Goal: Communication & Community: Answer question/provide support

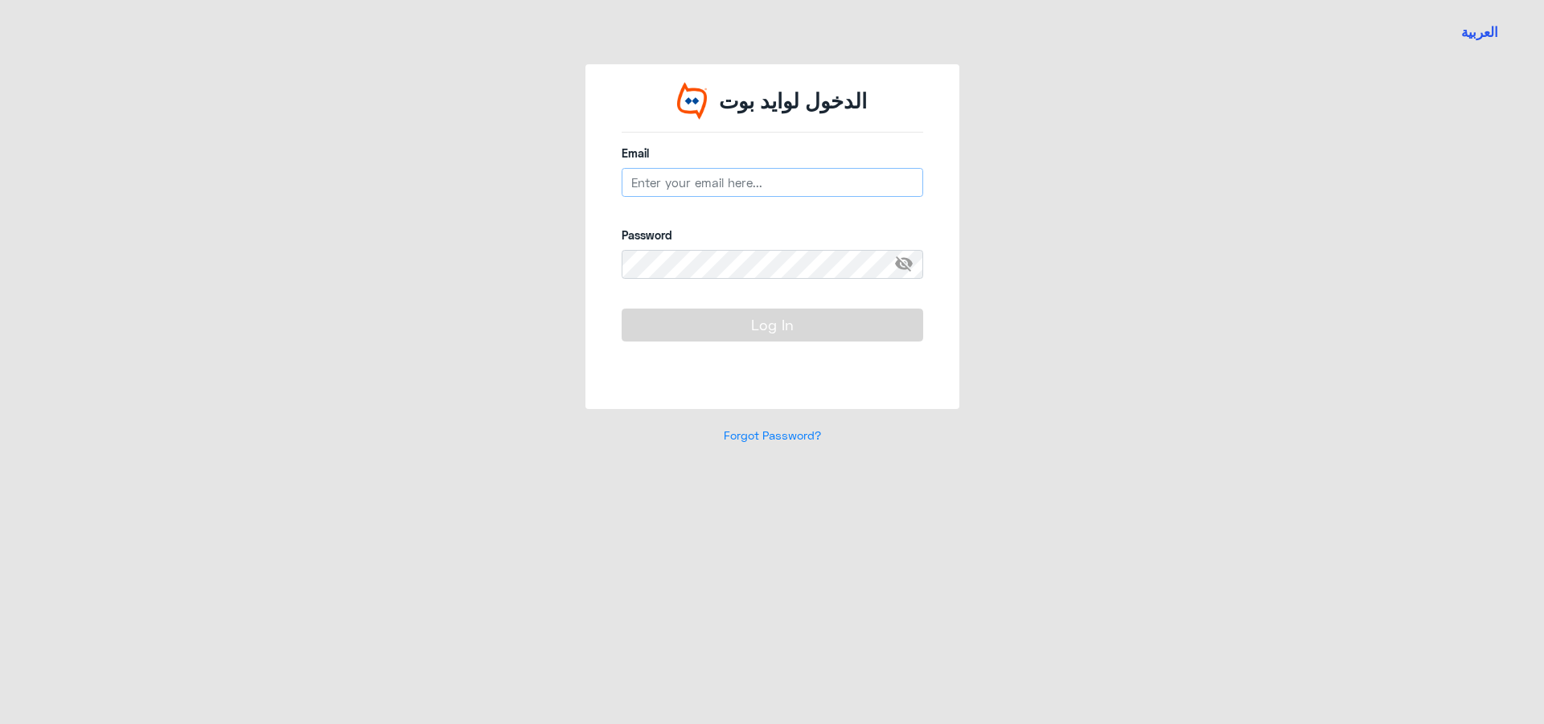
click at [690, 181] on input "email" at bounding box center [771, 182] width 301 height 29
click at [675, 184] on input "email" at bounding box center [771, 182] width 301 height 29
paste input "[EMAIL_ADDRESS][DOMAIN_NAME]"
type input "[EMAIL_ADDRESS][DOMAIN_NAME]"
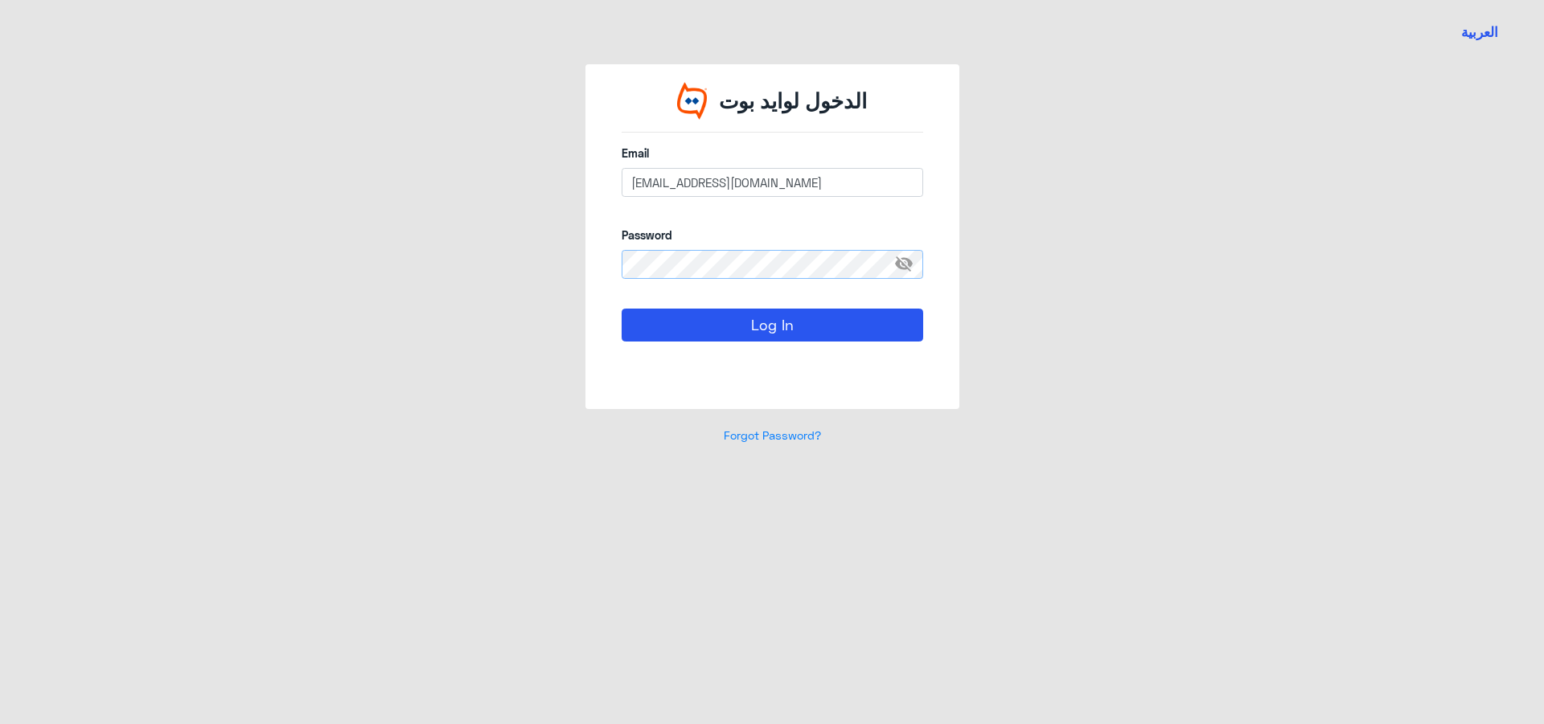
click at [621, 309] on button "Log In" at bounding box center [771, 325] width 301 height 32
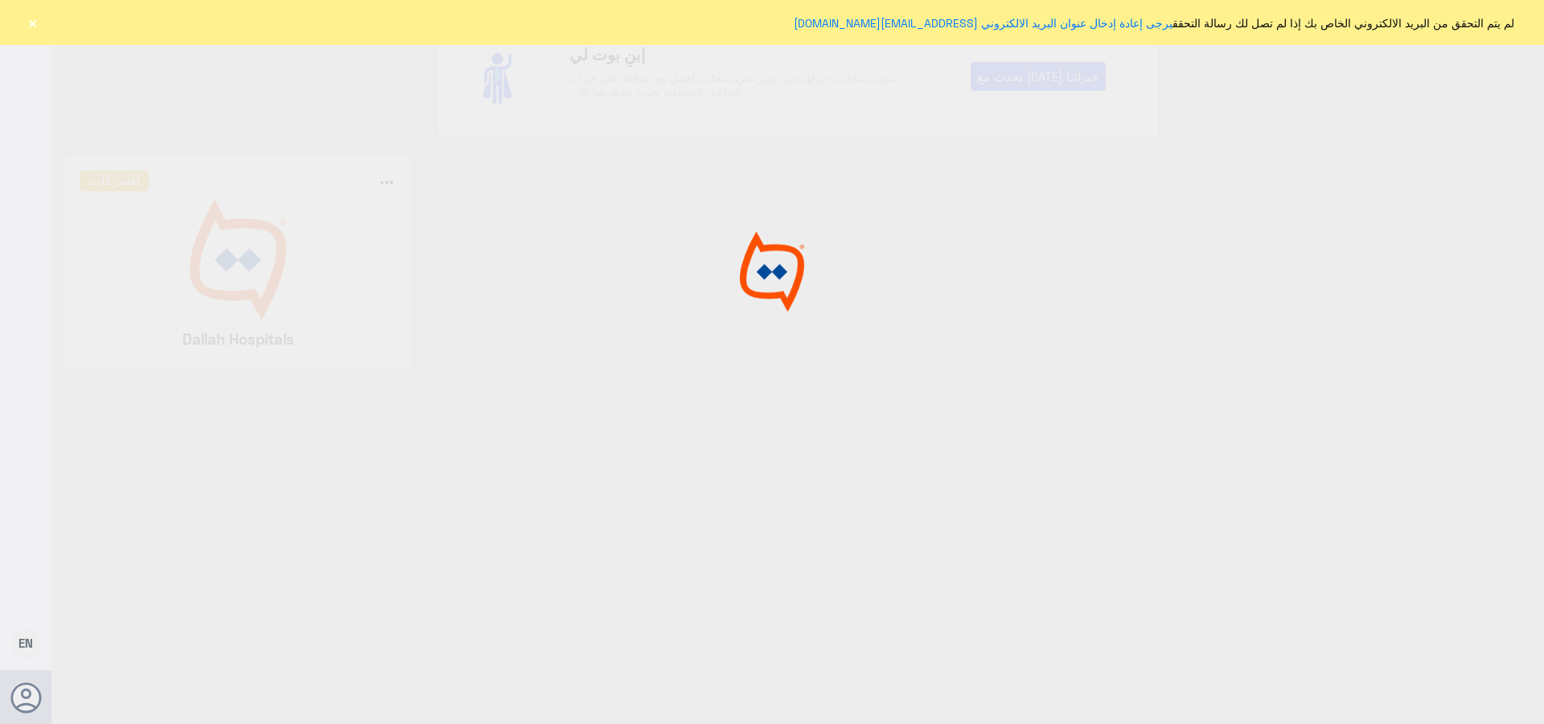
click at [776, 336] on div at bounding box center [772, 364] width 1544 height 729
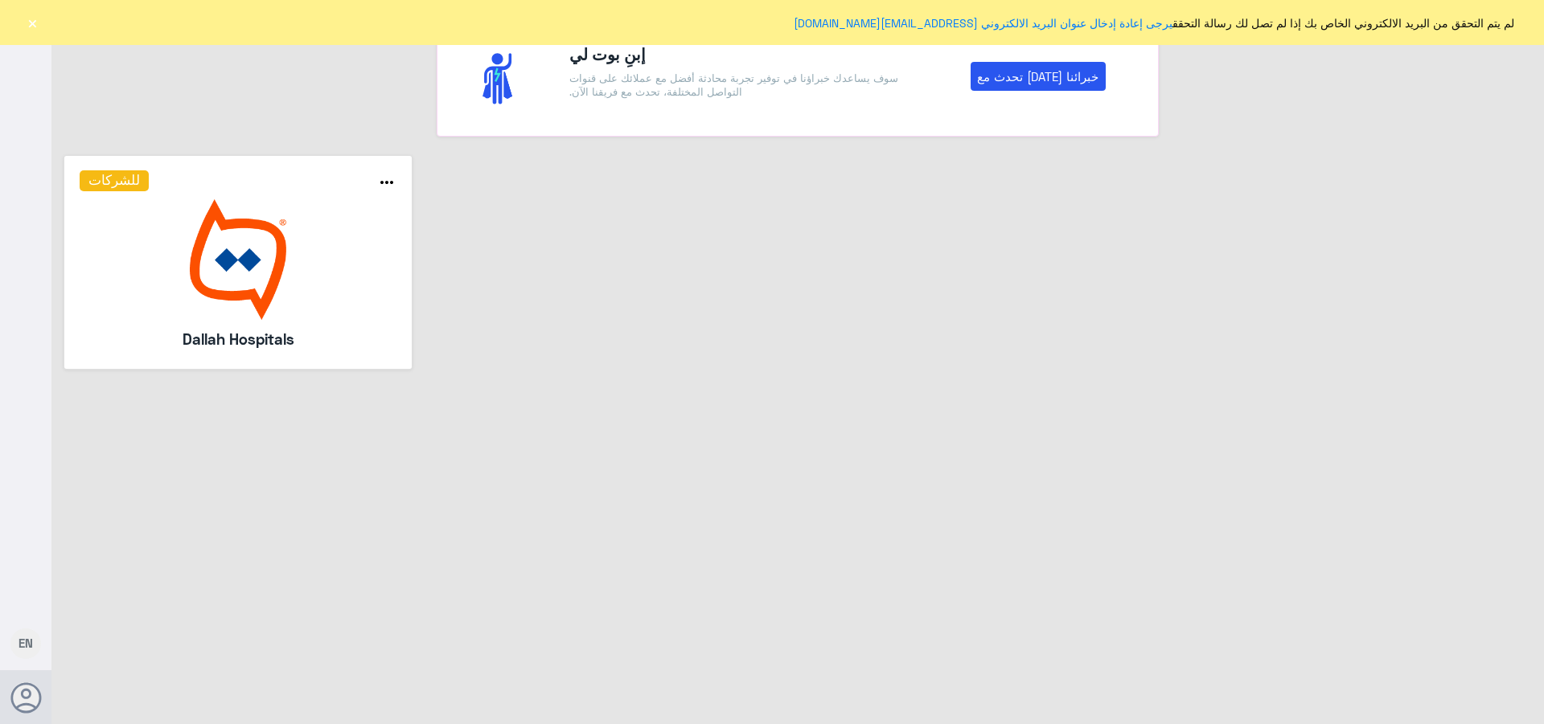
click at [27, 19] on button "×" at bounding box center [32, 22] width 16 height 16
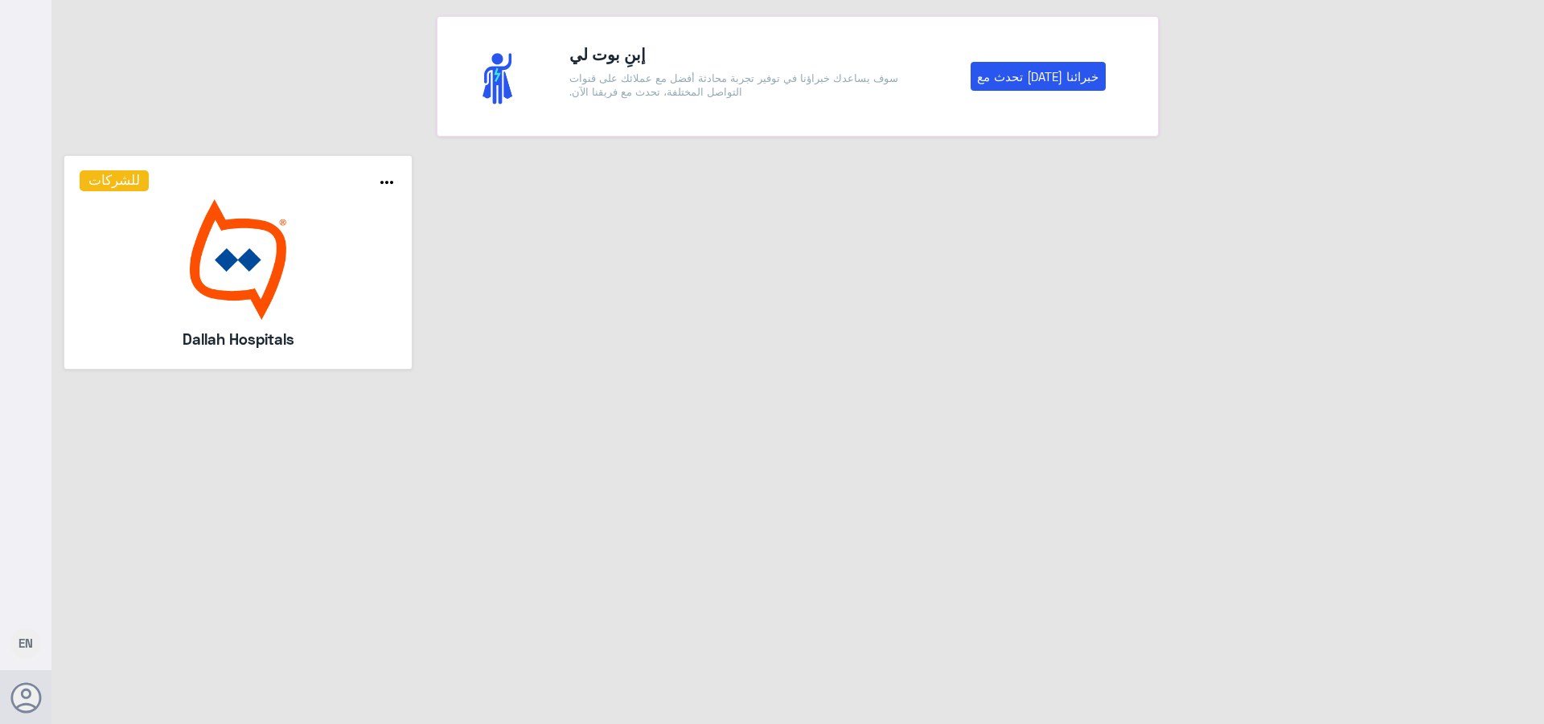
click at [211, 279] on img at bounding box center [239, 259] width 318 height 121
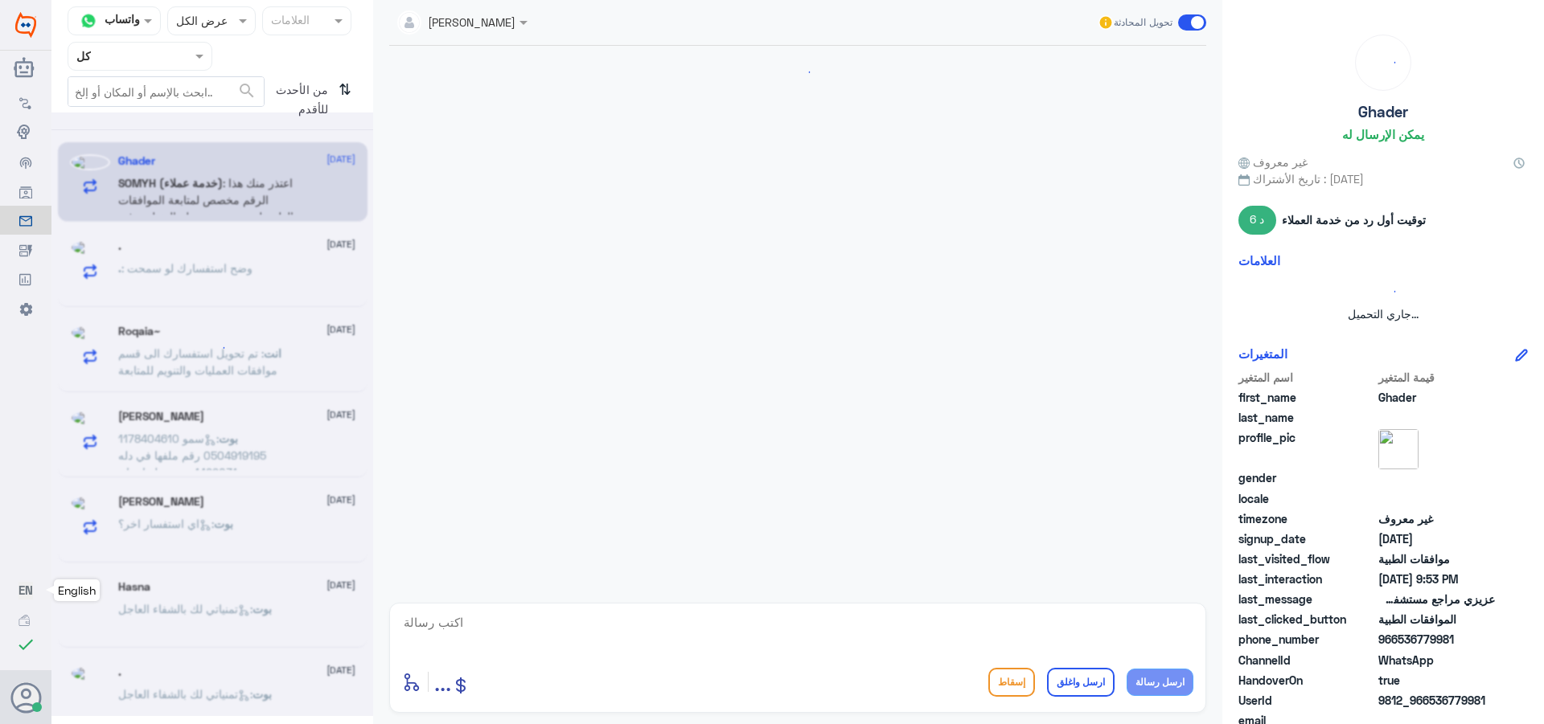
click at [31, 585] on span "EN" at bounding box center [25, 590] width 14 height 14
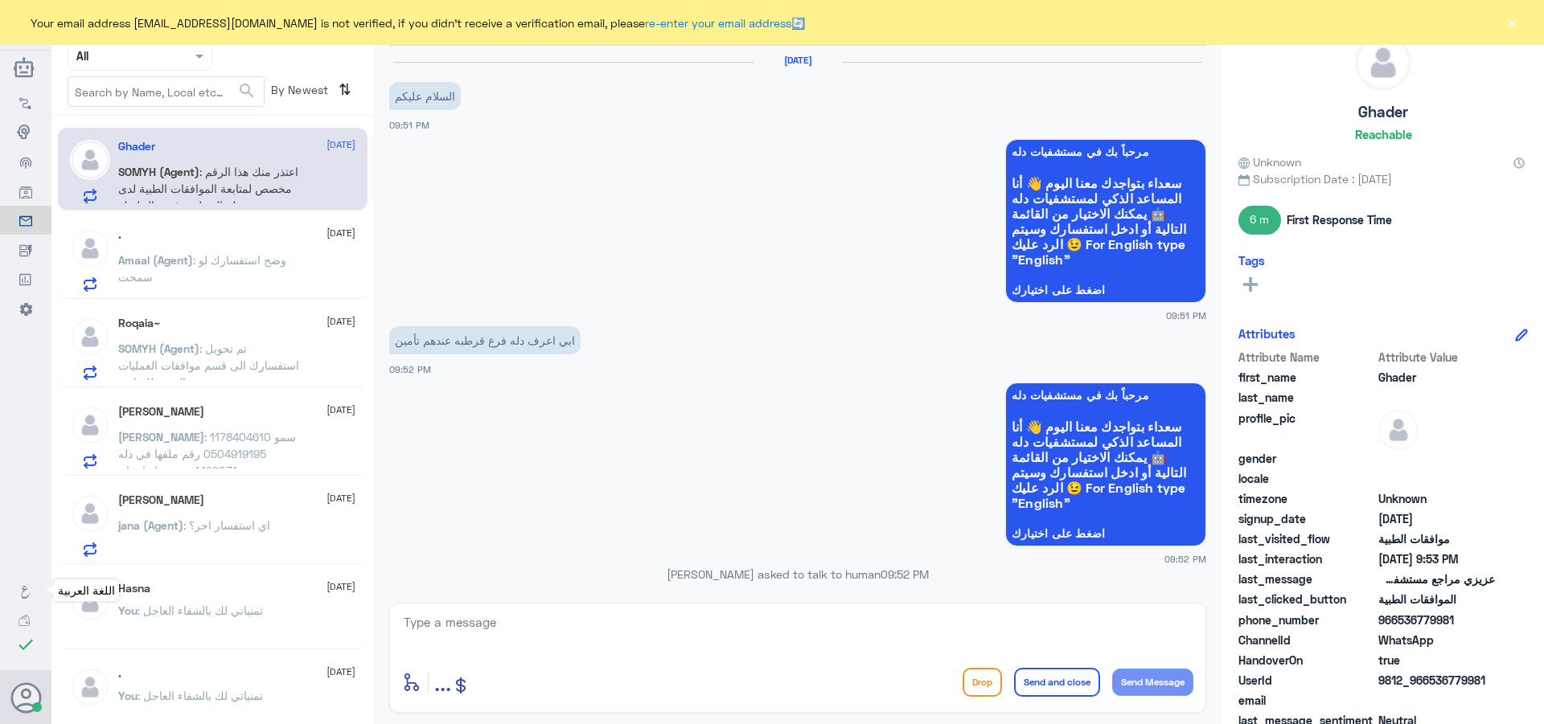
scroll to position [888, 0]
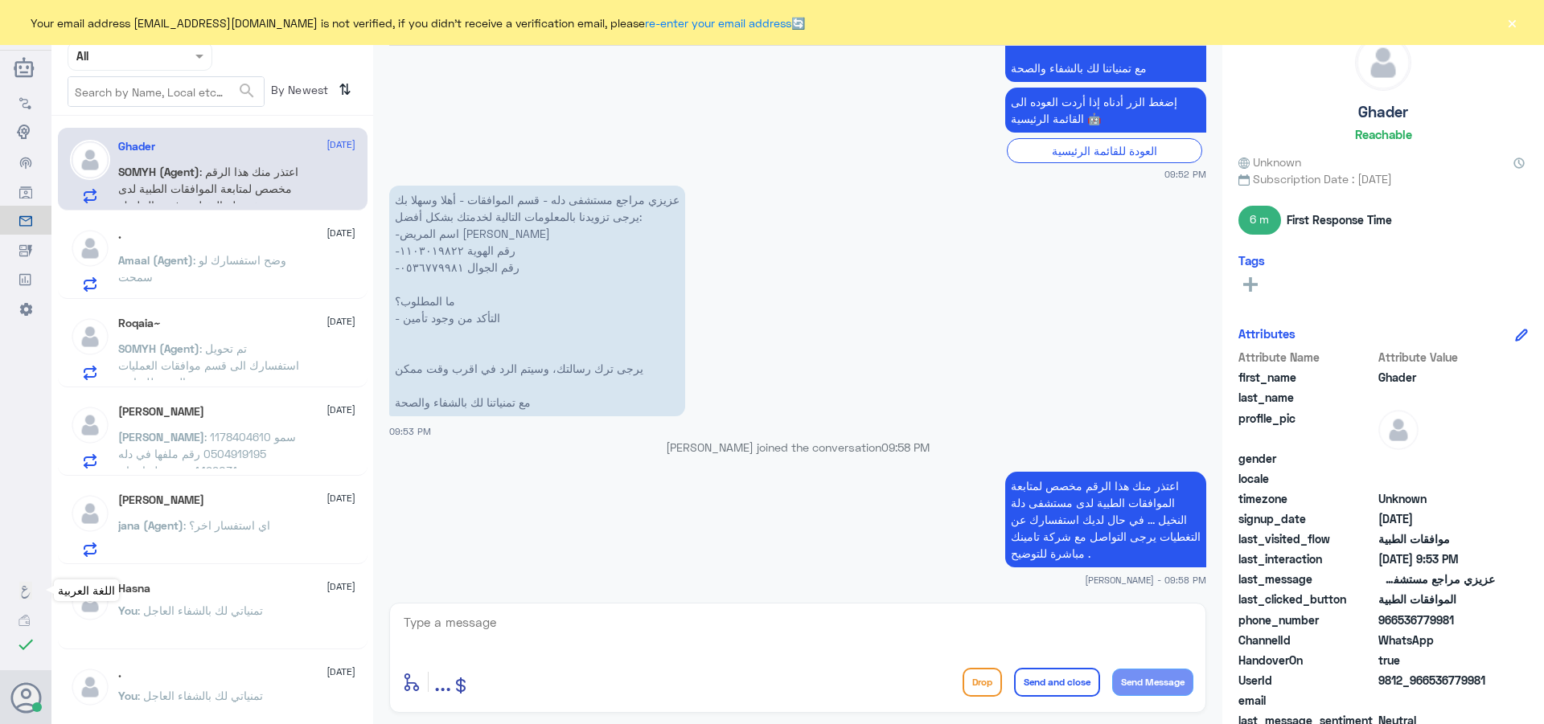
click at [23, 589] on use at bounding box center [26, 592] width 9 height 13
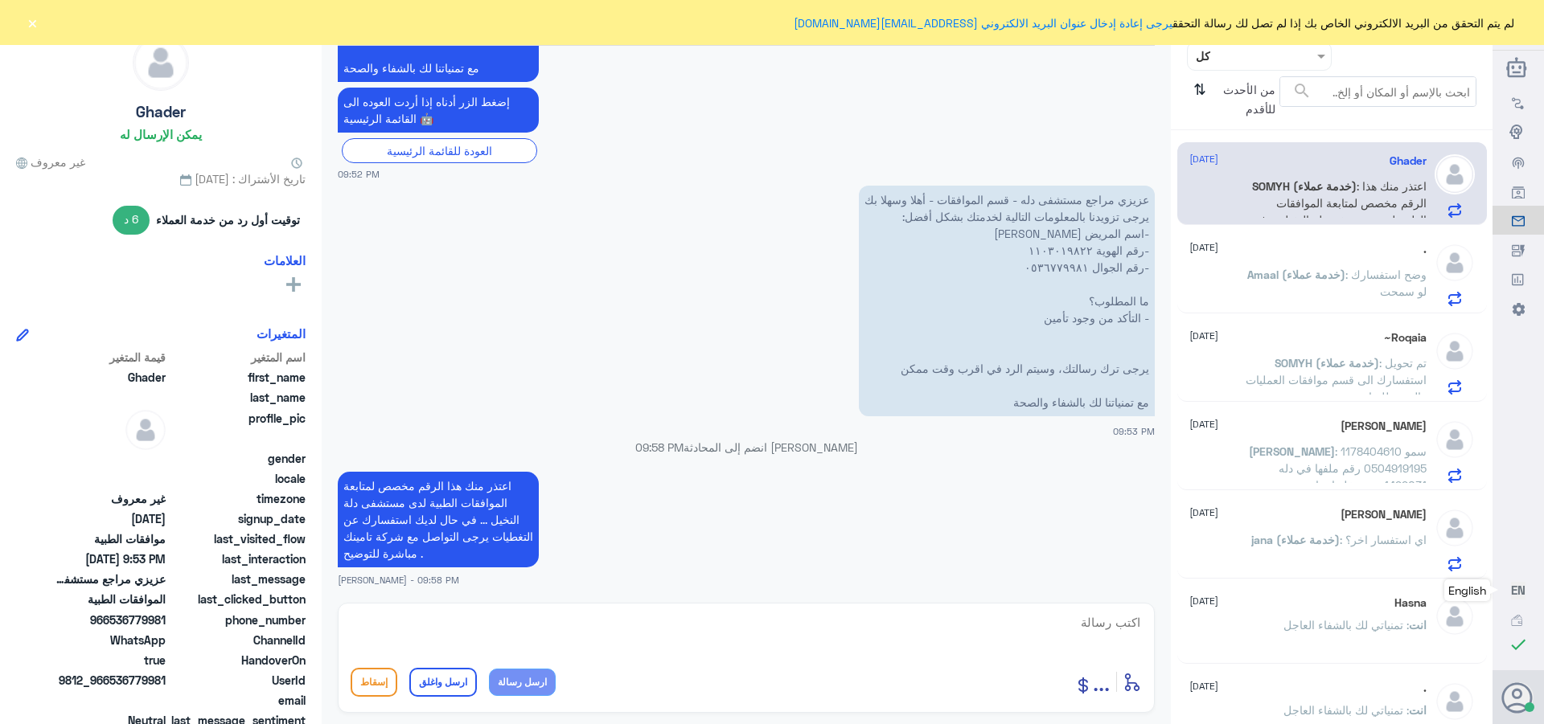
click at [1525, 584] on button "EN" at bounding box center [1518, 590] width 14 height 17
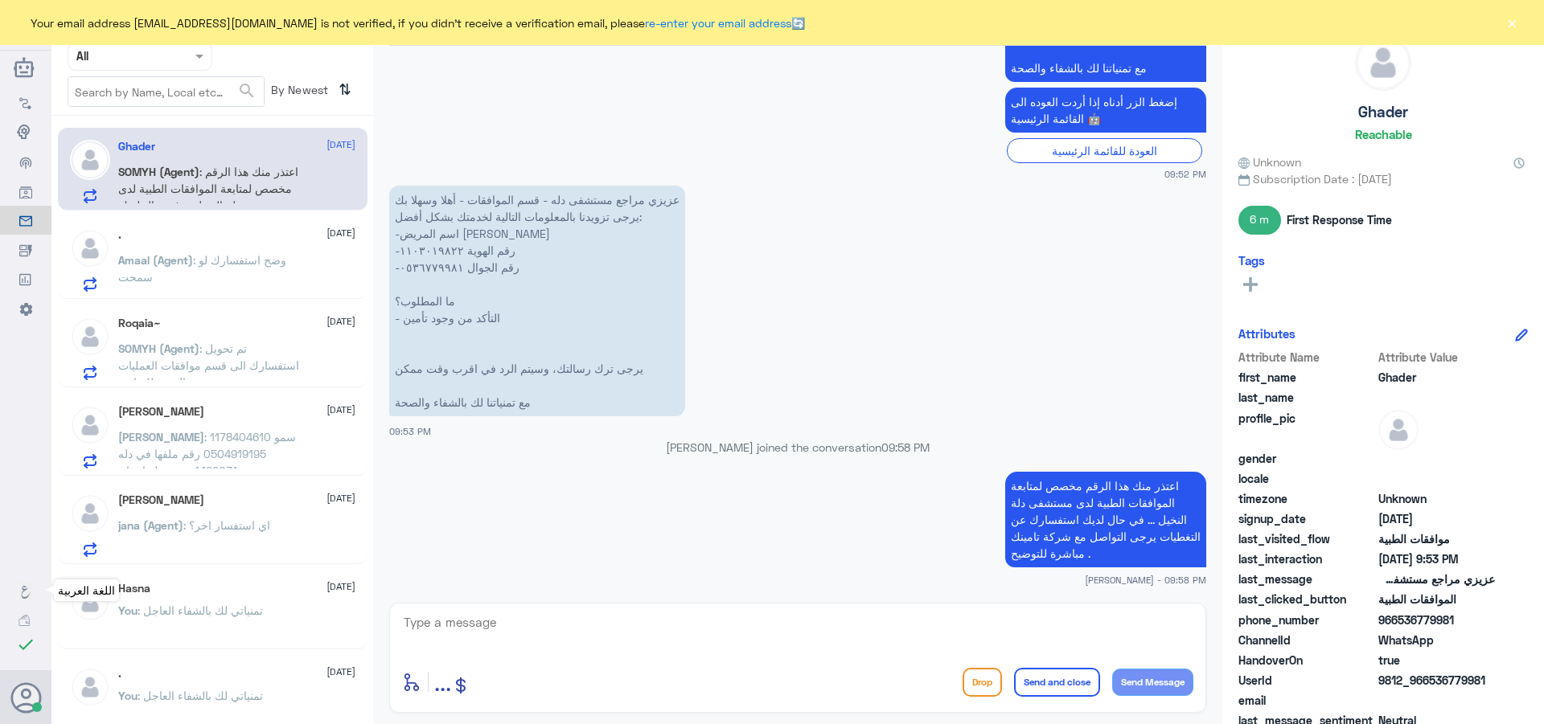
click at [15, 598] on link "اللغة العربية" at bounding box center [25, 590] width 51 height 29
click at [23, 597] on use at bounding box center [26, 592] width 9 height 13
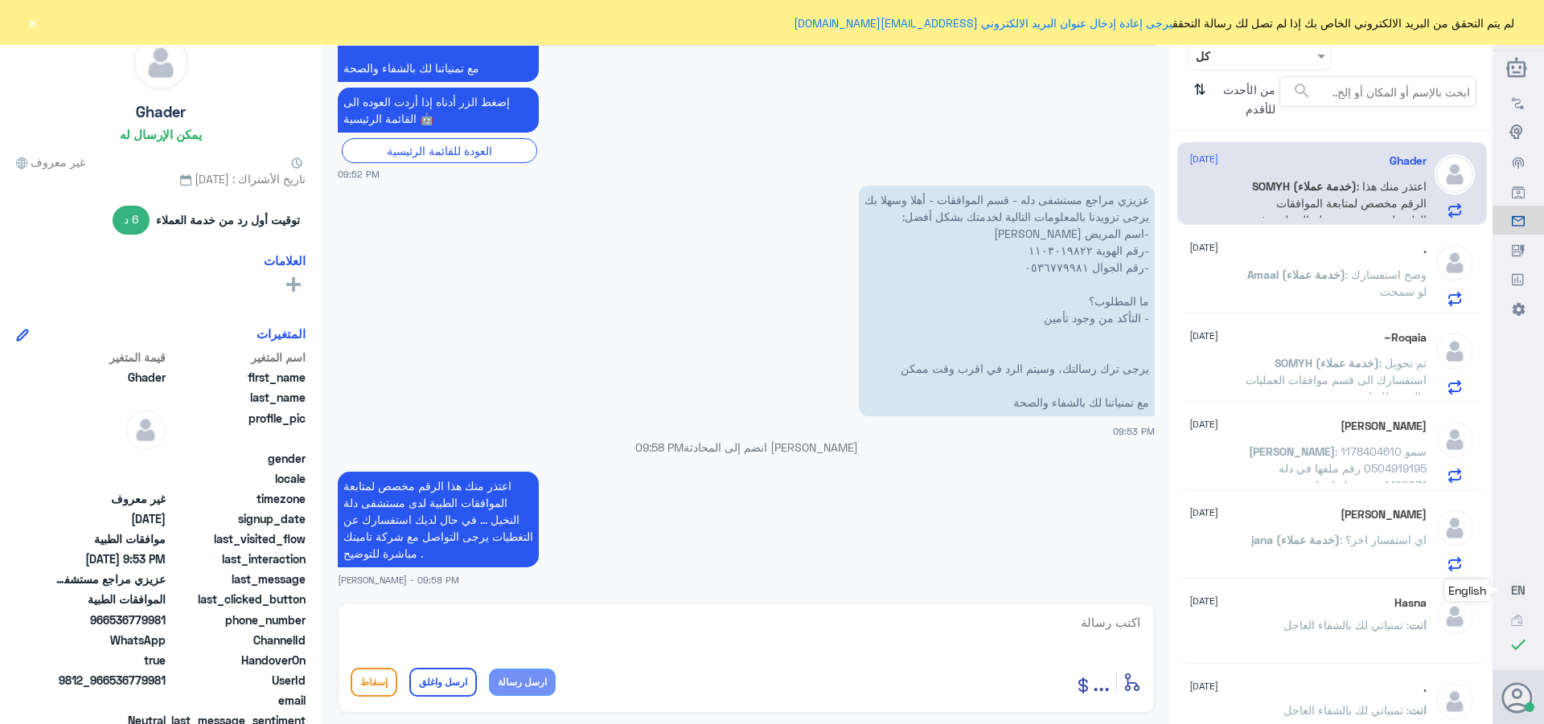
click at [1224, 54] on div at bounding box center [1258, 56] width 143 height 18
click at [1220, 60] on div at bounding box center [1258, 56] width 143 height 18
click at [30, 21] on button "×" at bounding box center [32, 22] width 16 height 16
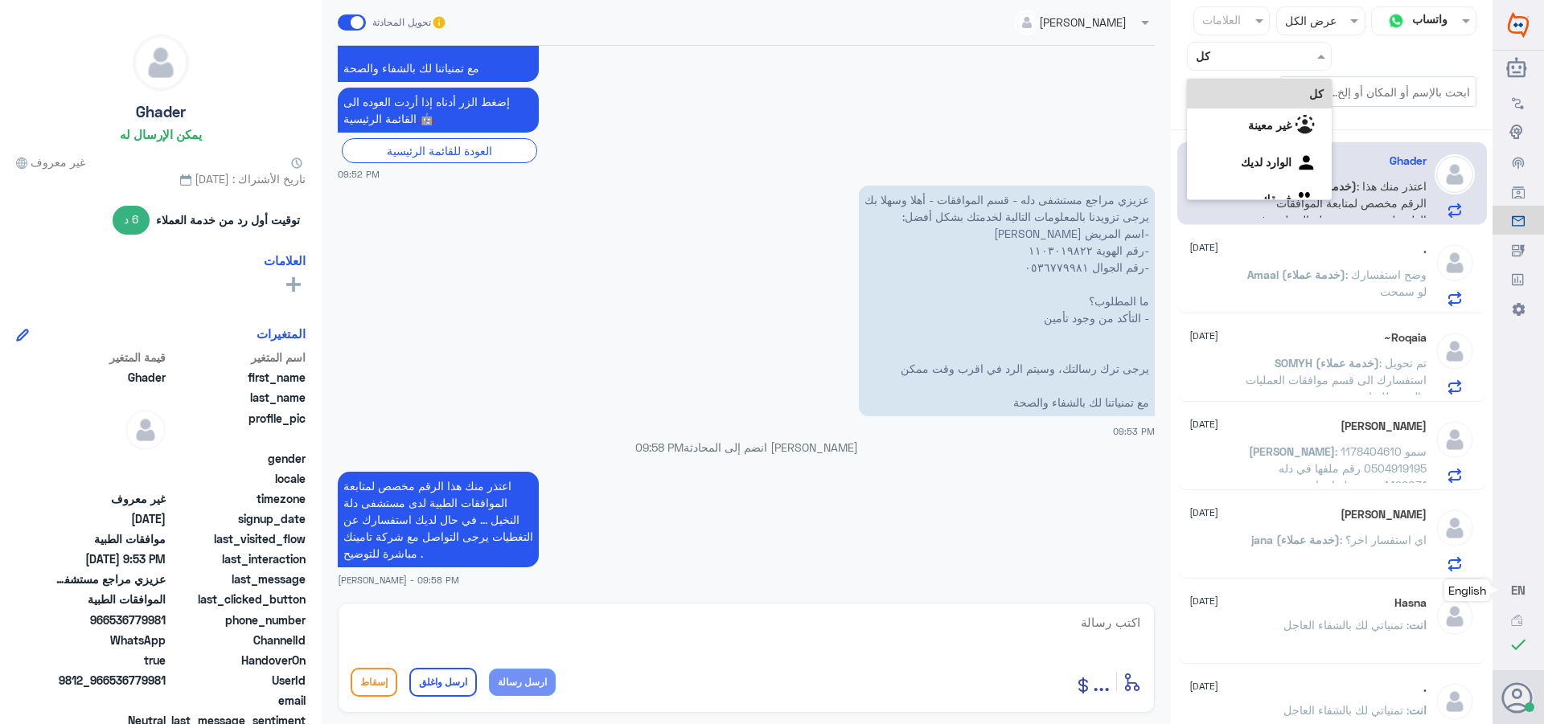
click at [1236, 57] on input "text" at bounding box center [1272, 56] width 88 height 18
click at [1240, 161] on لديك "الوارد لديك" at bounding box center [1265, 162] width 51 height 14
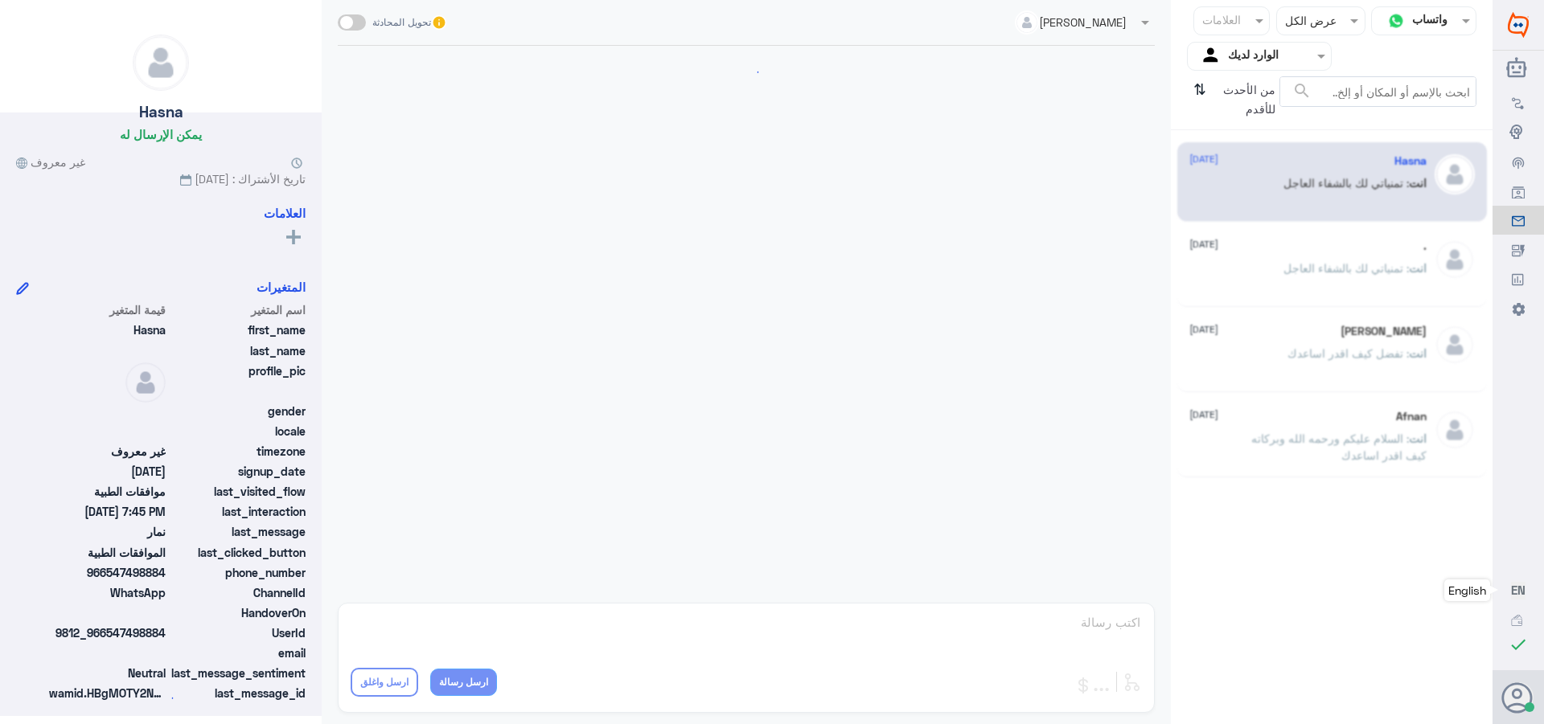
scroll to position [811, 0]
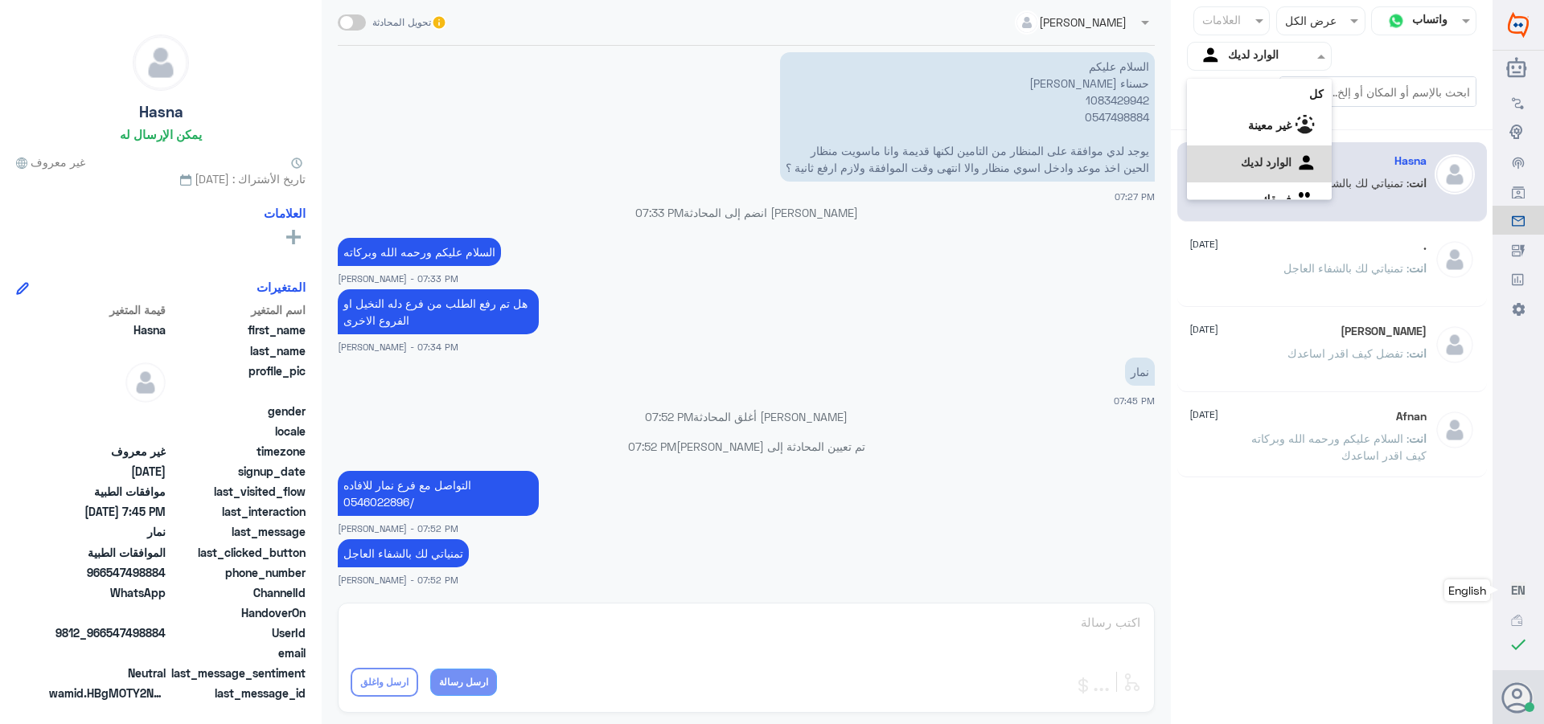
click at [1224, 63] on div at bounding box center [1258, 56] width 143 height 18
click at [1244, 173] on div "فريقك" at bounding box center [1259, 180] width 145 height 37
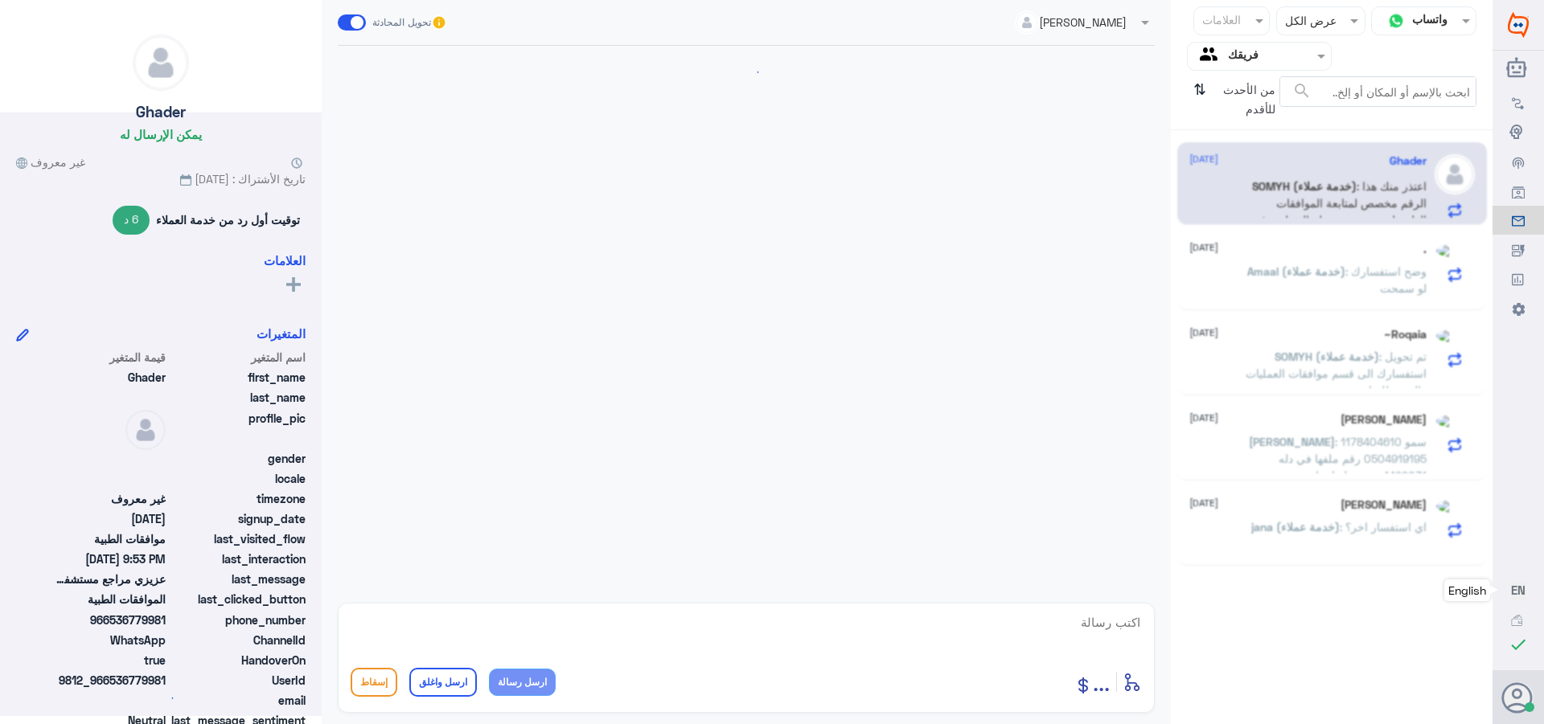
scroll to position [888, 0]
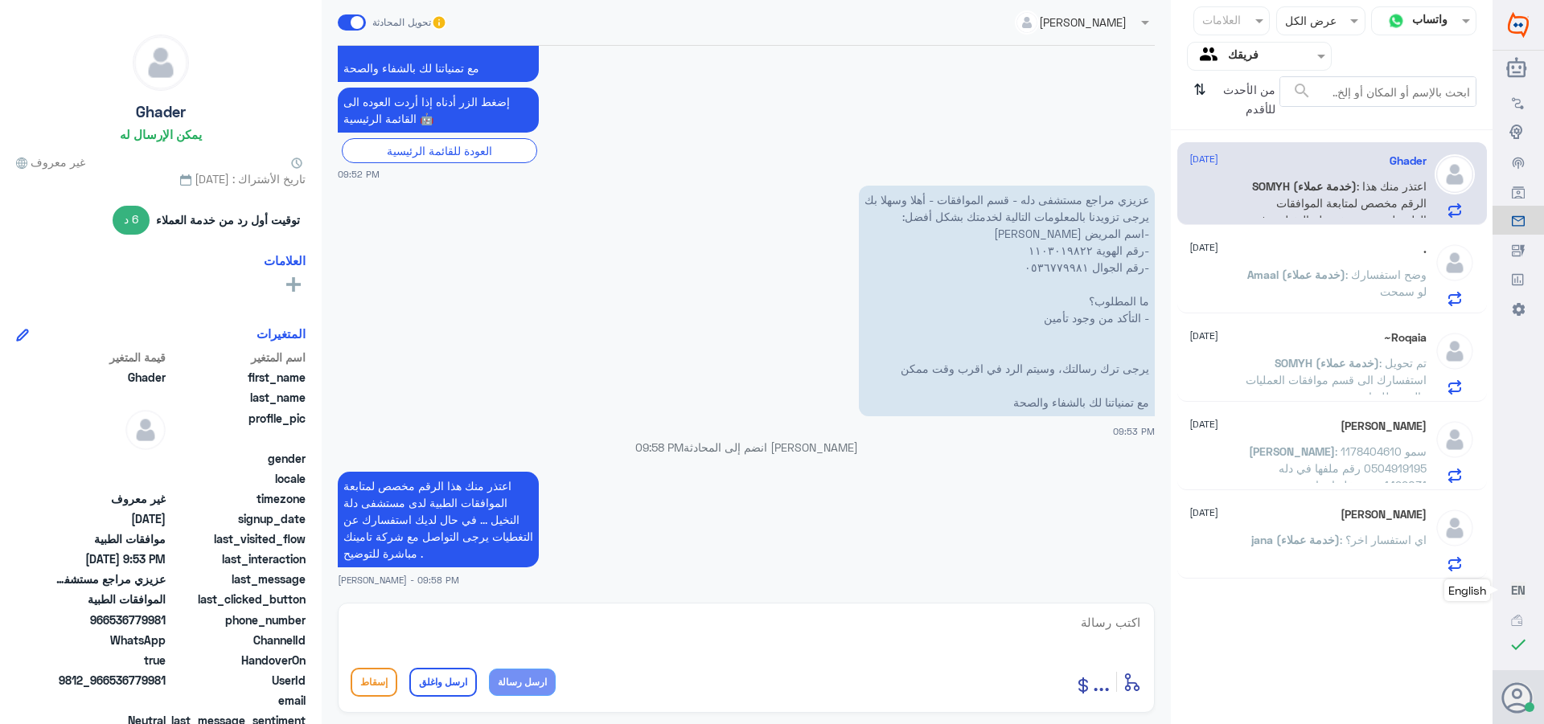
click at [1245, 57] on input "text" at bounding box center [1272, 56] width 88 height 18
click at [1240, 138] on لديك "الوارد لديك" at bounding box center [1265, 142] width 51 height 14
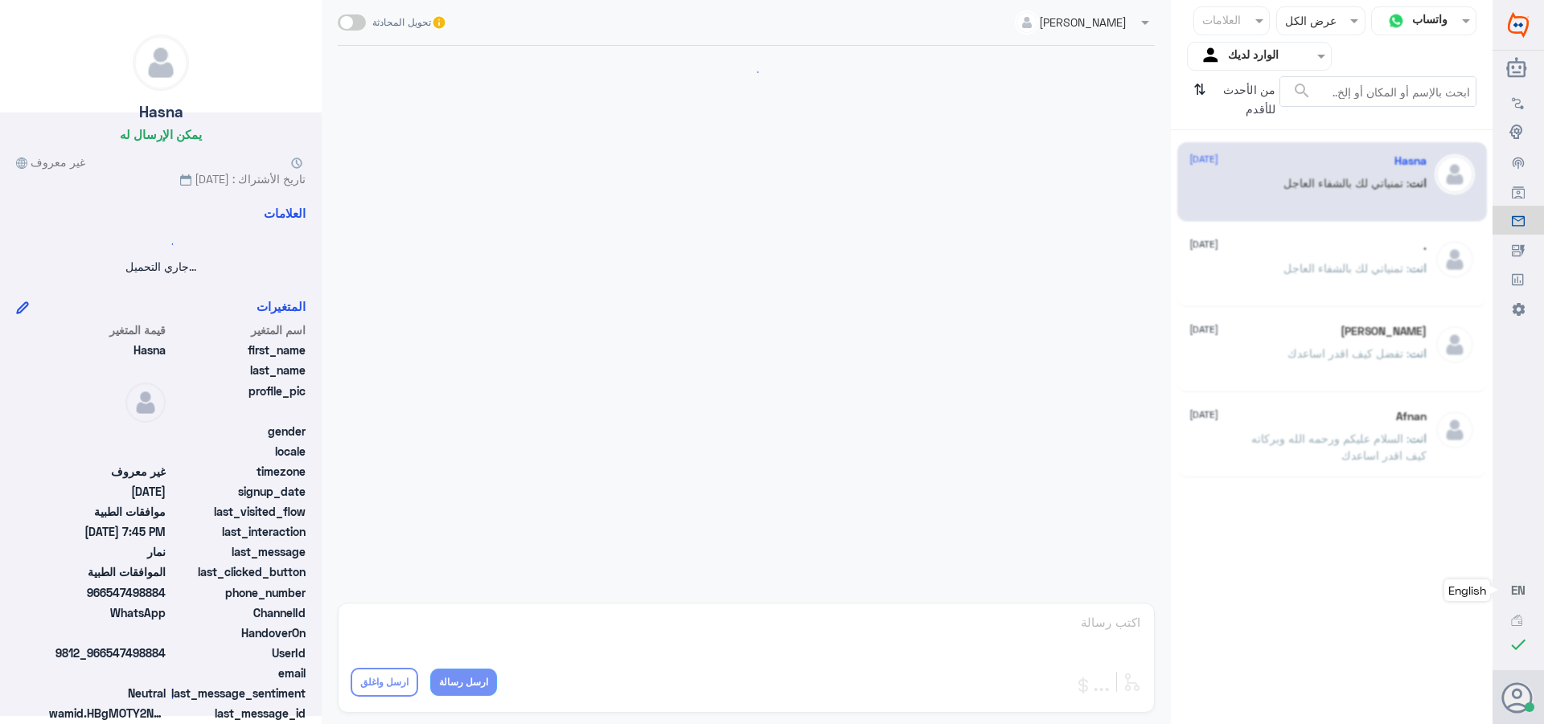
scroll to position [811, 0]
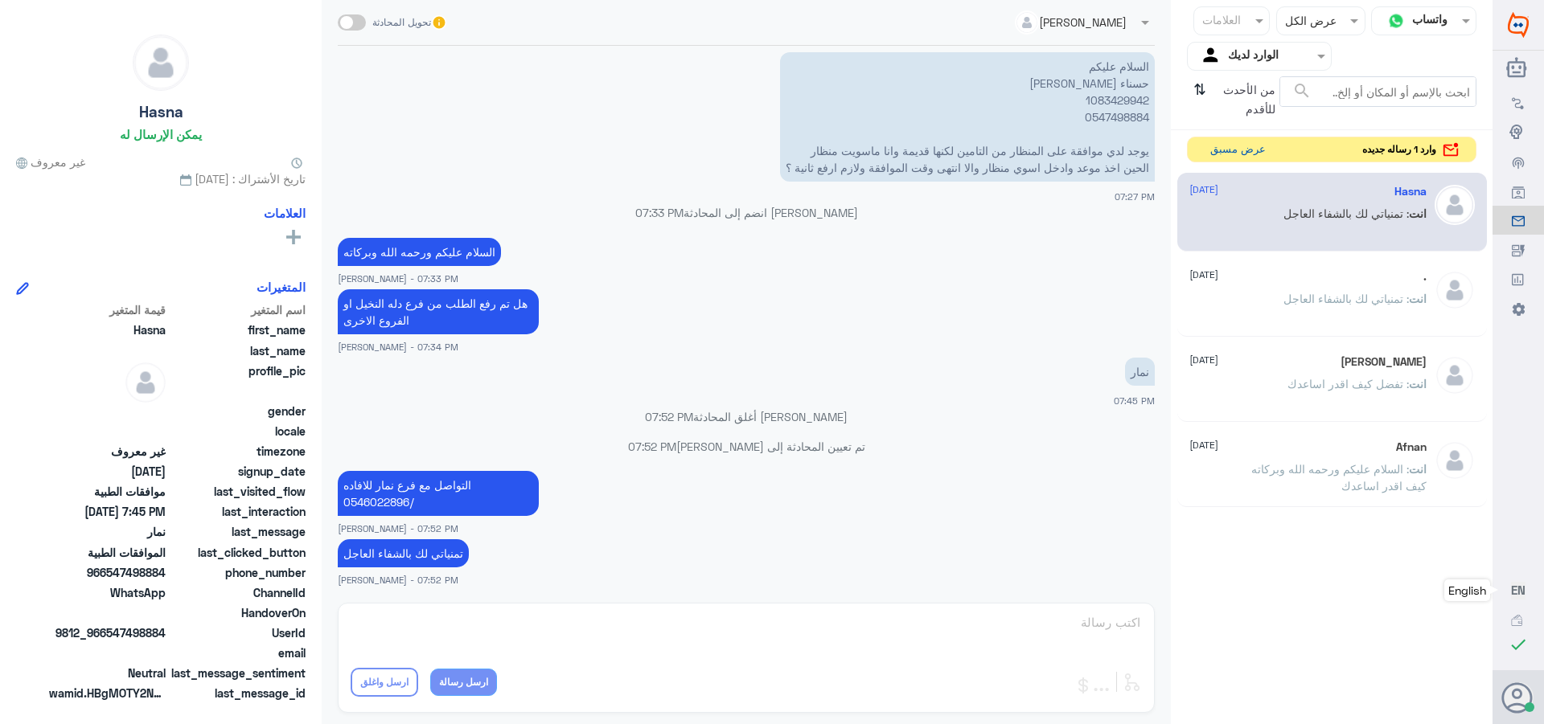
click at [1220, 150] on button "عرض مسبق" at bounding box center [1237, 149] width 68 height 25
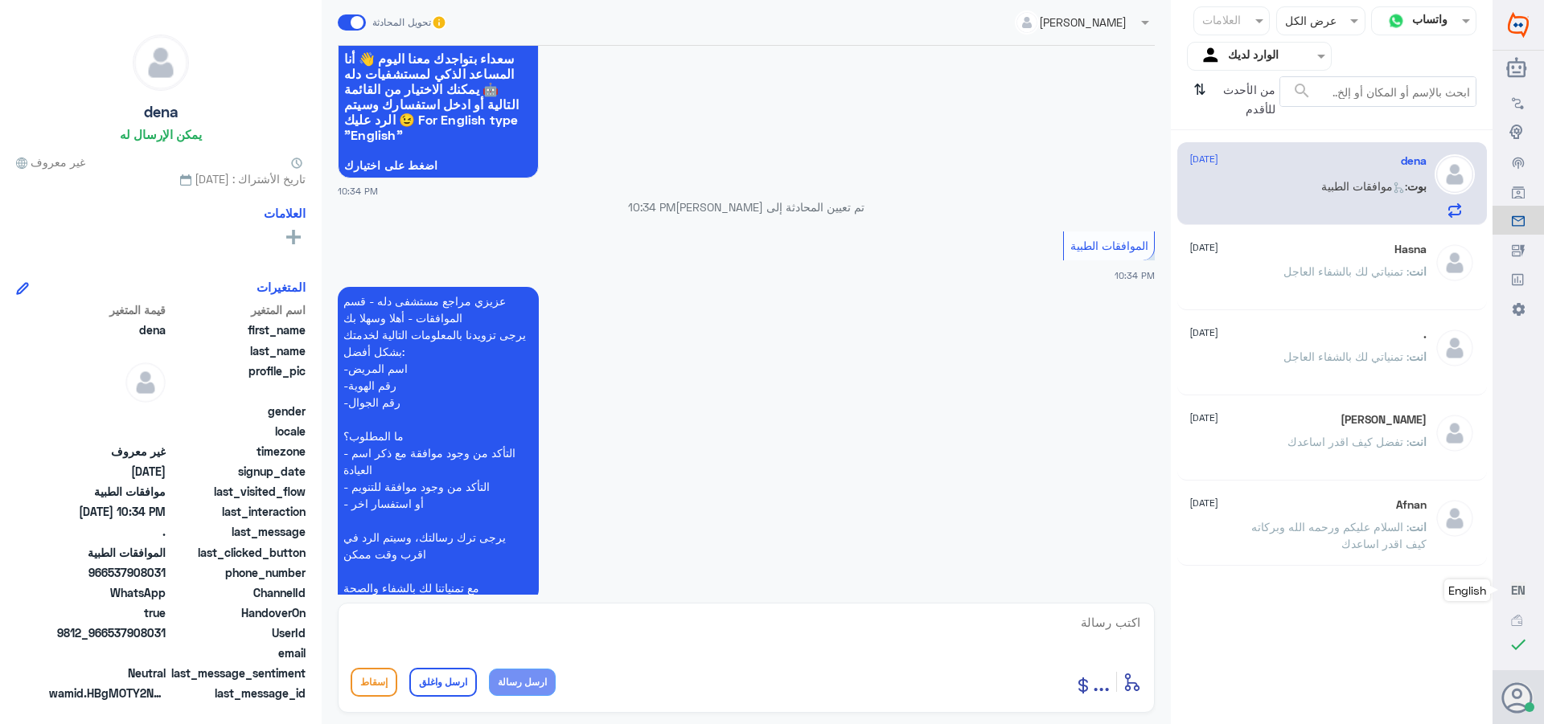
scroll to position [1520, 0]
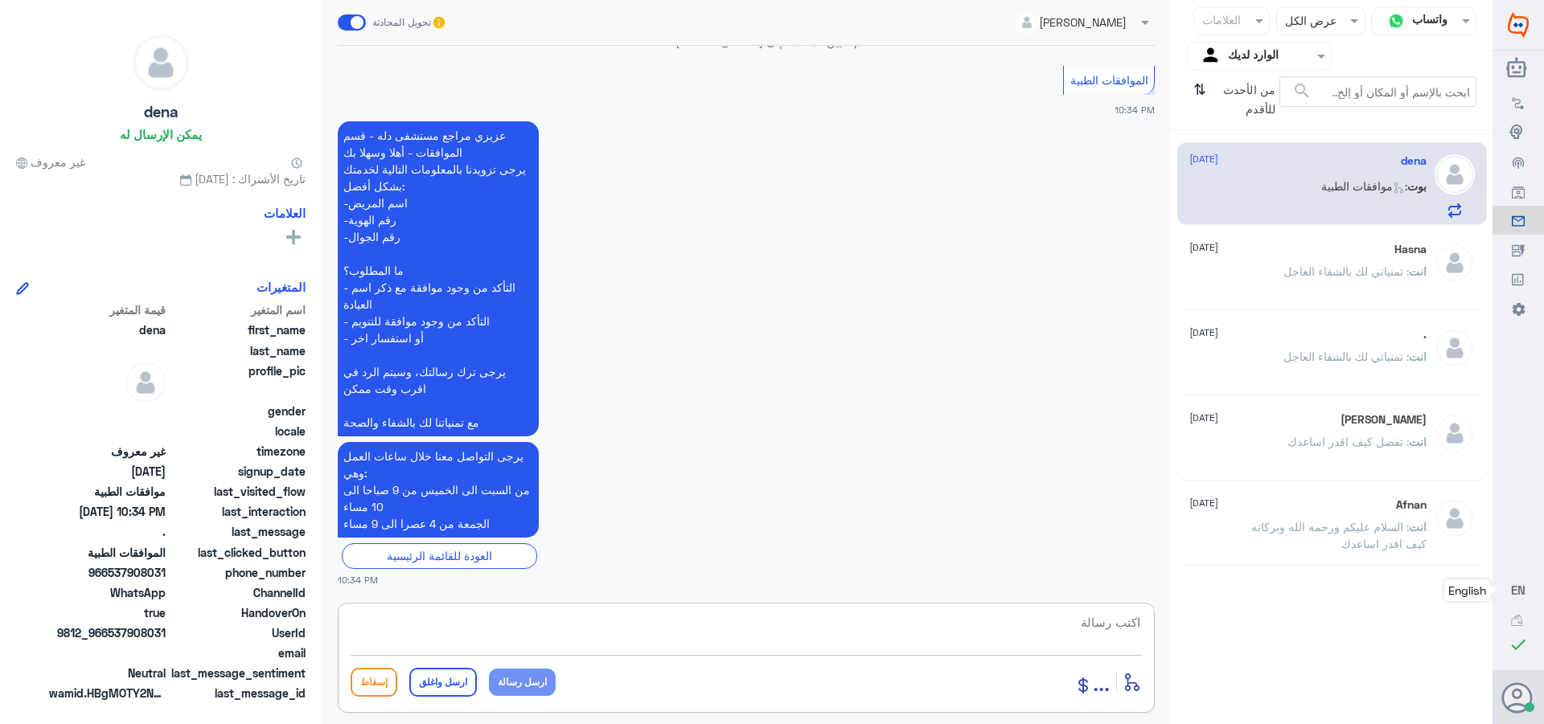
click at [1079, 622] on textarea at bounding box center [746, 631] width 791 height 39
type textarea "j"
click at [22, 666] on div "last_message_sentiment Neutral" at bounding box center [160, 675] width 289 height 20
click at [1109, 621] on textarea at bounding box center [746, 631] width 791 height 39
type textarea "تفضل كيف اقدر اساعدك"
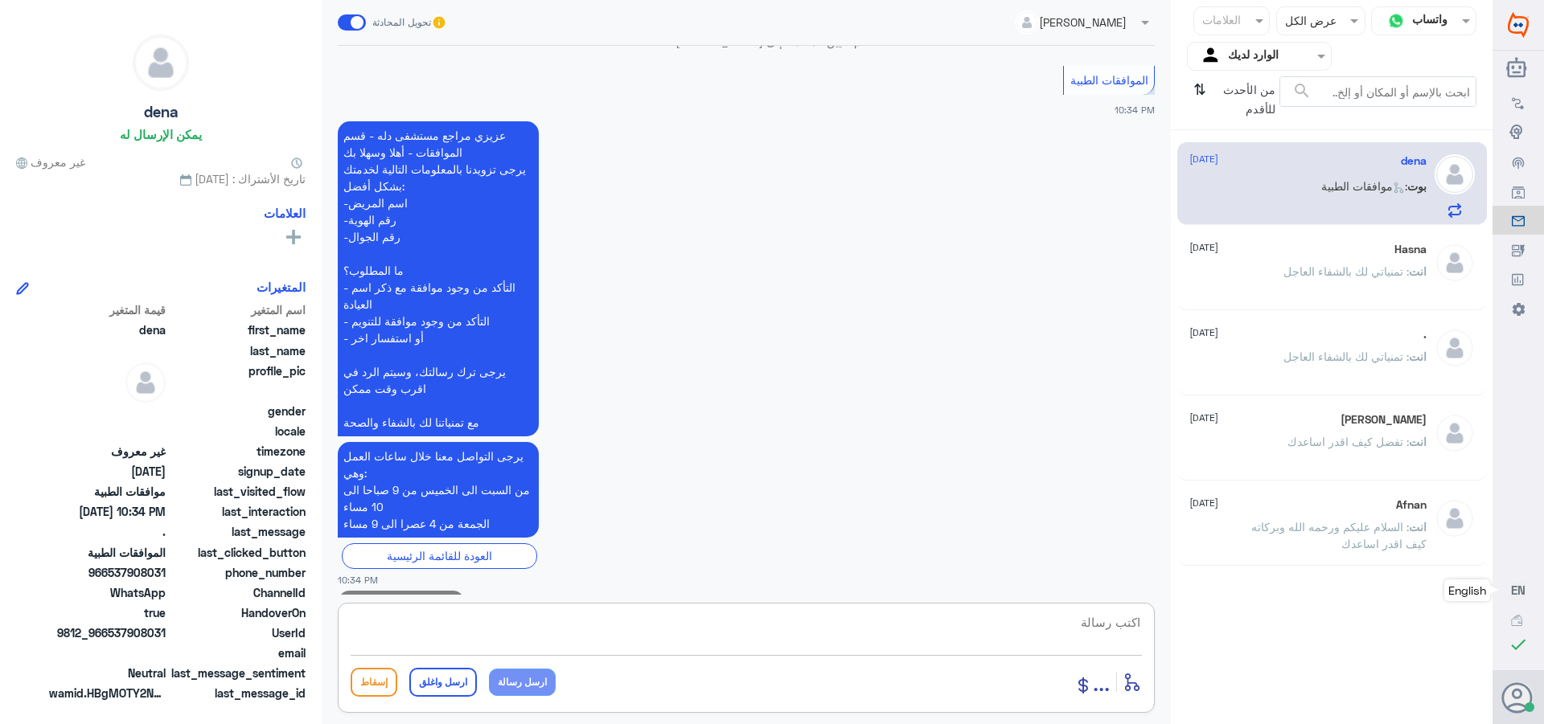
scroll to position [1572, 0]
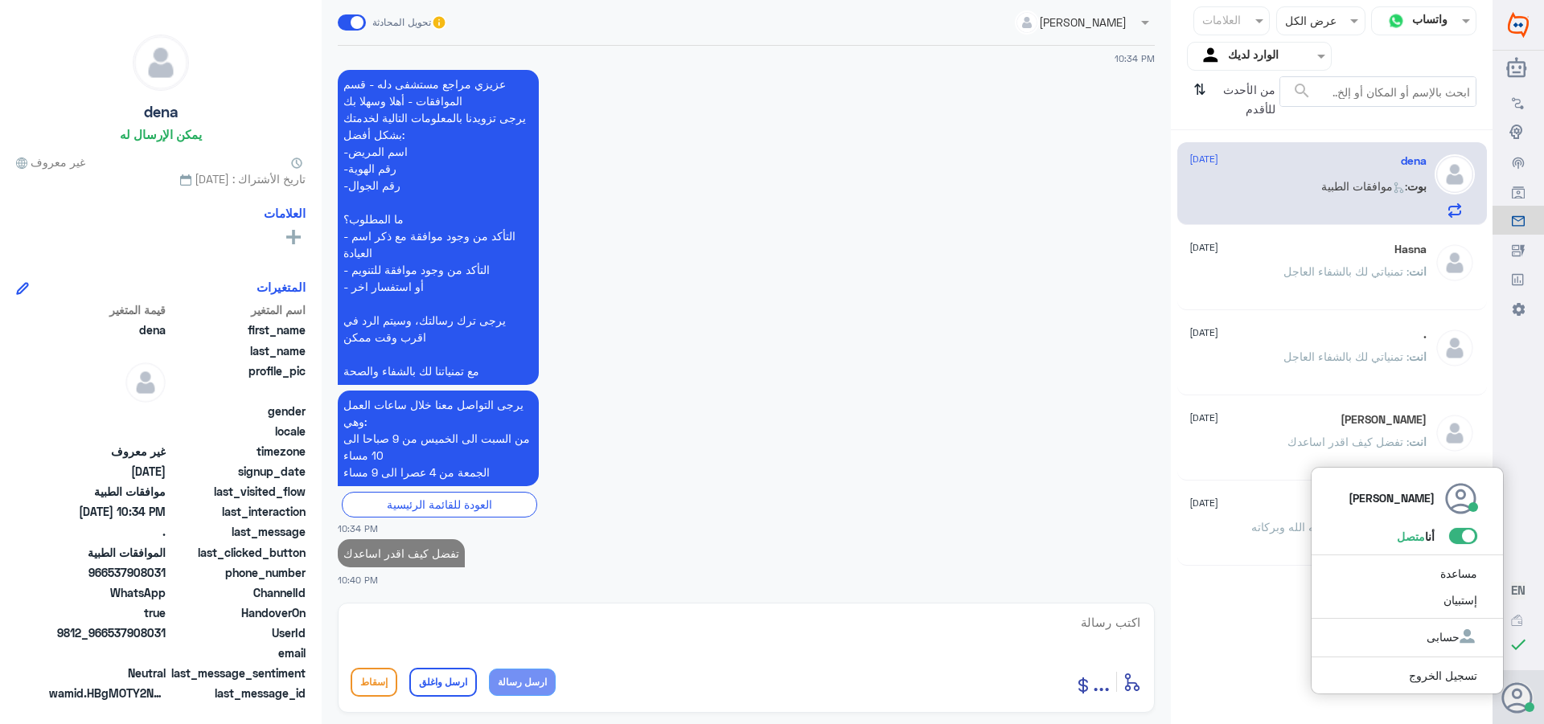
click at [1514, 694] on icon at bounding box center [1517, 699] width 32 height 32
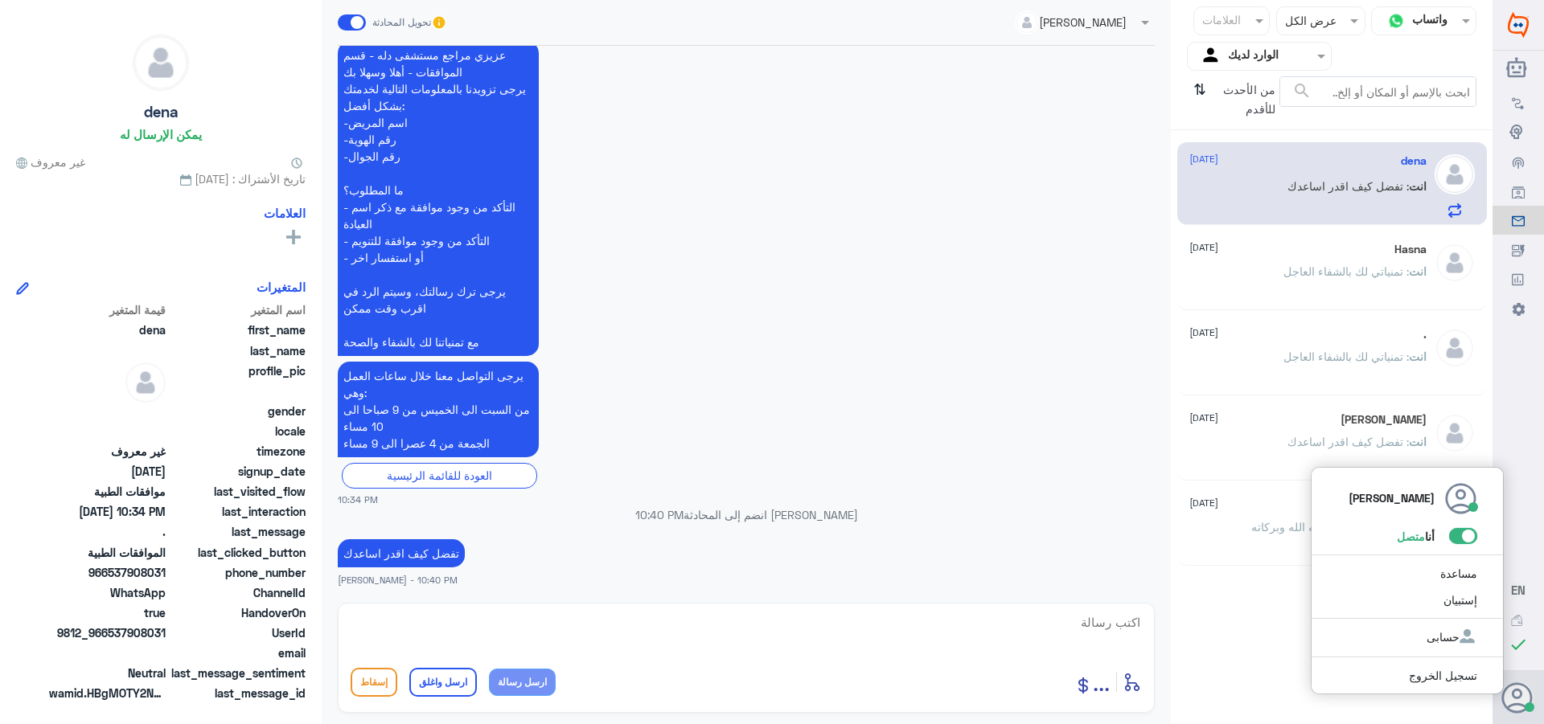
click at [1515, 696] on use at bounding box center [1516, 698] width 31 height 31
click at [1467, 535] on span at bounding box center [1463, 536] width 28 height 16
click at [0, 0] on input "checkbox" at bounding box center [0, 0] width 0 height 0
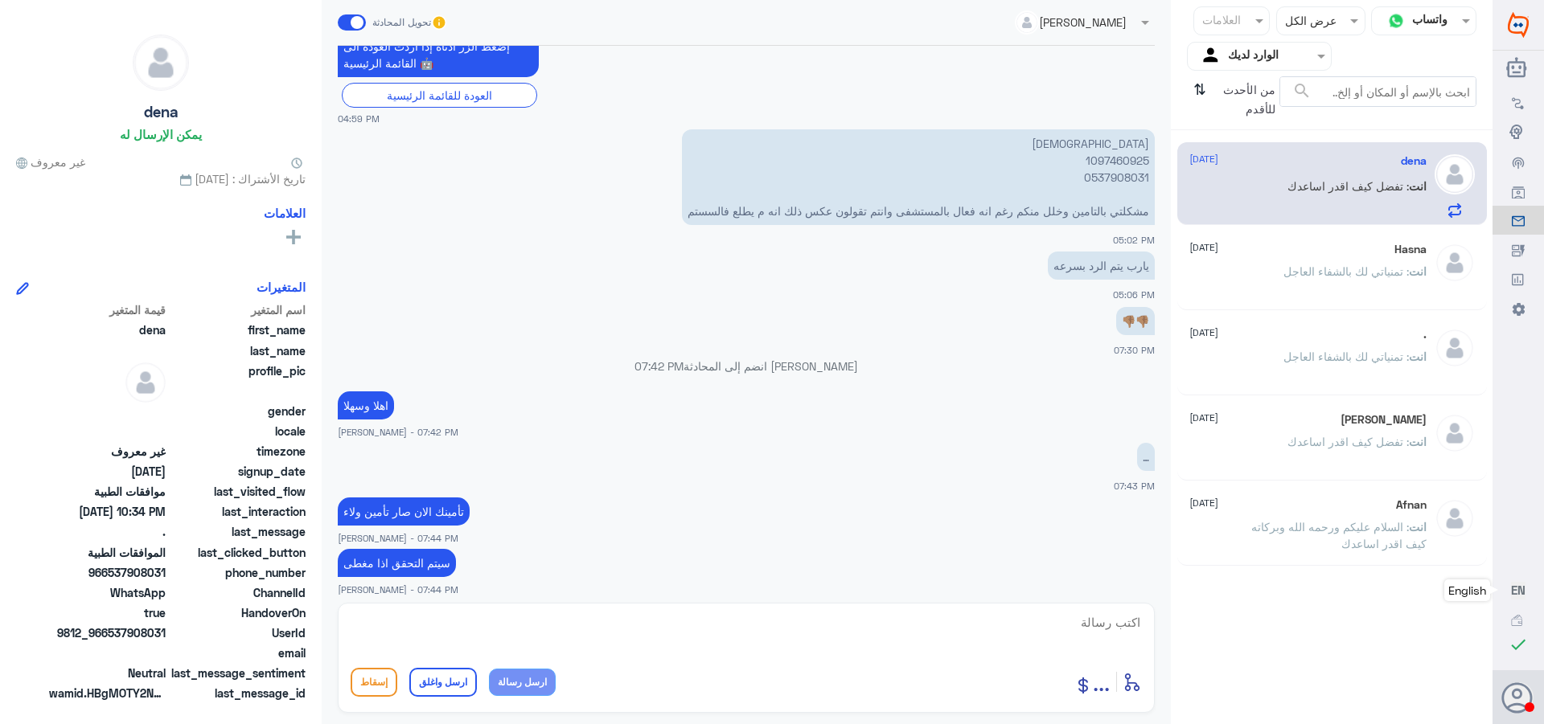
scroll to position [699, 0]
click at [1114, 164] on p "دينا 1097460925 0537908031 مشكلتي بالتامين وخلل منكم رغم انه فعال بالمستشفى وان…" at bounding box center [918, 178] width 473 height 96
copy p "1097460925"
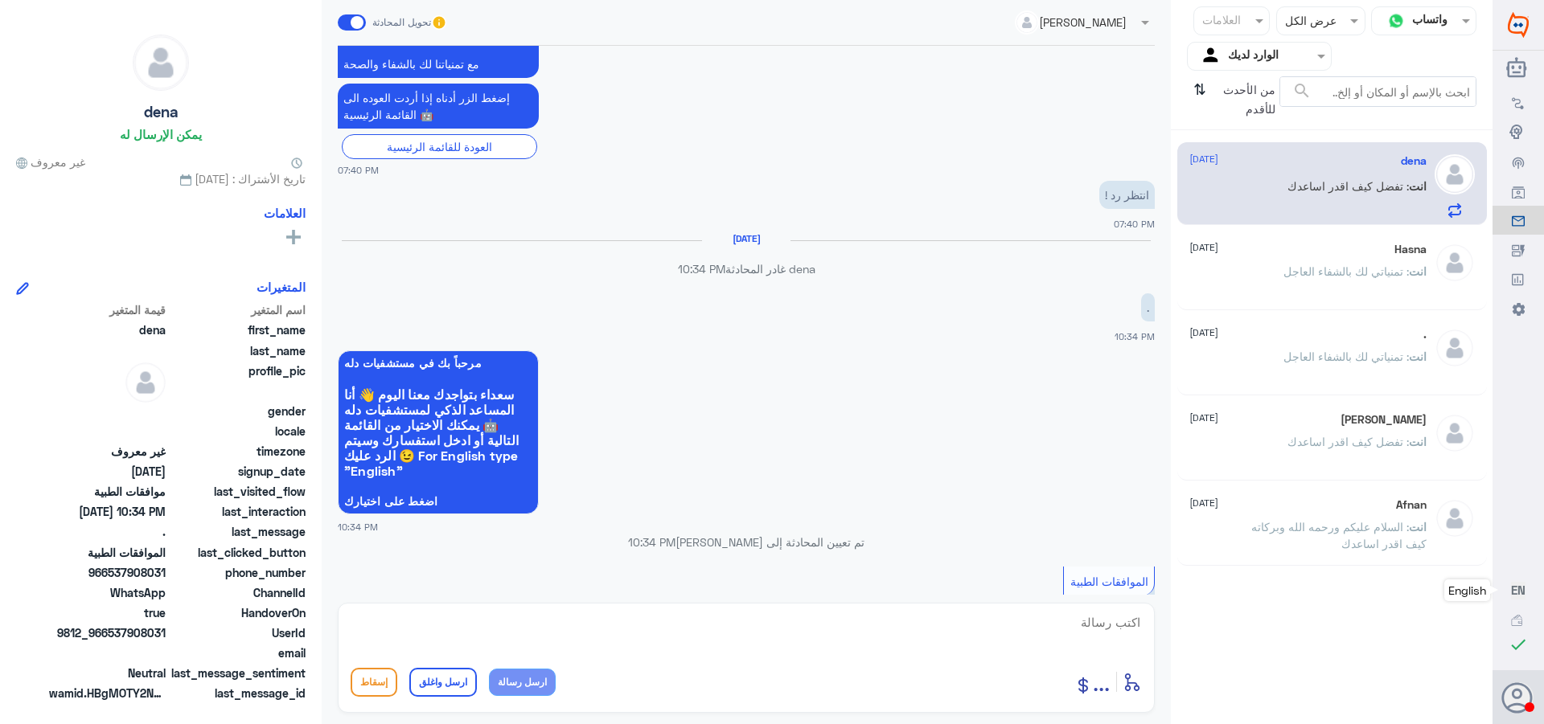
scroll to position [5684, 0]
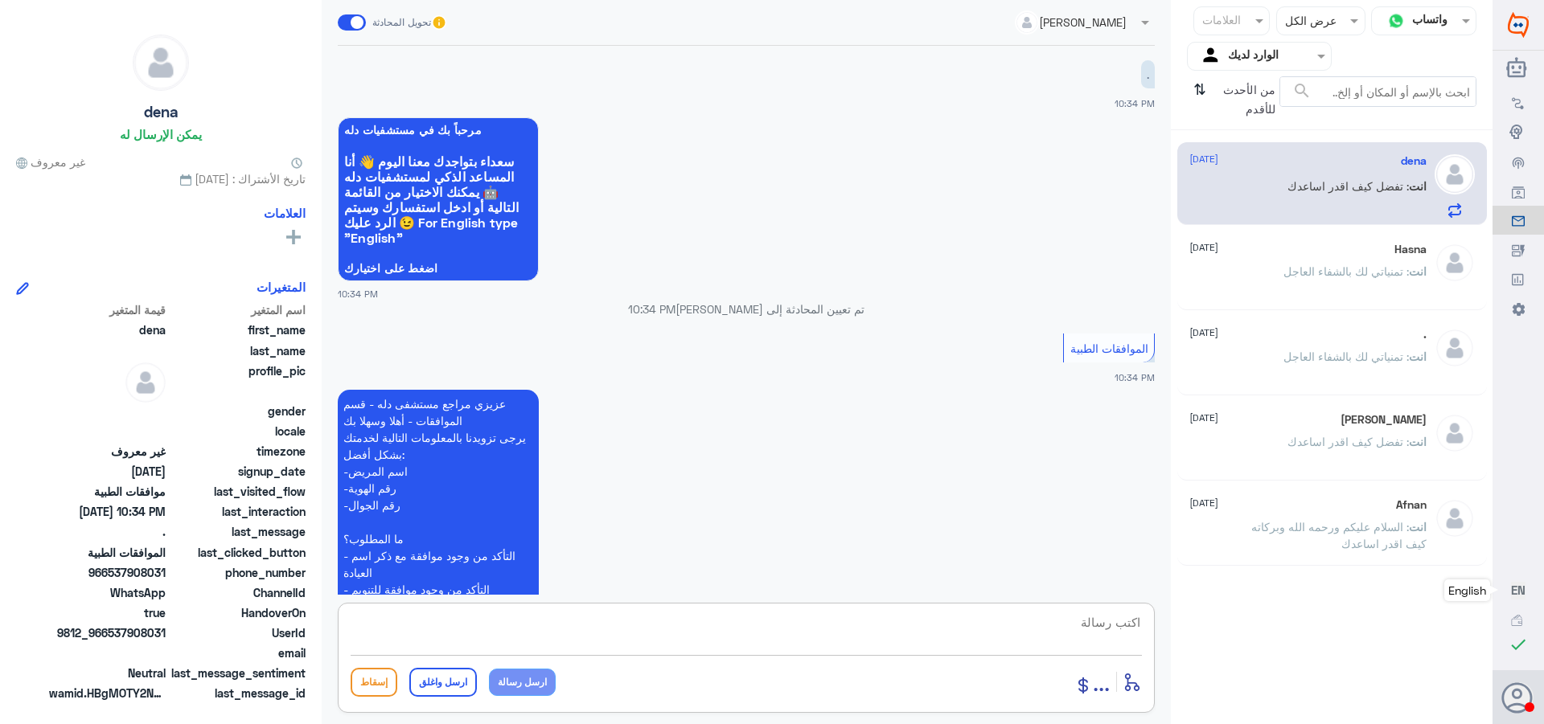
click at [1102, 625] on textarea at bounding box center [746, 631] width 791 height 39
type textarea "نسبه التحمل 10% كحد اقصى 50 ريال"
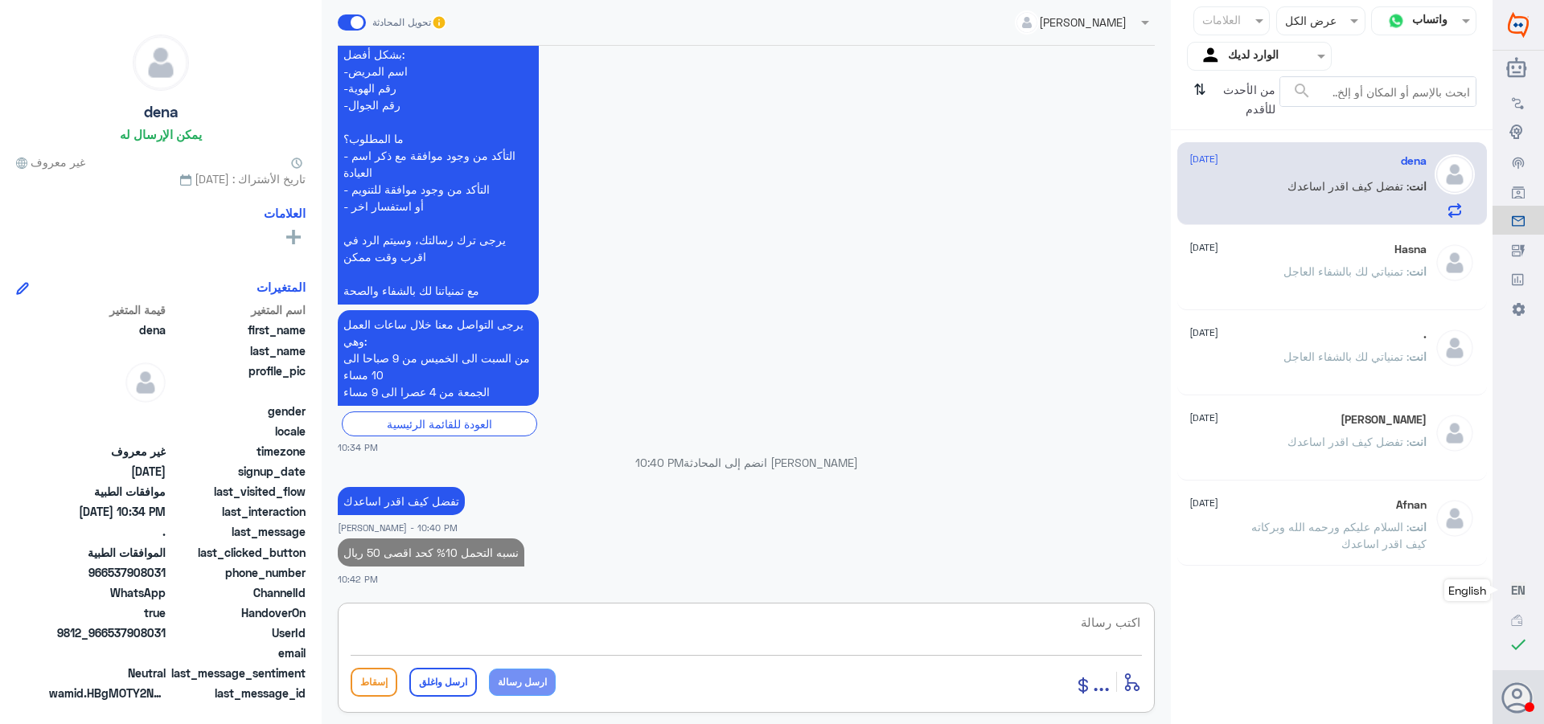
click at [1244, 232] on div "Hasna [DATE] انت : تمنياتي لك بالشفاء العاجل" at bounding box center [1332, 271] width 310 height 80
drag, startPoint x: 1339, startPoint y: 363, endPoint x: 1318, endPoint y: 339, distance: 31.4
click at [1339, 362] on span ": تمنياتي لك بالشفاء العاجل" at bounding box center [1345, 357] width 125 height 14
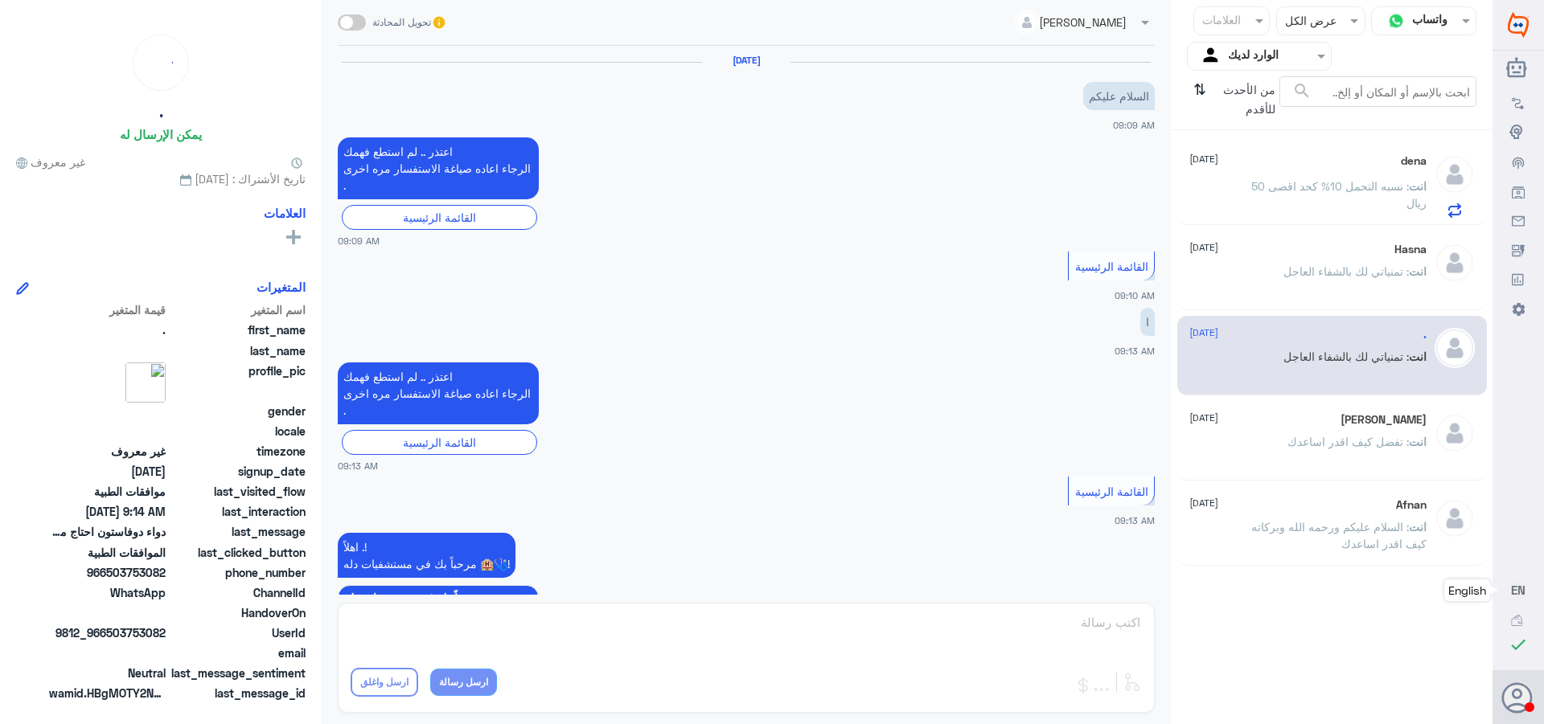
scroll to position [974, 0]
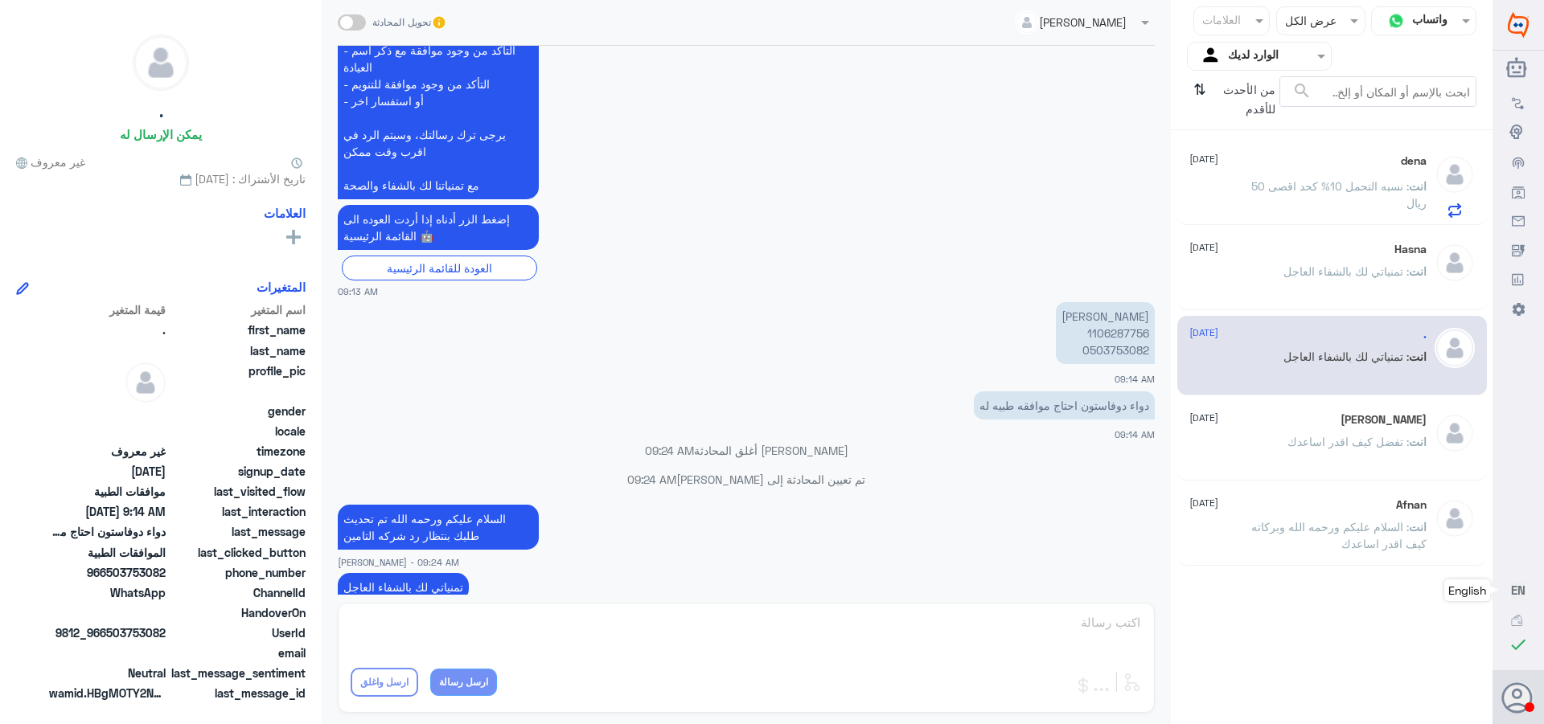
click at [1313, 288] on p "انت : تمنياتي لك بالشفاء العاجل" at bounding box center [1354, 283] width 143 height 40
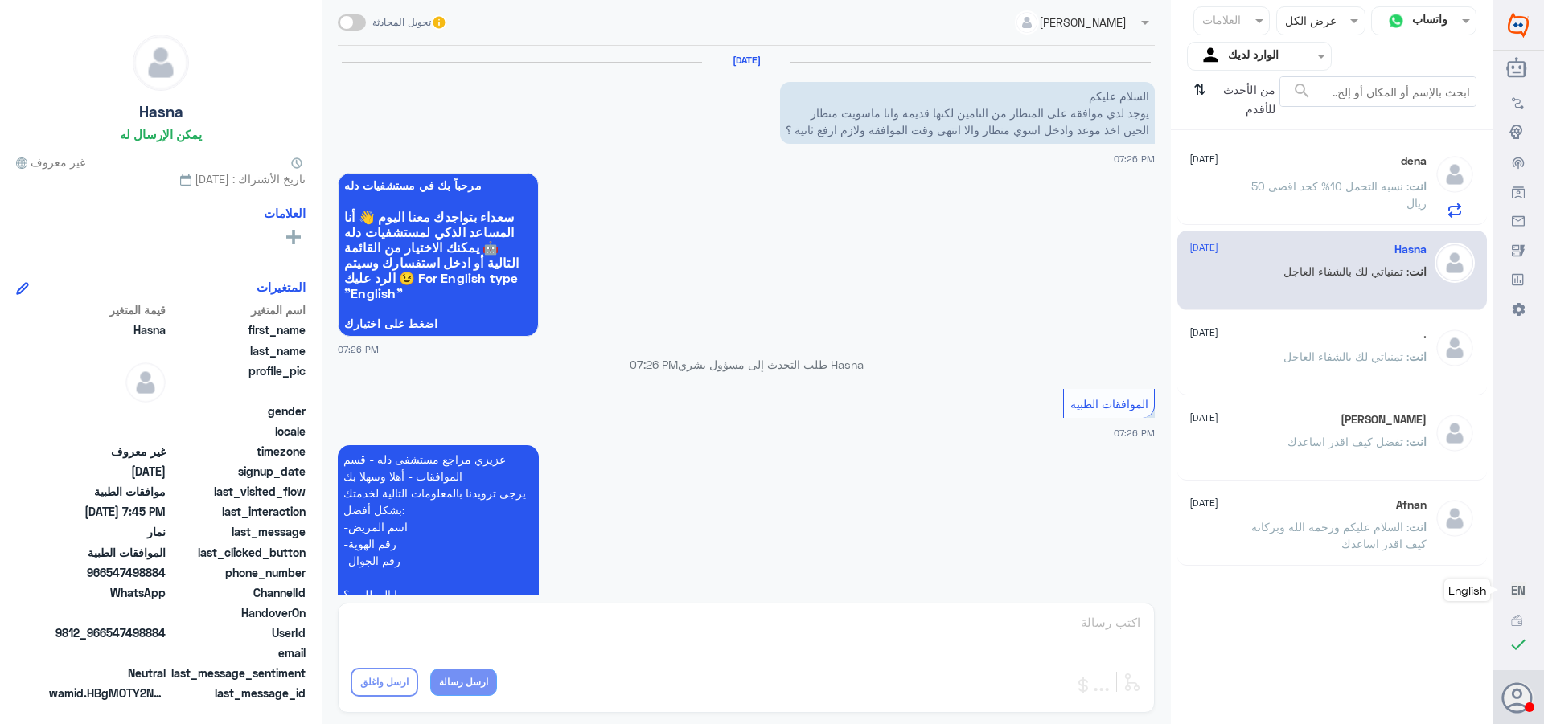
scroll to position [811, 0]
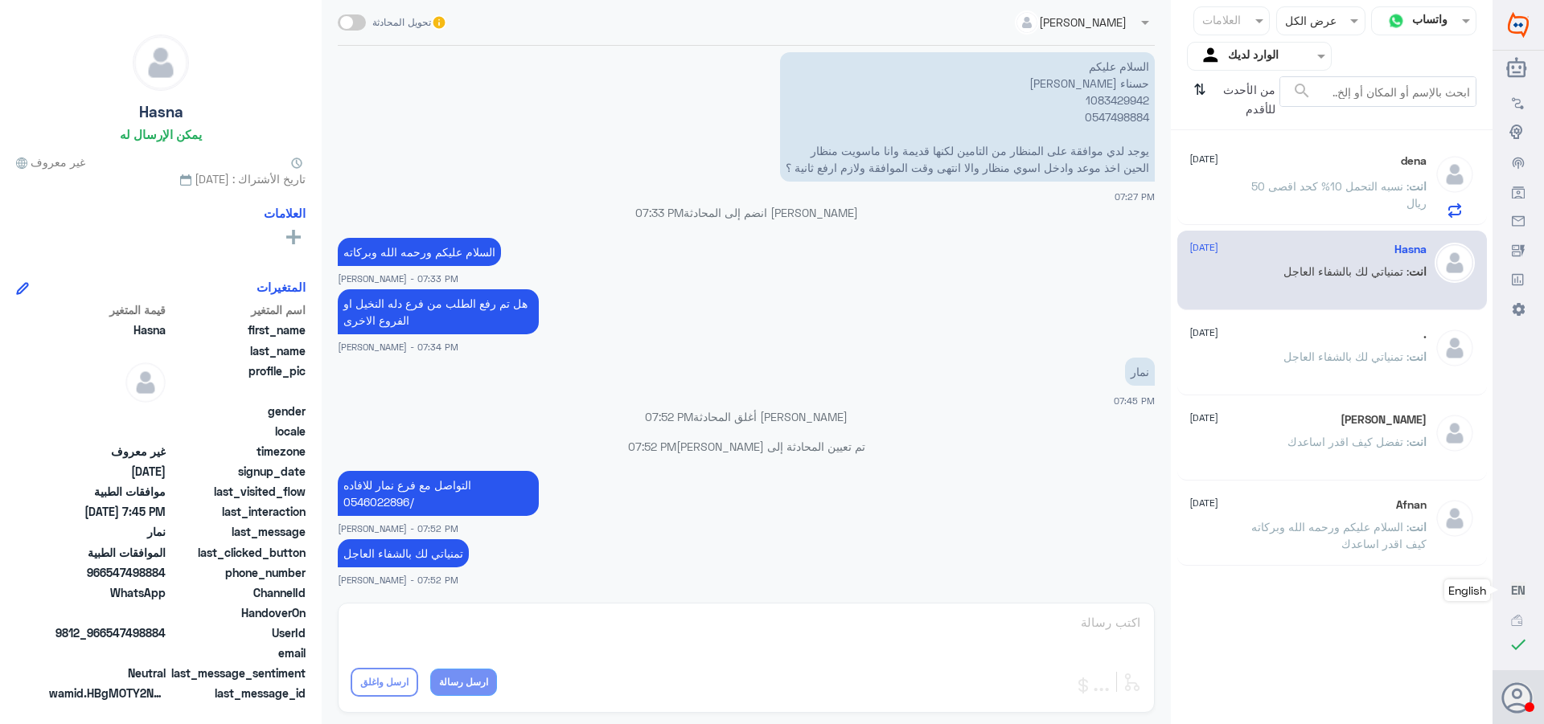
click at [1247, 199] on p "انت : نسبه التحمل 10% كحد اقصى 50 ريال" at bounding box center [1335, 198] width 181 height 40
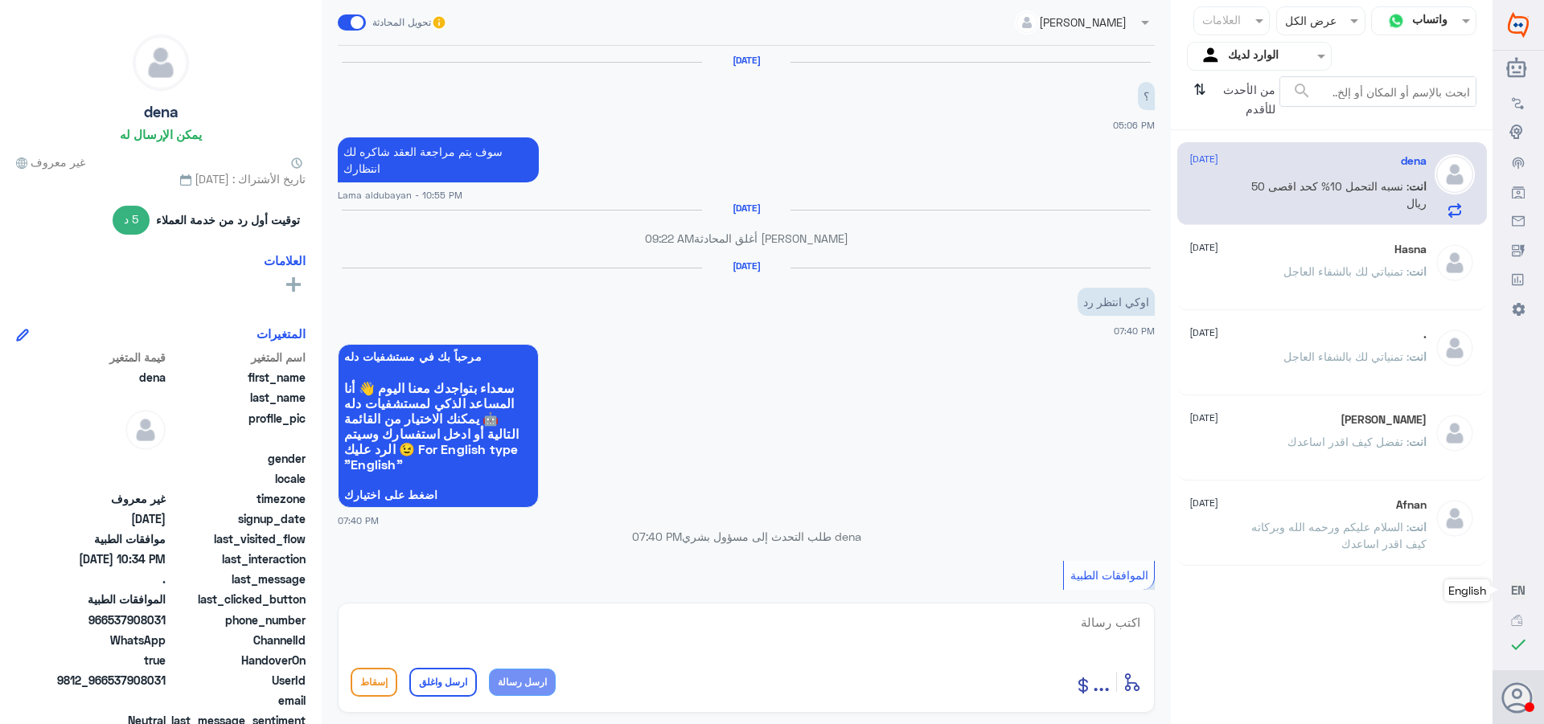
scroll to position [1487, 0]
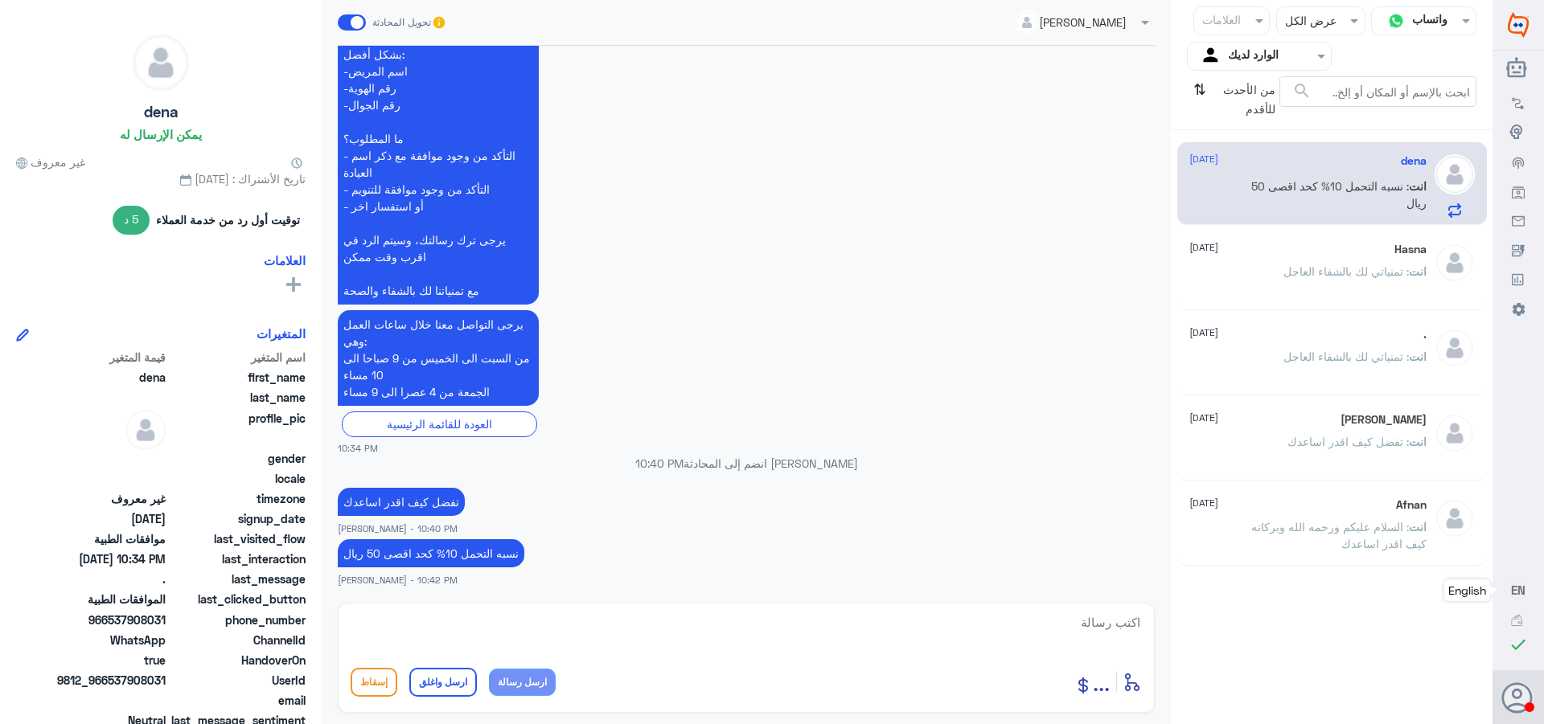
click at [1283, 347] on div ". [DATE] انت : تمنياتي لك بالشفاء العاجل" at bounding box center [1307, 358] width 237 height 60
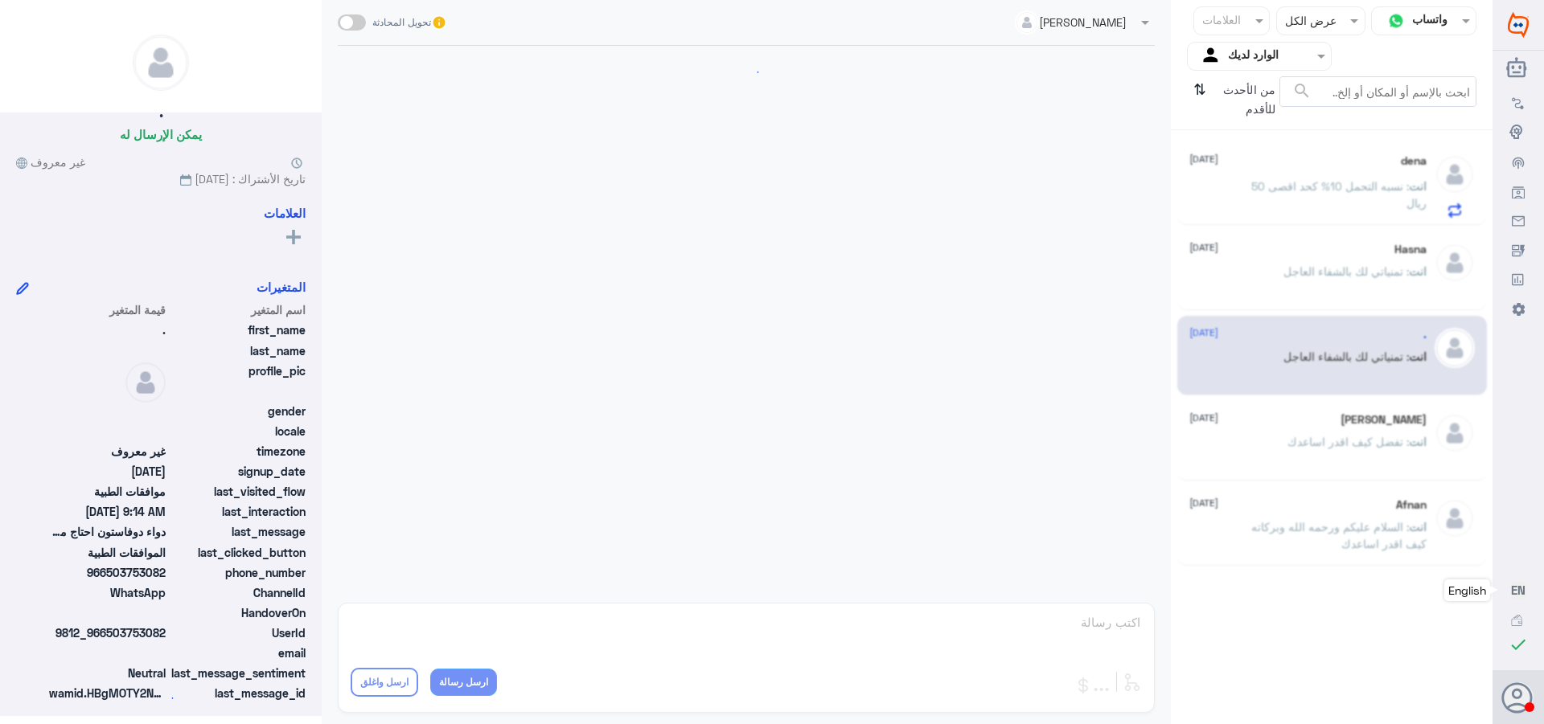
scroll to position [974, 0]
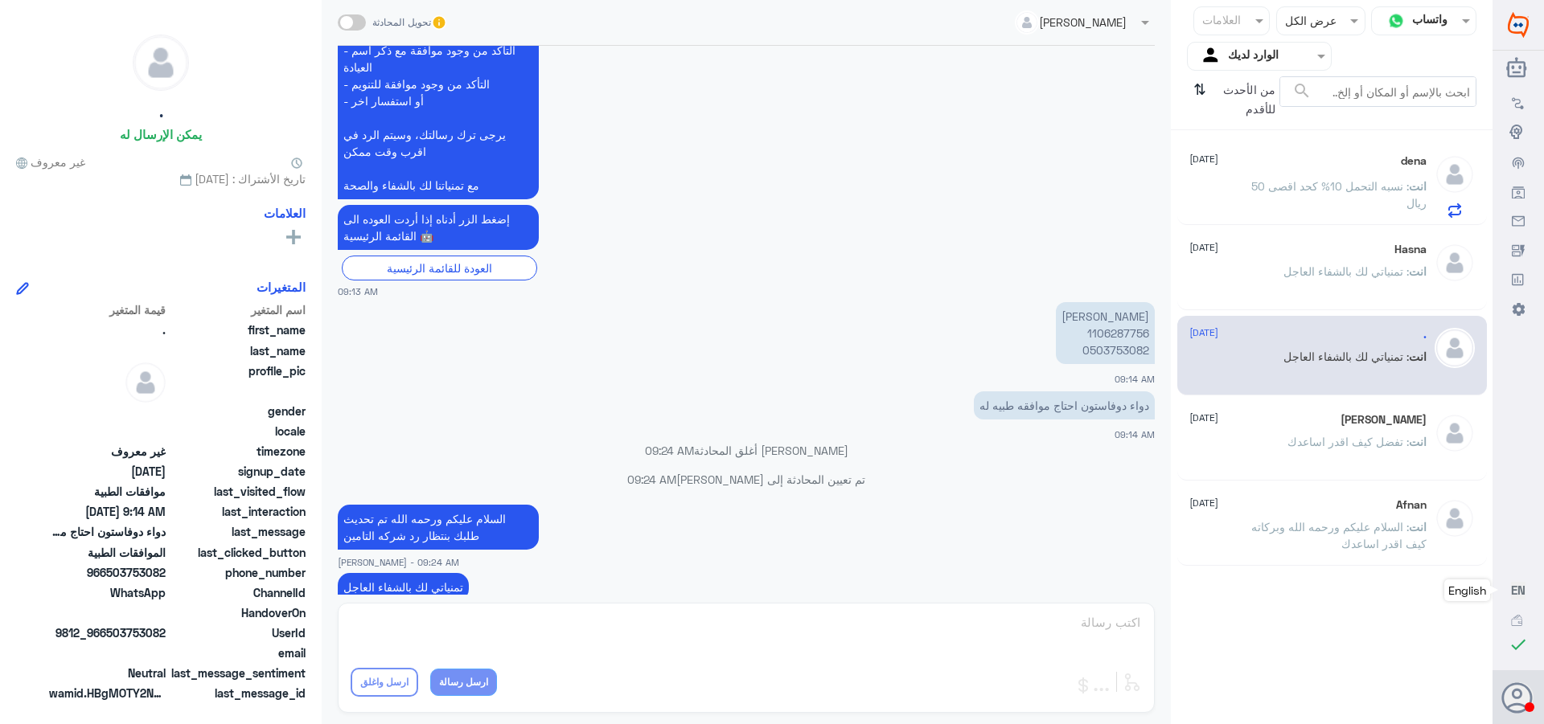
click at [1242, 279] on div "انت : تمنياتي لك بالشفاء العاجل" at bounding box center [1307, 285] width 237 height 36
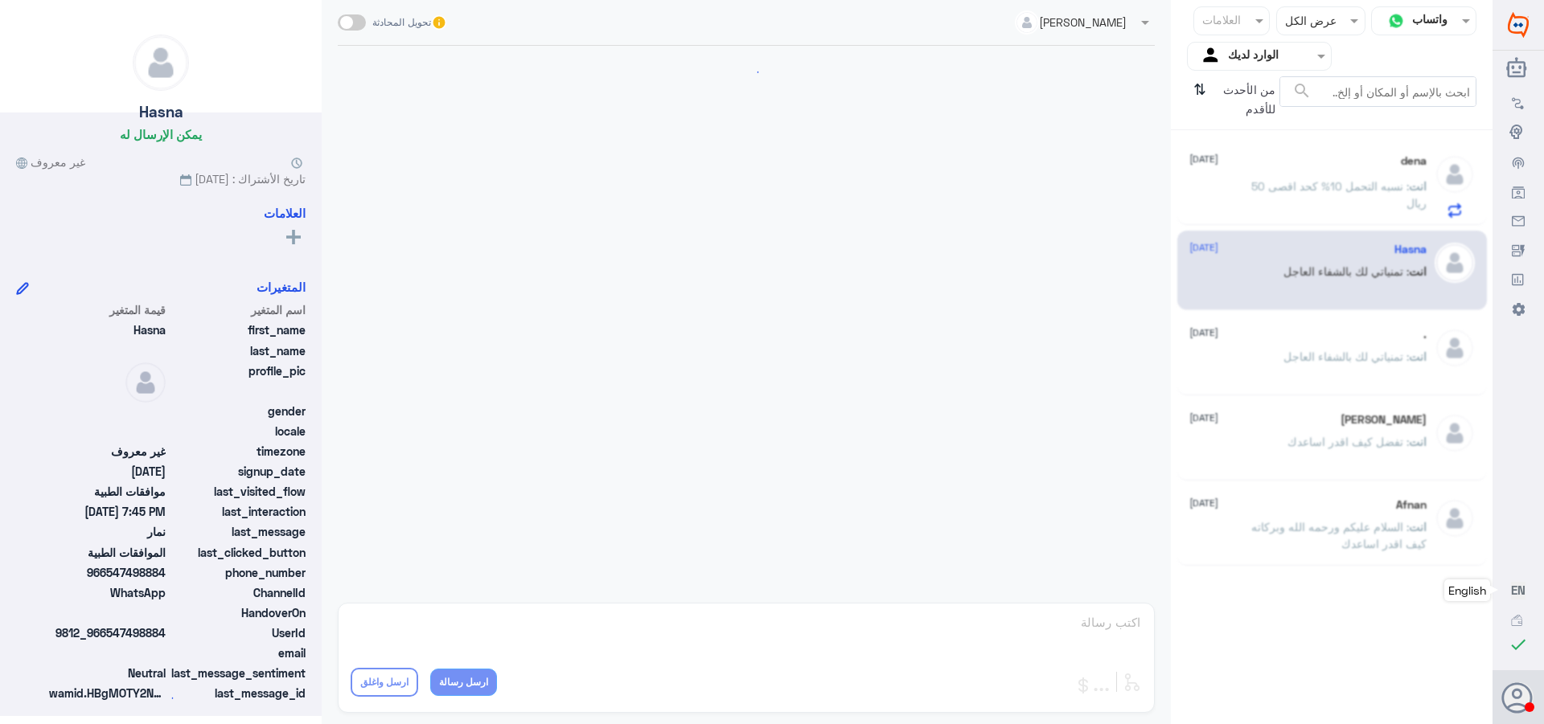
scroll to position [811, 0]
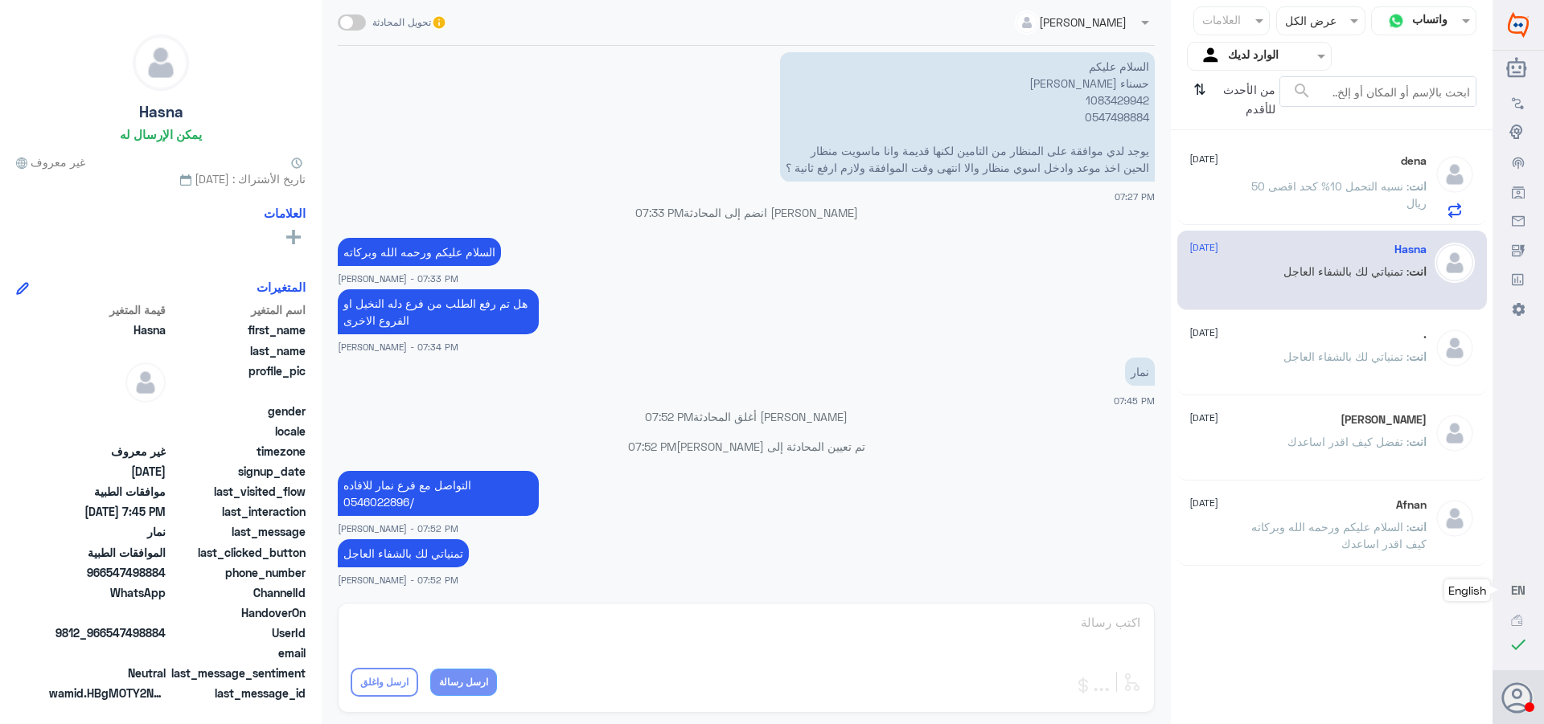
drag, startPoint x: 1245, startPoint y: 203, endPoint x: 1239, endPoint y: 47, distance: 156.1
click at [1239, 47] on input "text" at bounding box center [1272, 56] width 88 height 18
click at [1253, 141] on لديك "الوارد لديك" at bounding box center [1265, 142] width 51 height 14
click at [1301, 22] on div at bounding box center [1321, 20] width 88 height 18
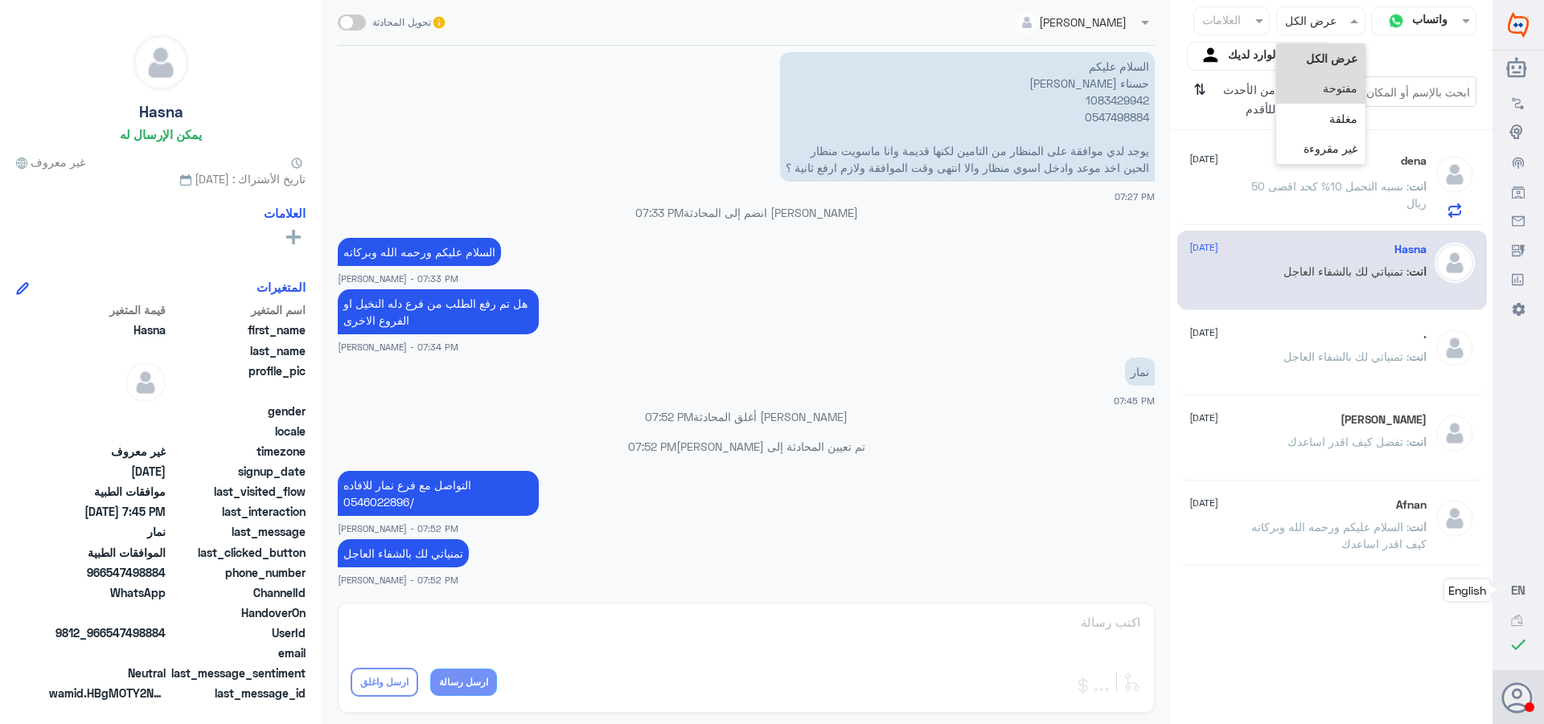
click at [1322, 82] on span "مفتوحة" at bounding box center [1339, 88] width 35 height 14
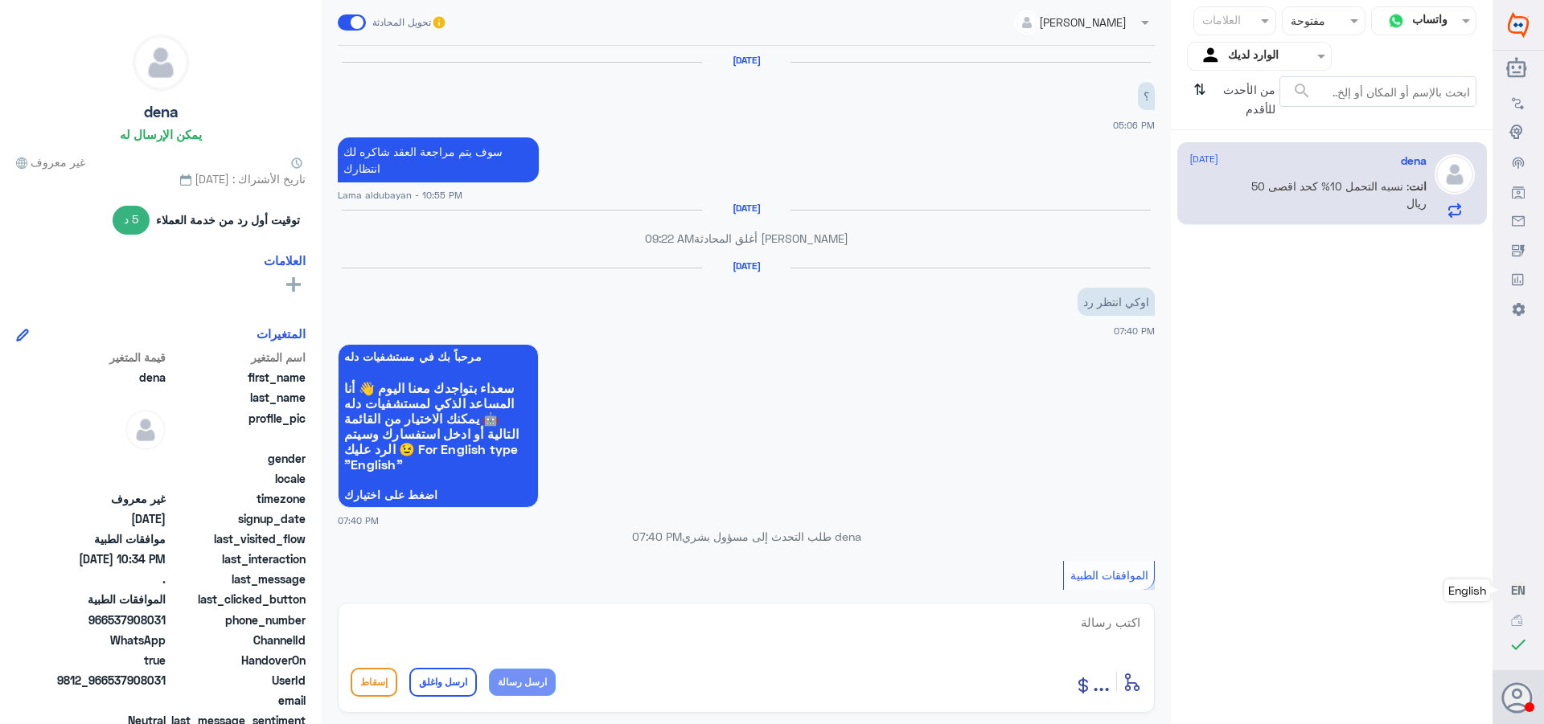
scroll to position [1487, 0]
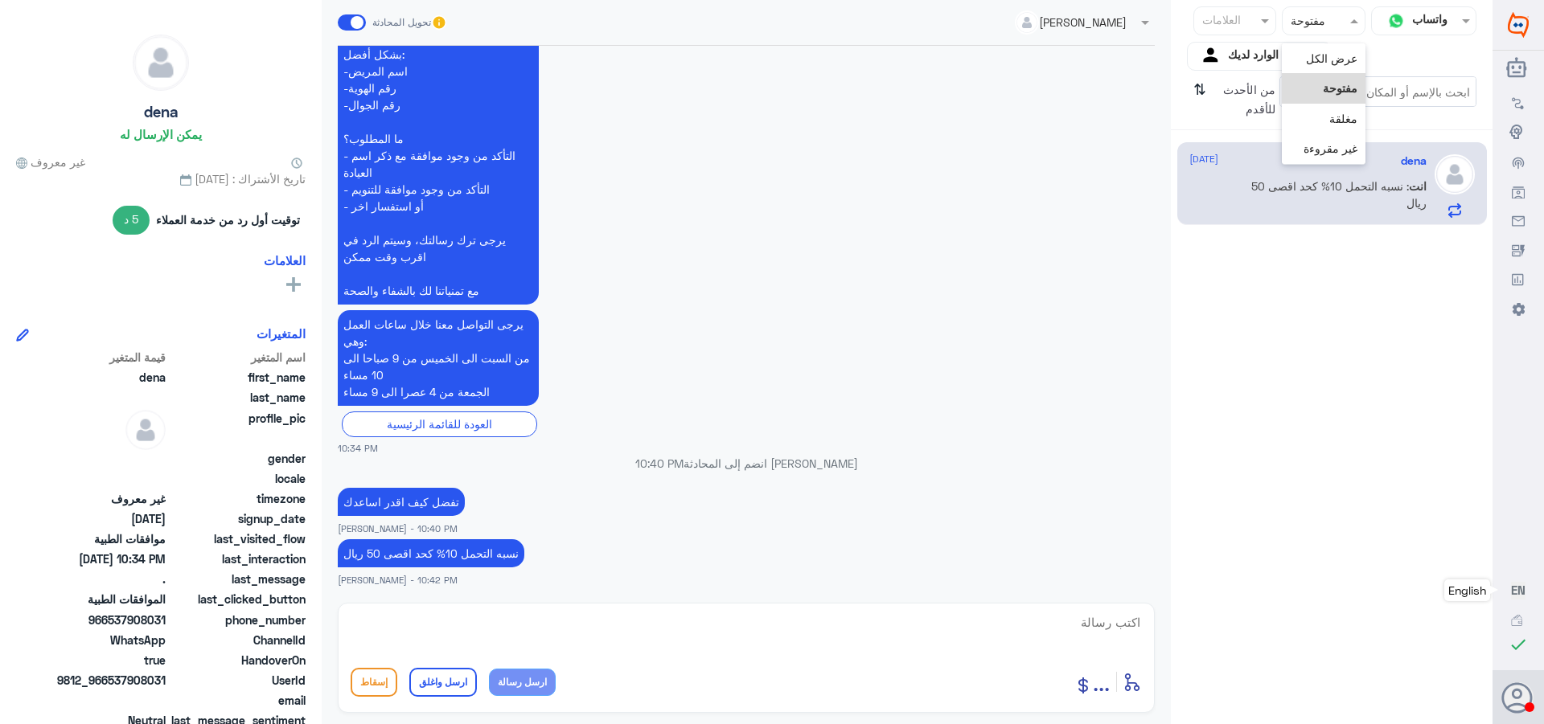
click at [1323, 27] on input "text" at bounding box center [1338, 20] width 33 height 18
click at [1319, 109] on div "مغلقة" at bounding box center [1322, 119] width 83 height 30
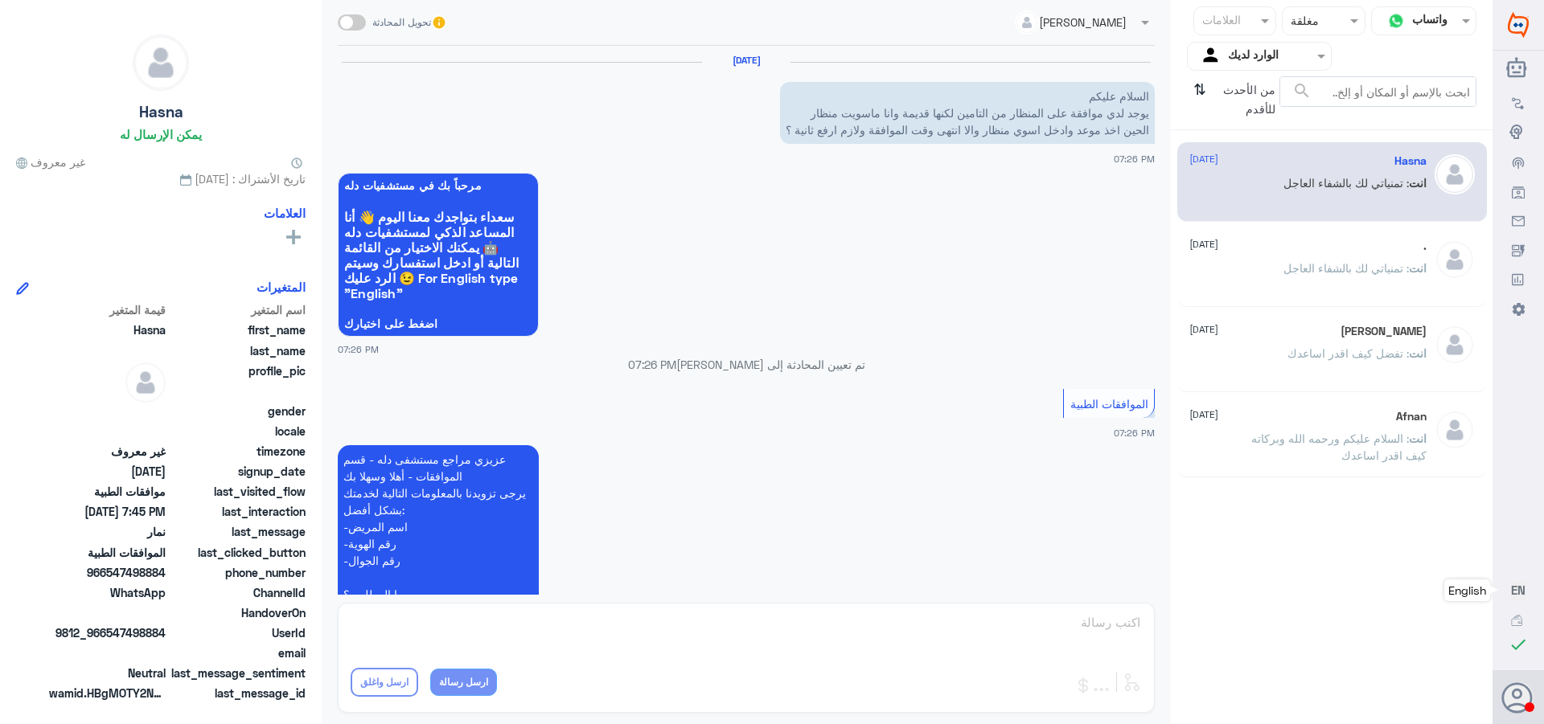
scroll to position [811, 0]
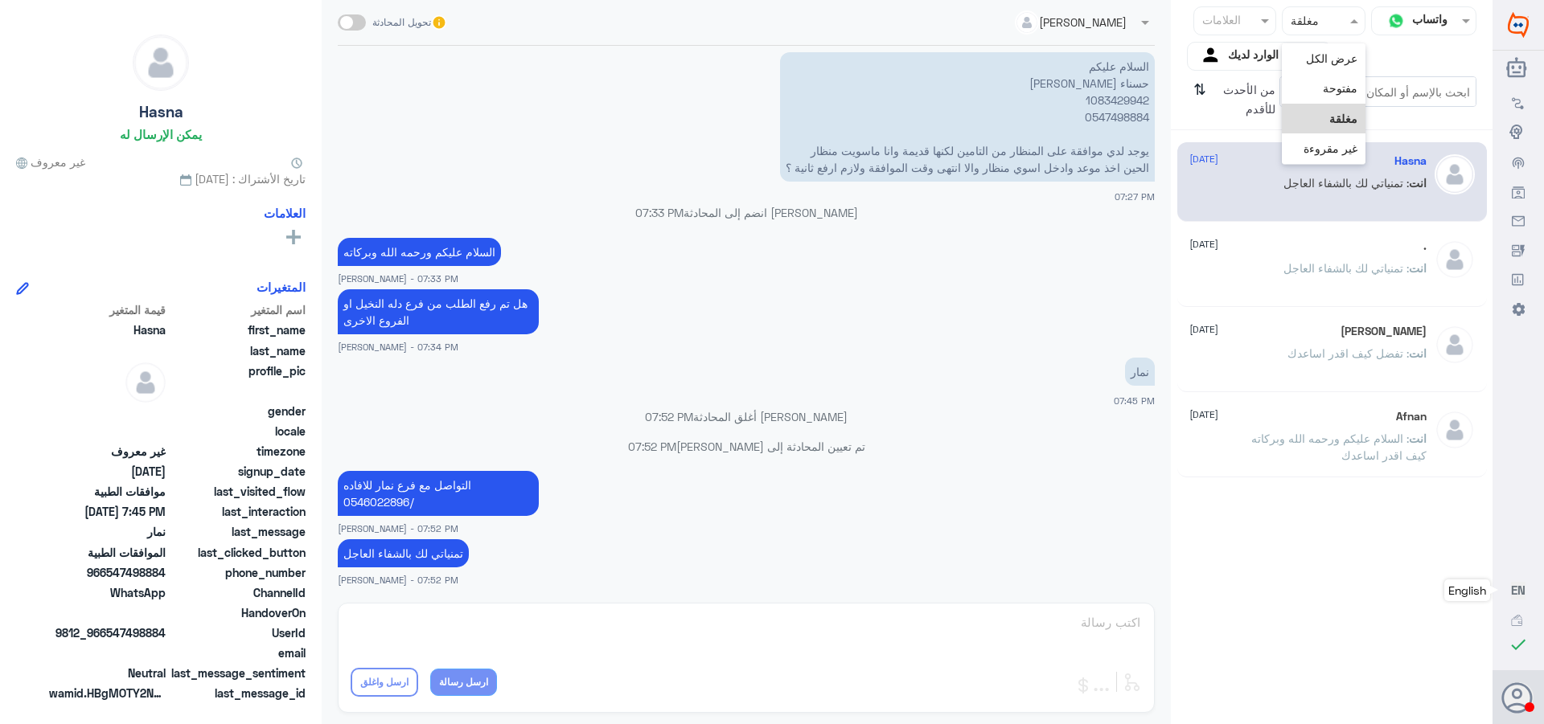
click at [1311, 27] on div at bounding box center [1322, 20] width 81 height 18
click at [1316, 150] on span "غير مقروءة" at bounding box center [1330, 148] width 54 height 14
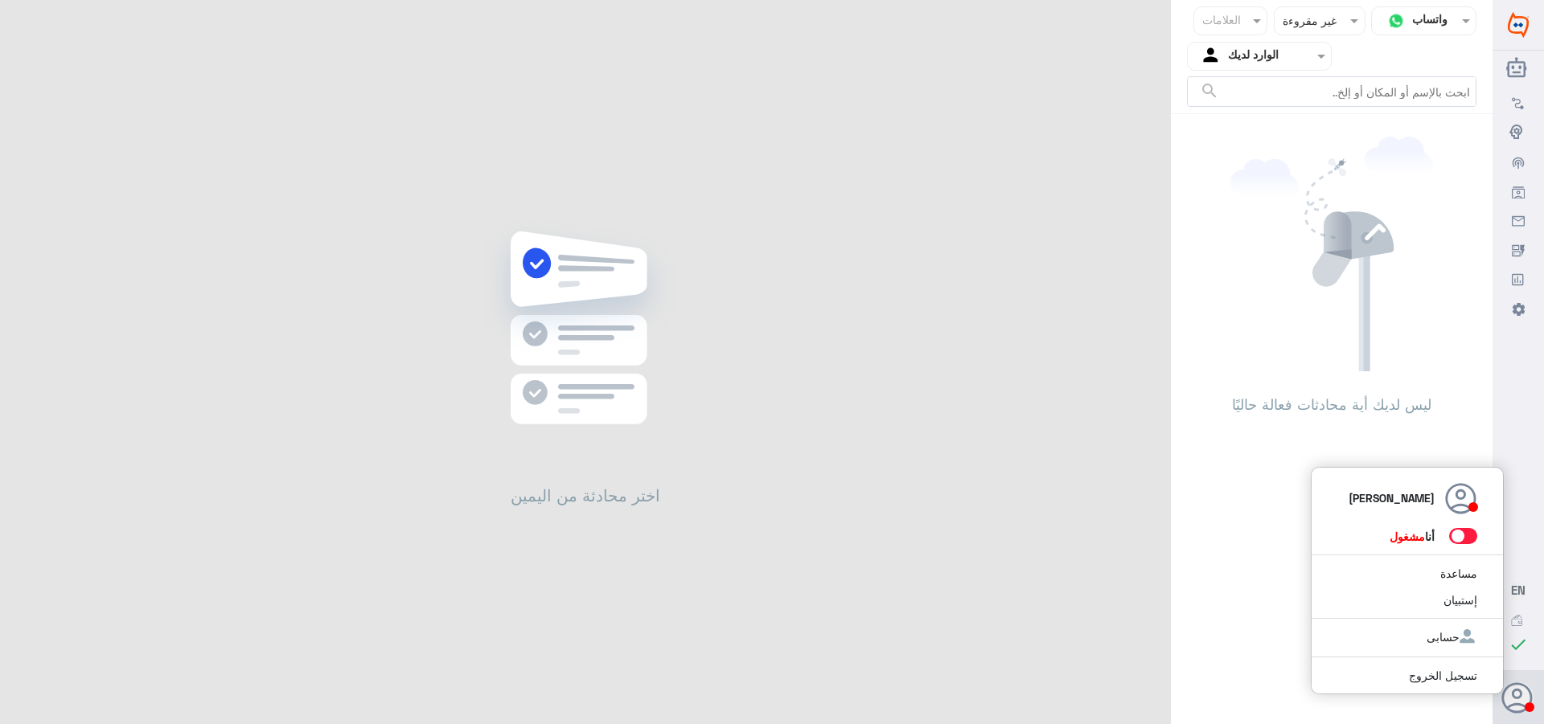
click at [1462, 542] on span at bounding box center [1463, 536] width 28 height 16
click at [0, 0] on input "checkbox" at bounding box center [0, 0] width 0 height 0
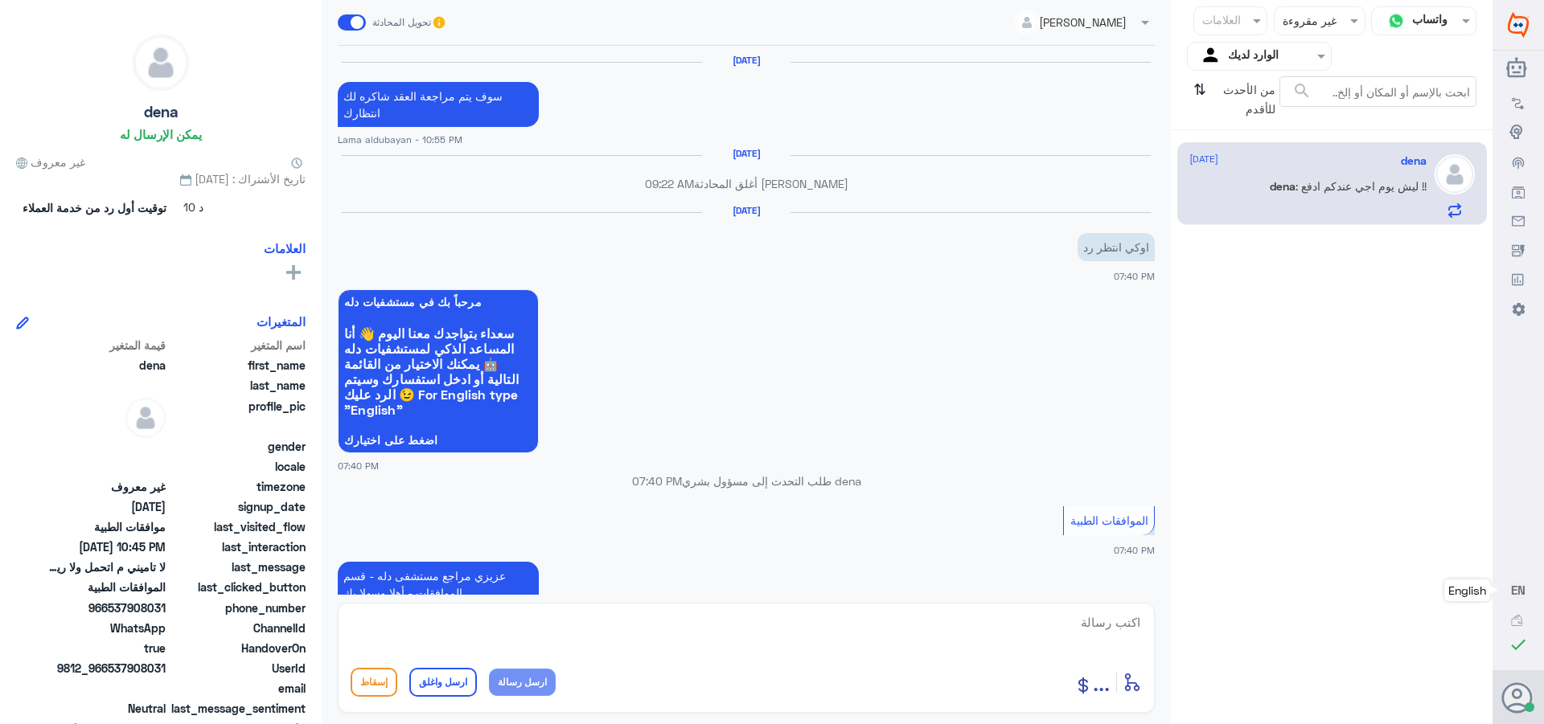
scroll to position [1543, 0]
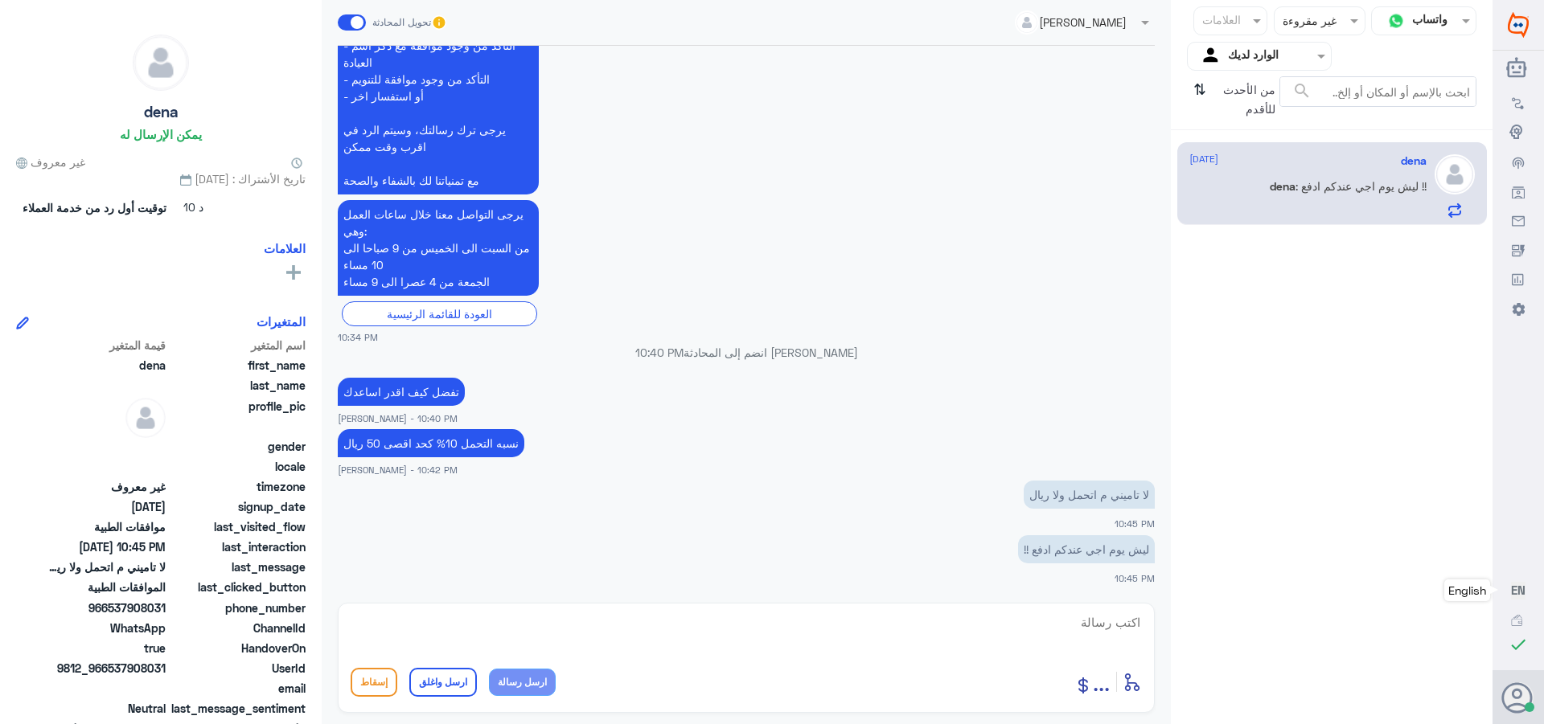
click at [1113, 630] on textarea at bounding box center [746, 631] width 791 height 39
click at [1117, 626] on textarea at bounding box center [746, 631] width 791 height 39
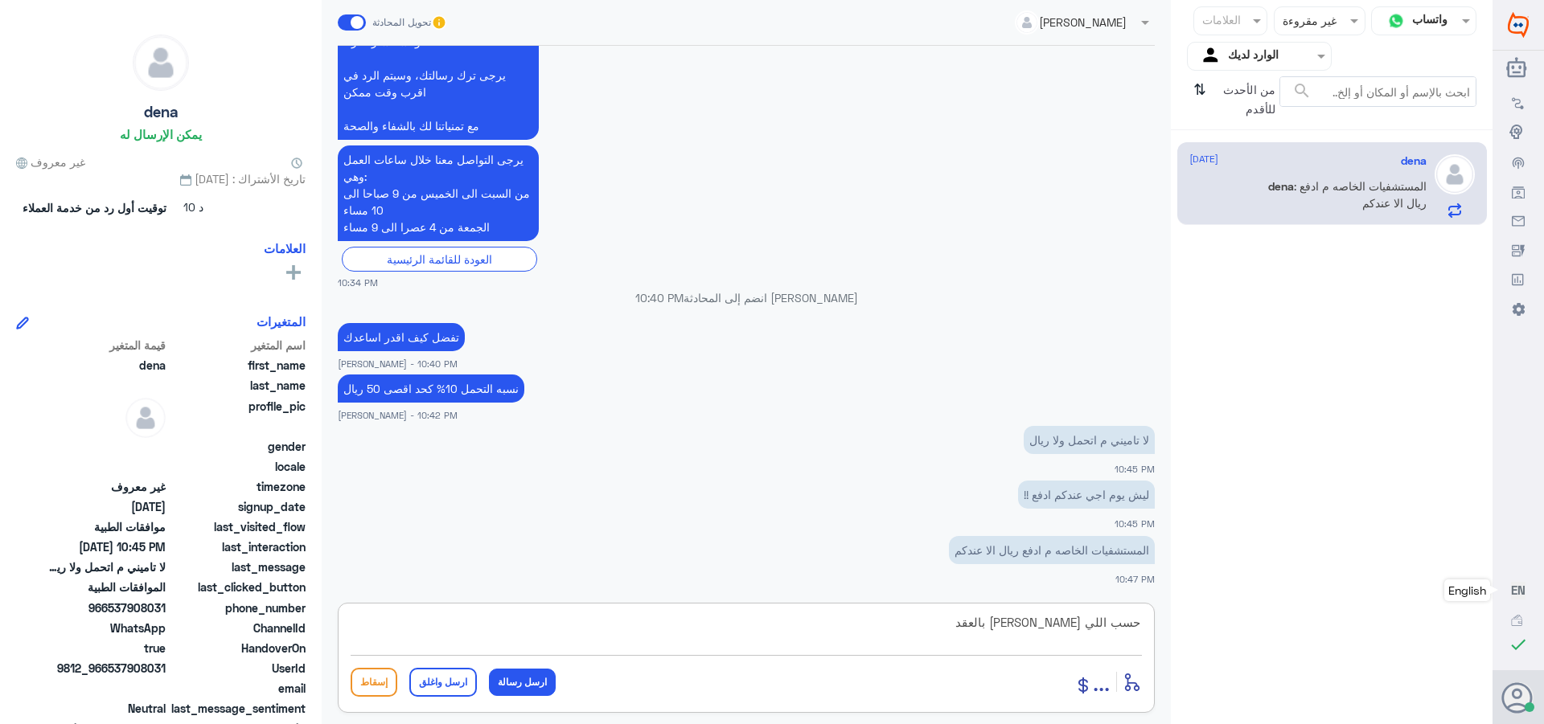
type textarea "حسب اللي [PERSON_NAME] بالعقد"
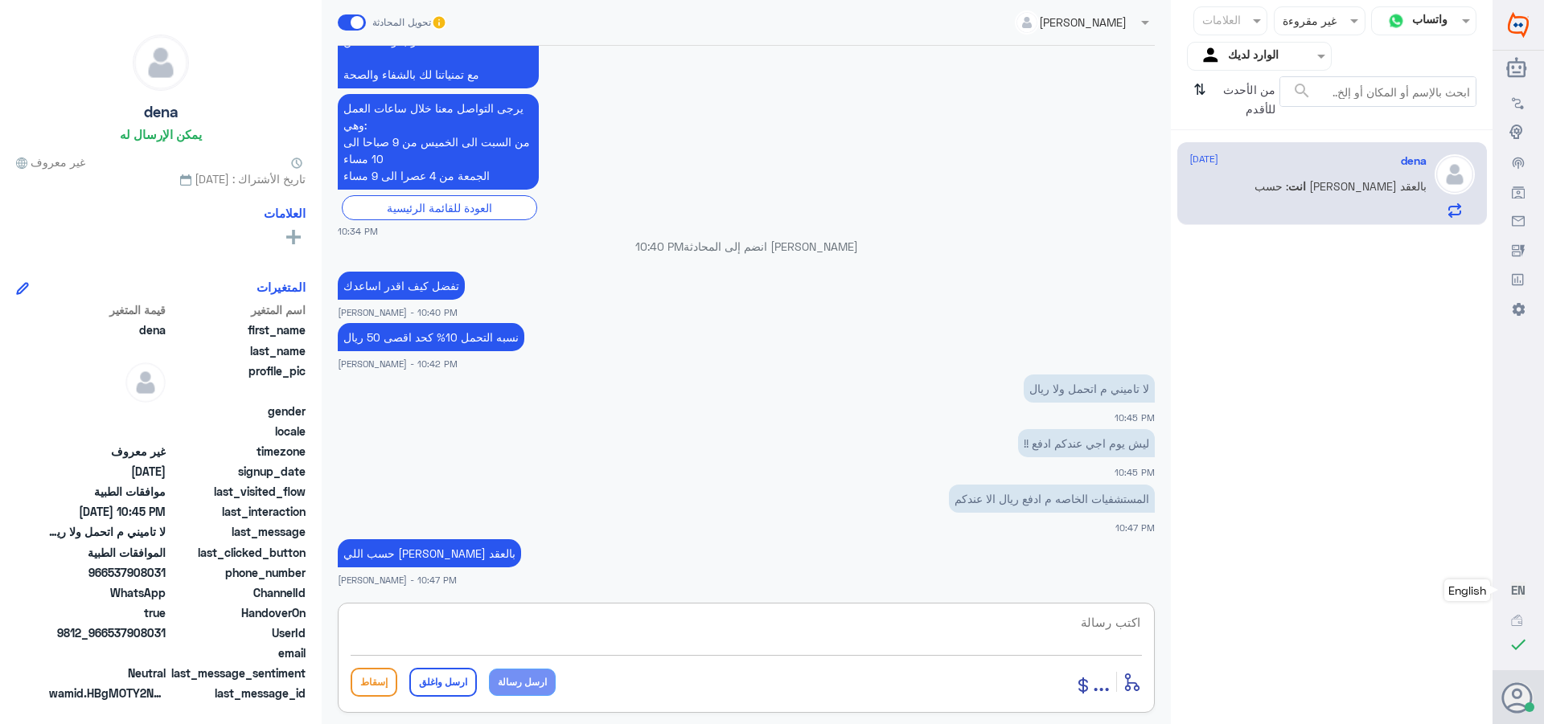
click at [1122, 632] on textarea at bounding box center [746, 631] width 791 height 39
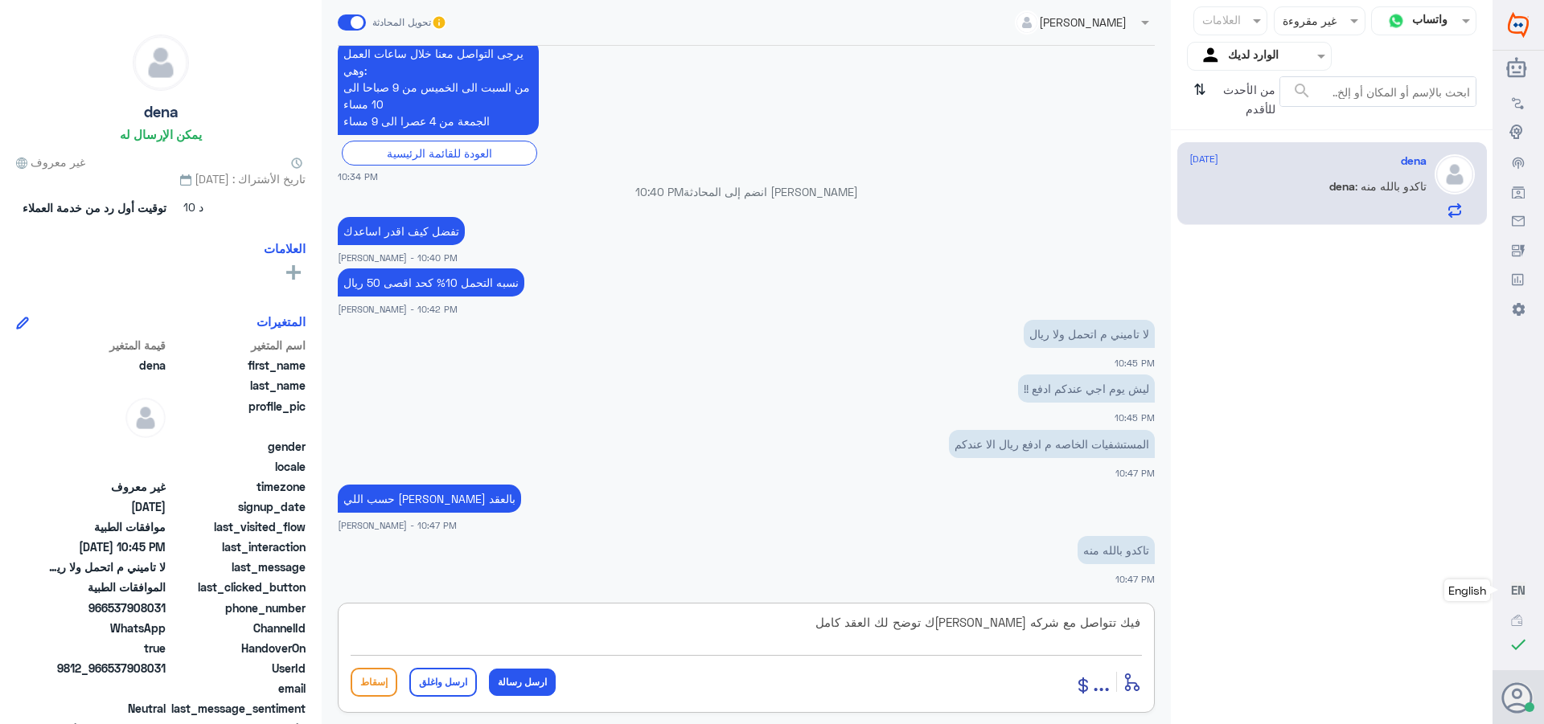
drag, startPoint x: 994, startPoint y: 625, endPoint x: 1028, endPoint y: 626, distance: 33.8
click at [1028, 626] on textarea "فيك تتواصل مع شركه [PERSON_NAME]ك توضح لك العقد كامل" at bounding box center [746, 631] width 791 height 39
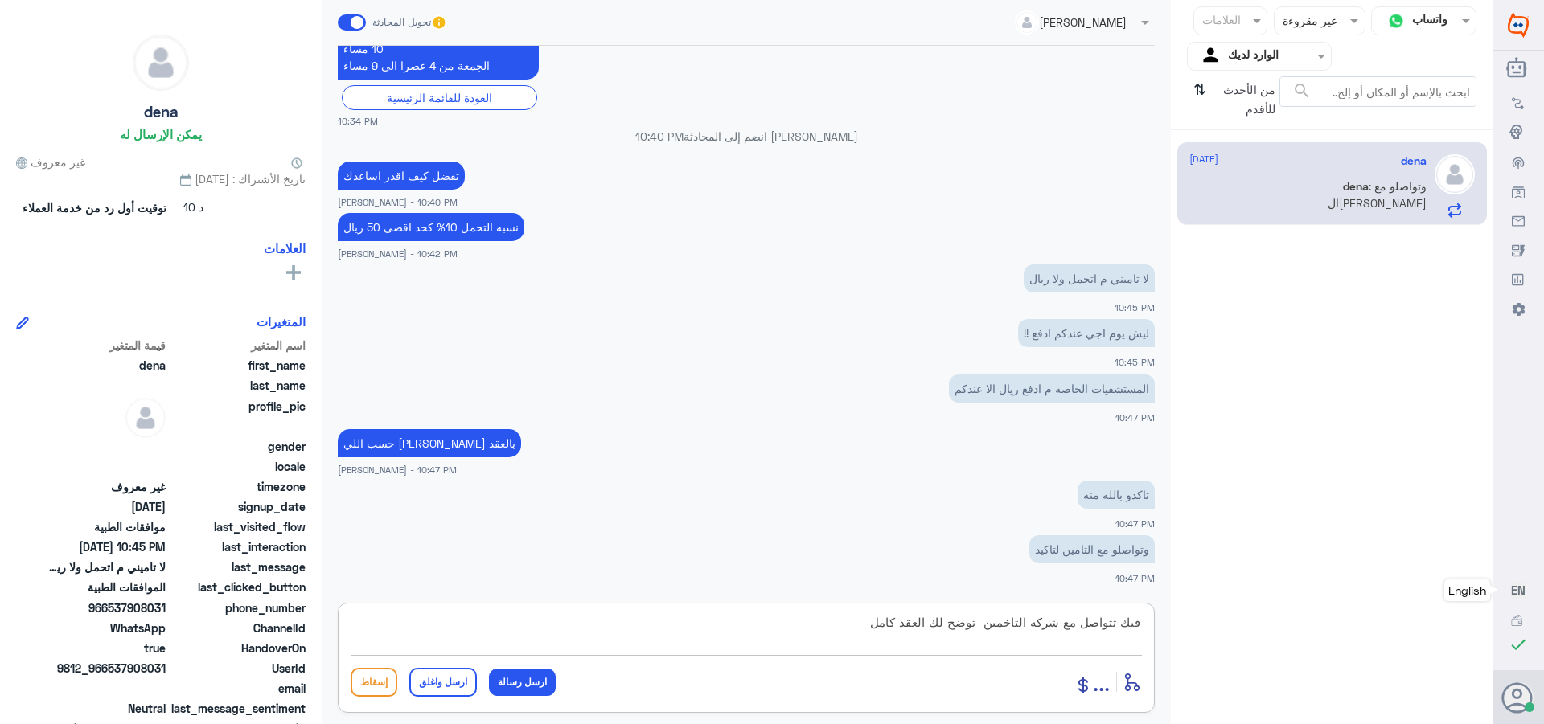
drag, startPoint x: 980, startPoint y: 624, endPoint x: 1031, endPoint y: 637, distance: 53.0
click at [1031, 637] on textarea "فيك تتواصل مع شركه التاخمين توضح لك العقد كامل" at bounding box center [746, 631] width 791 height 39
type textarea "فيك تتواصل مع شركه التامين توضح لك العقد كامل"
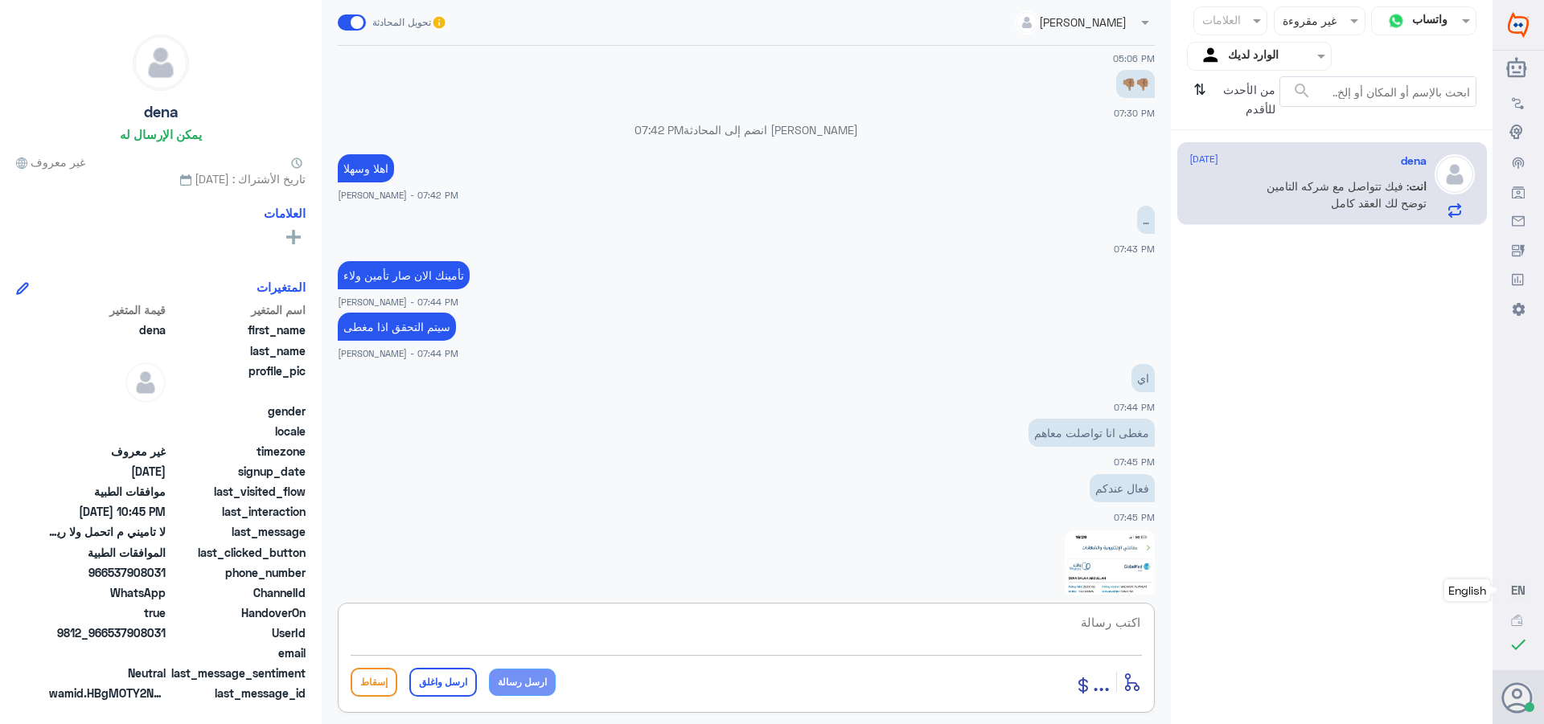
scroll to position [375, 0]
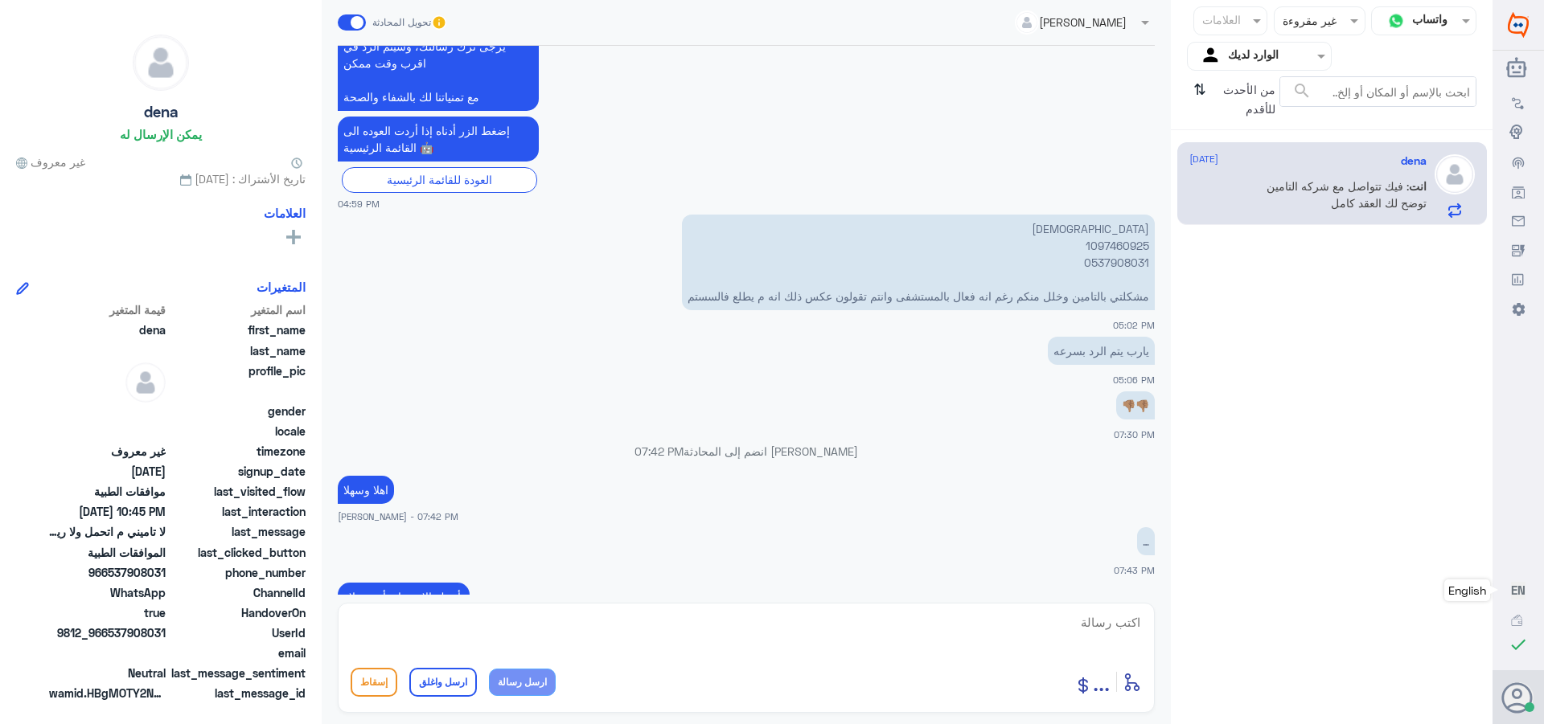
click at [1104, 243] on p "دينا 1097460925 0537908031 مشكلتي بالتامين وخلل منكم رغم انه فعال بالمستشفى وان…" at bounding box center [918, 263] width 473 height 96
copy p "1097460925"
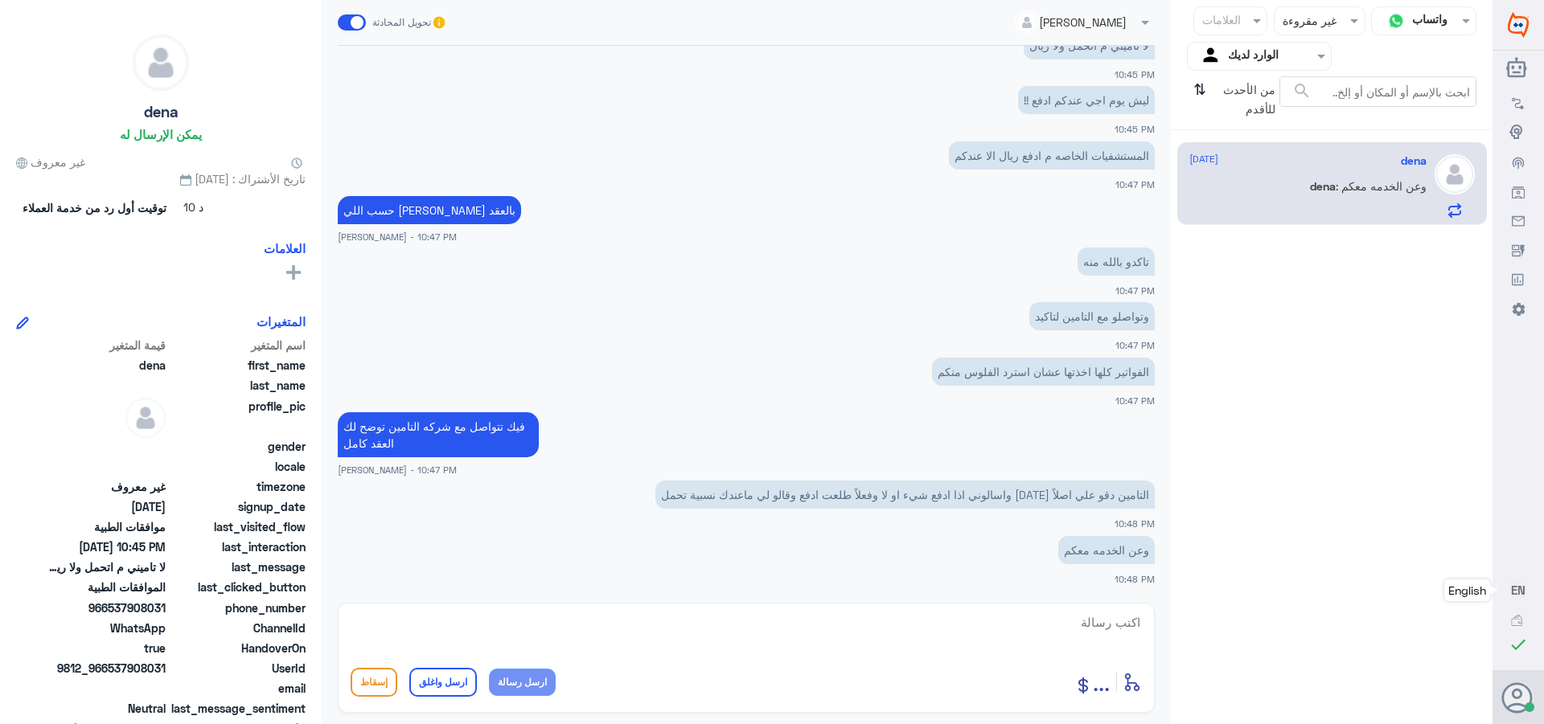
scroll to position [6533, 0]
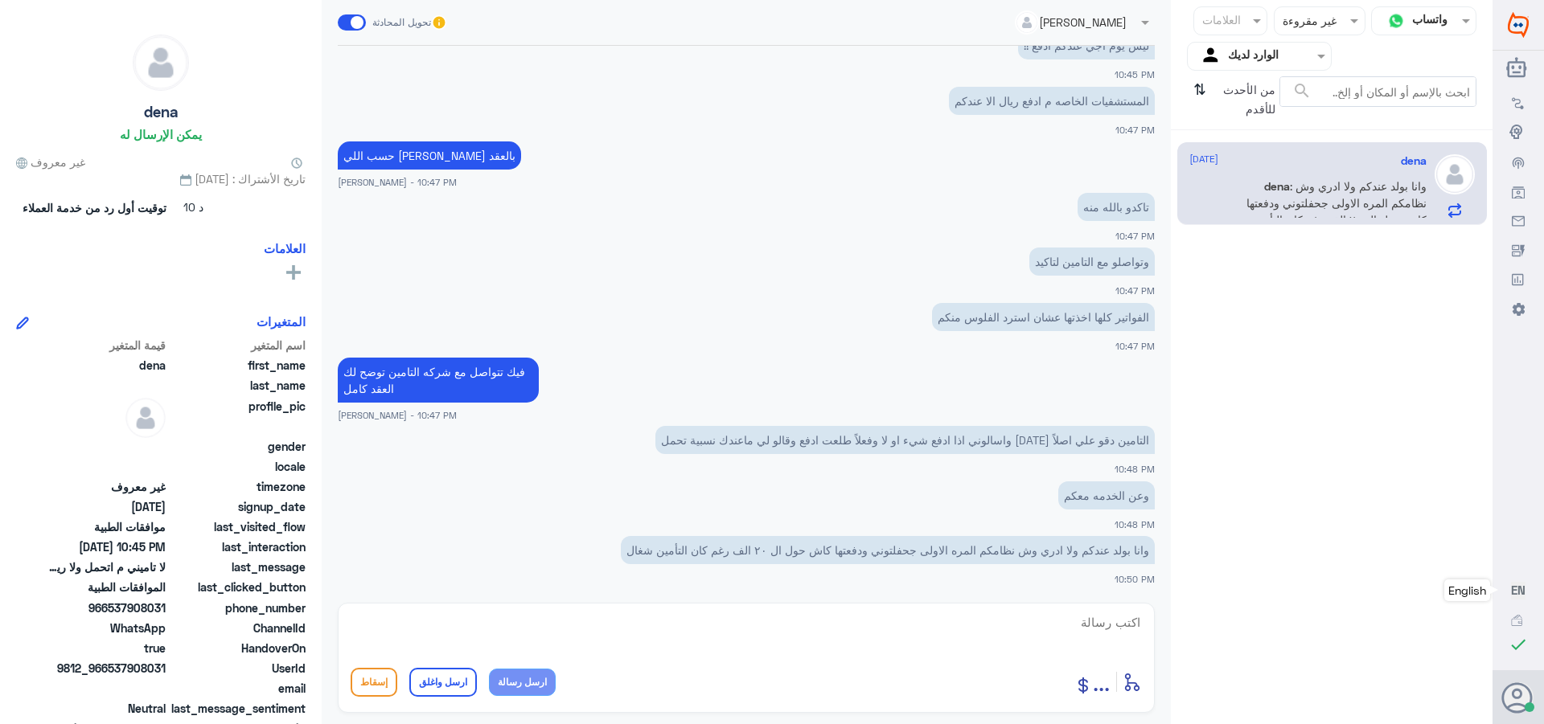
click at [1127, 618] on textarea at bounding box center [746, 631] width 791 height 39
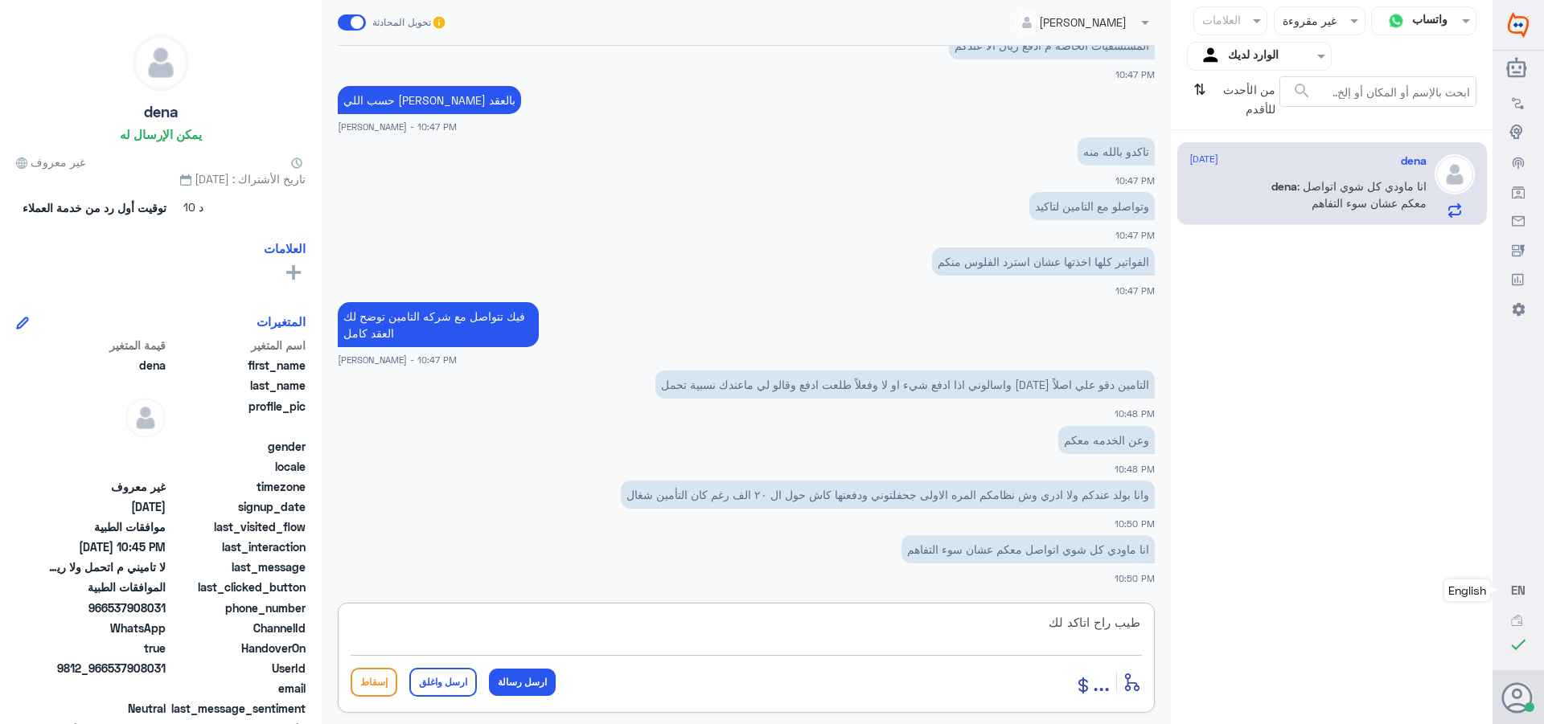
type textarea "طيب راح اتاكد لك"
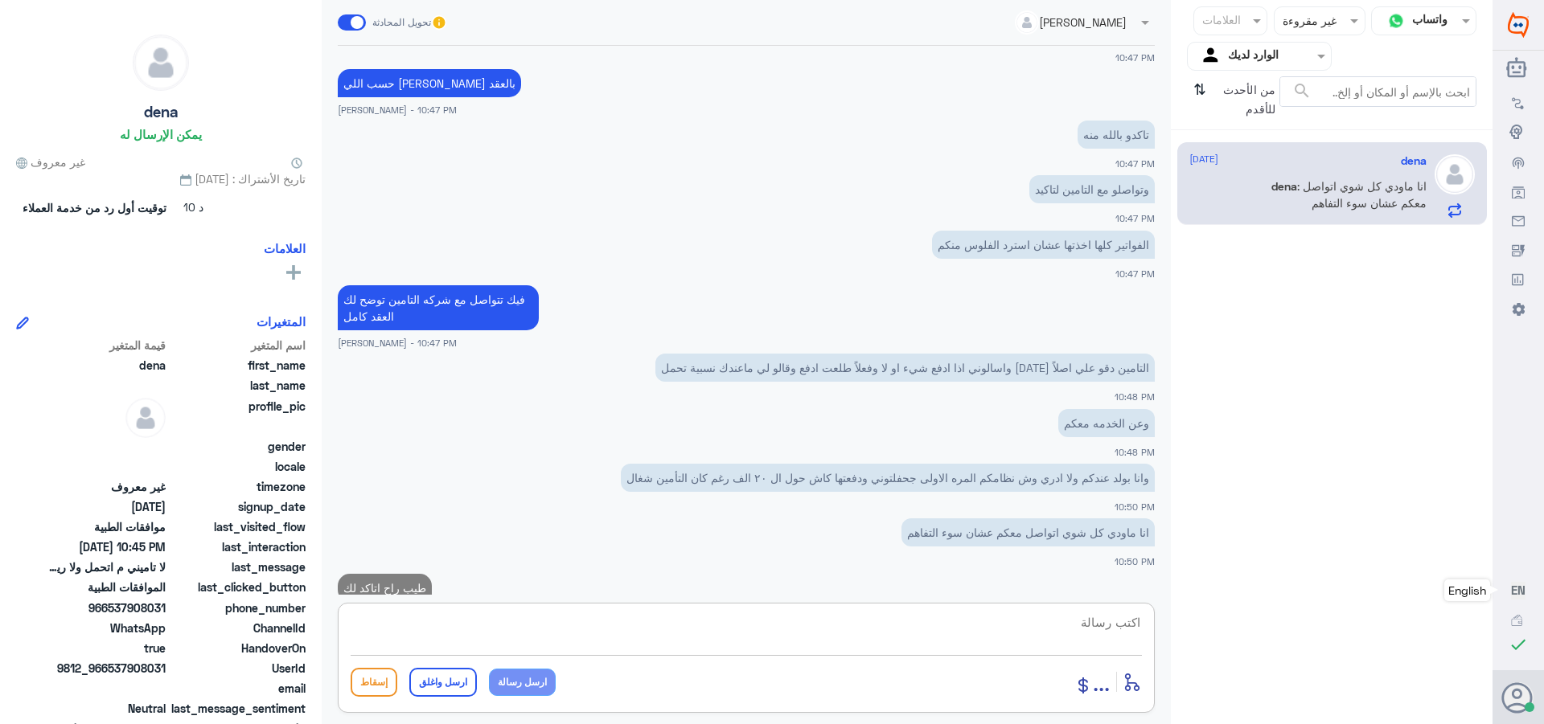
scroll to position [6640, 0]
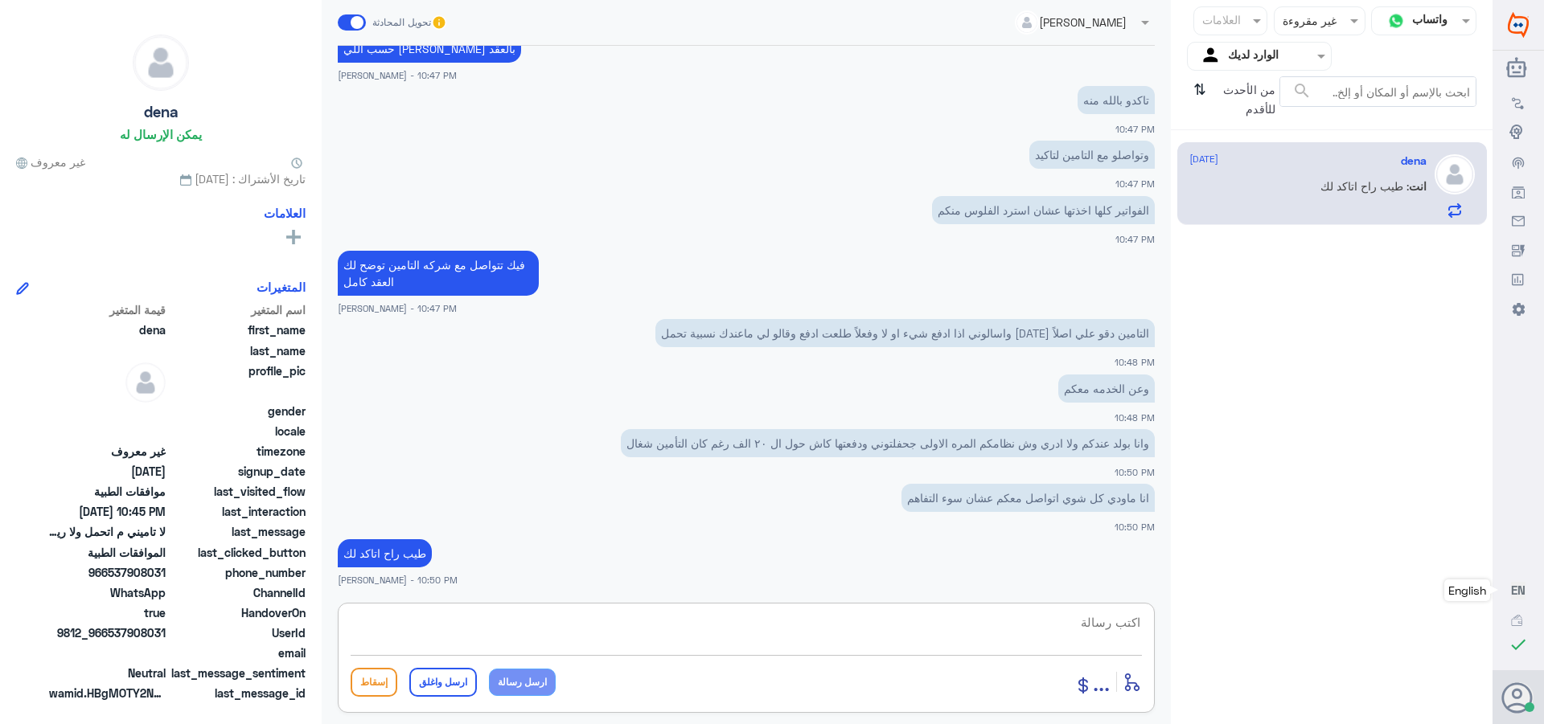
click at [1071, 629] on textarea at bounding box center [746, 631] width 791 height 39
type textarea "و"
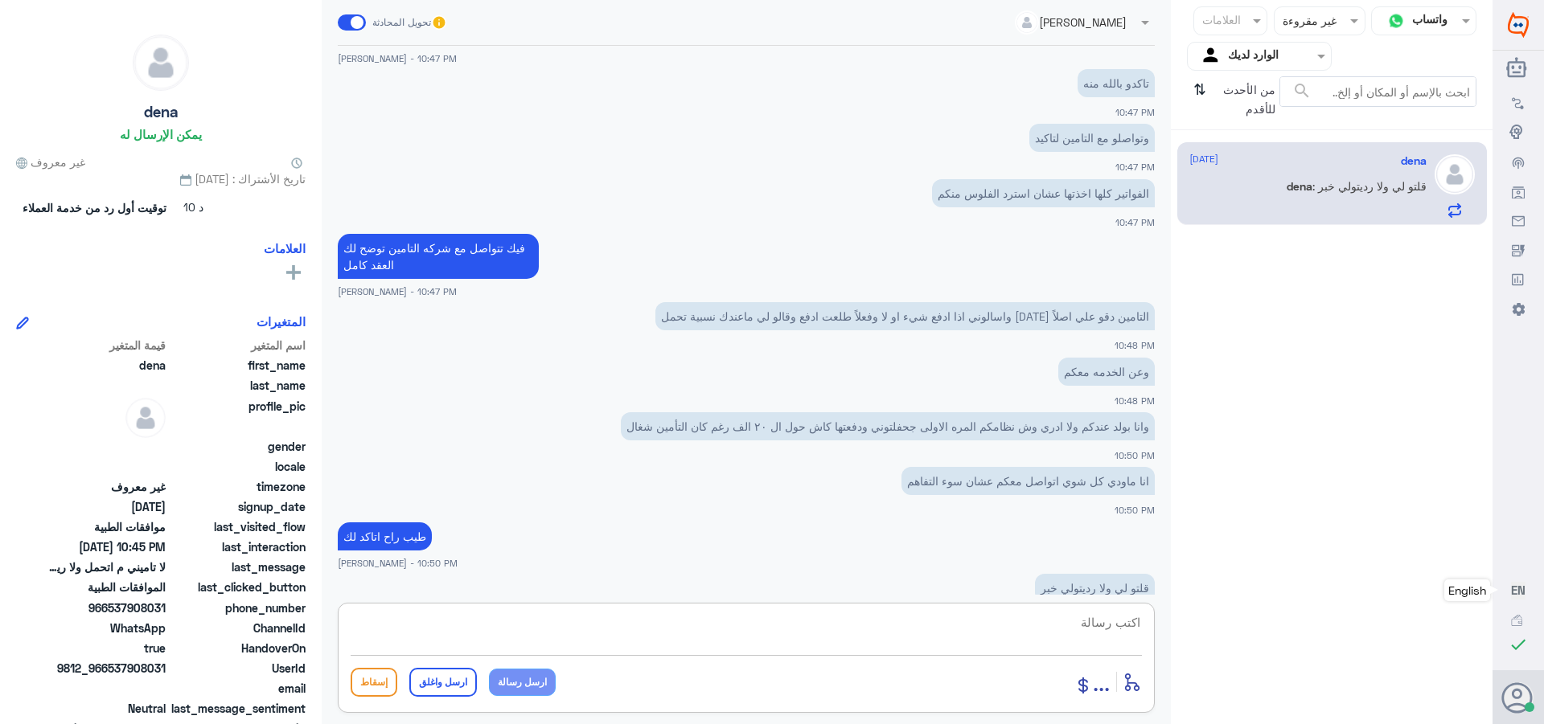
scroll to position [6694, 0]
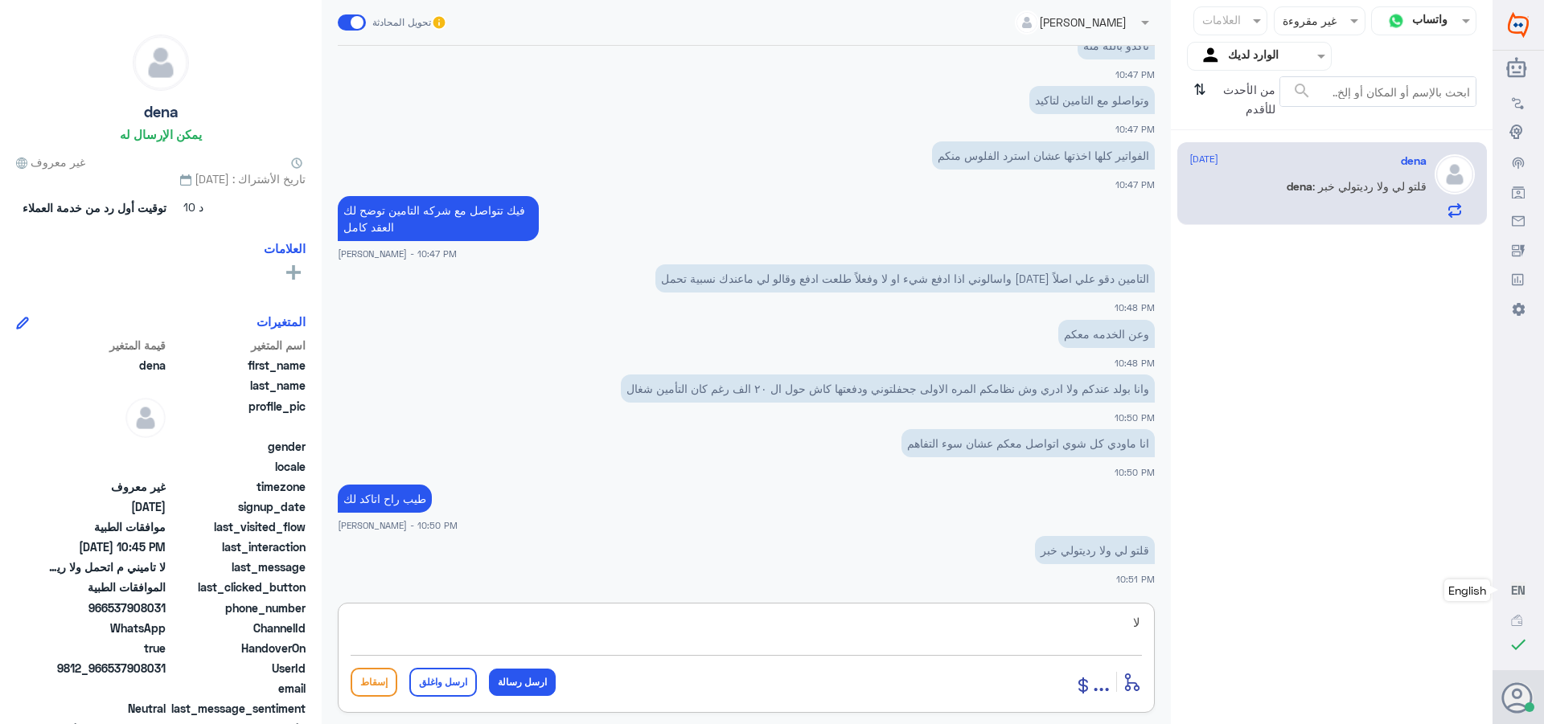
type textarea "ل"
type textarea "بتواصل معك في حال التاكد"
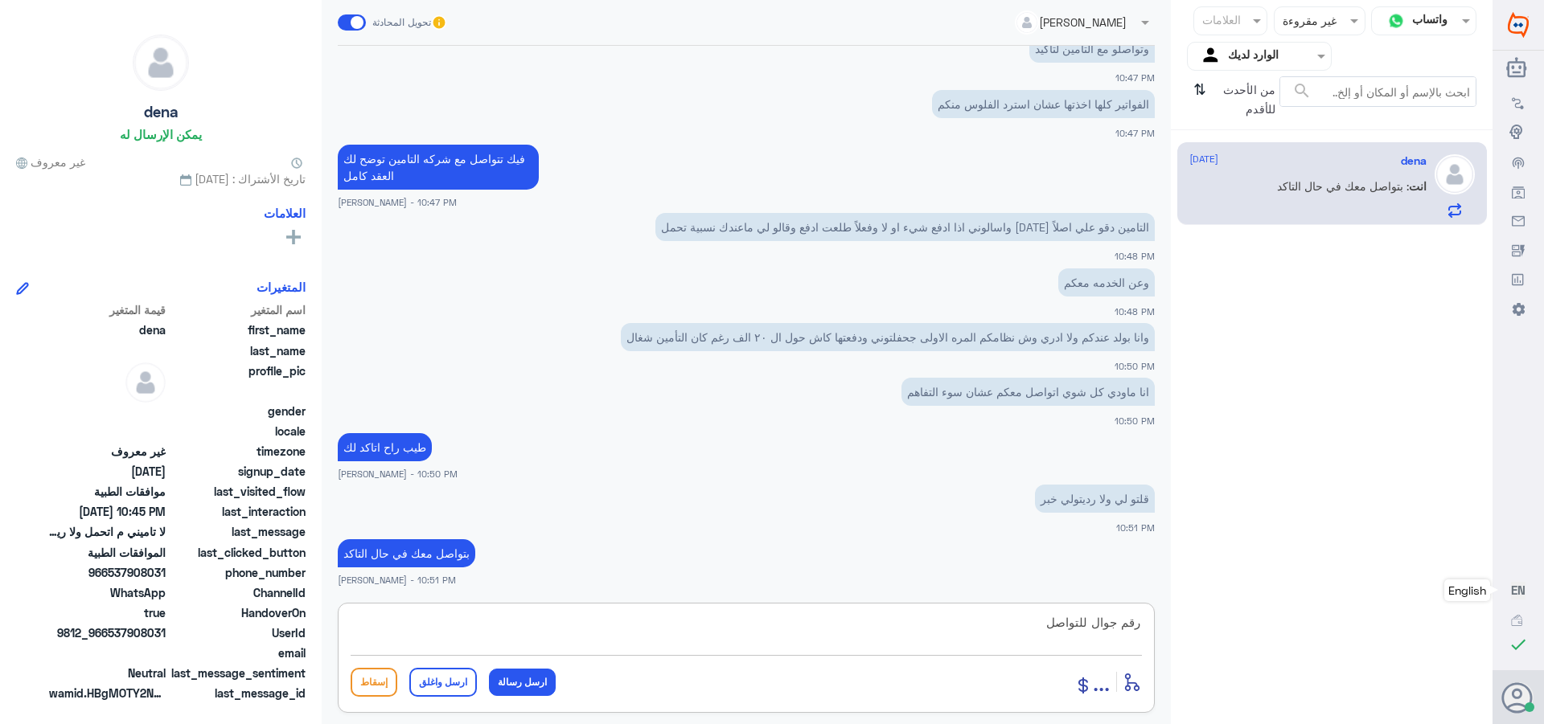
type textarea "رقم جوال للتواصل"
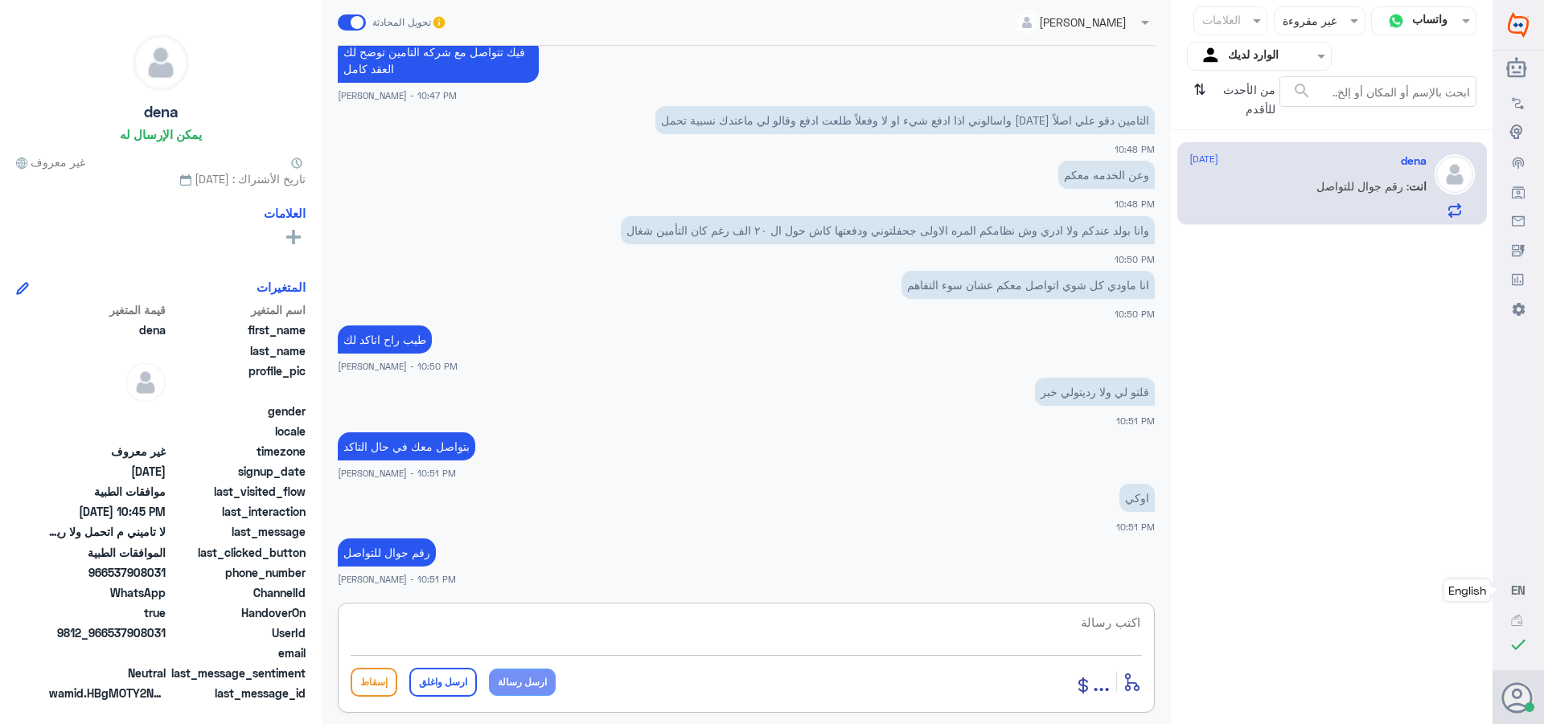
scroll to position [6852, 0]
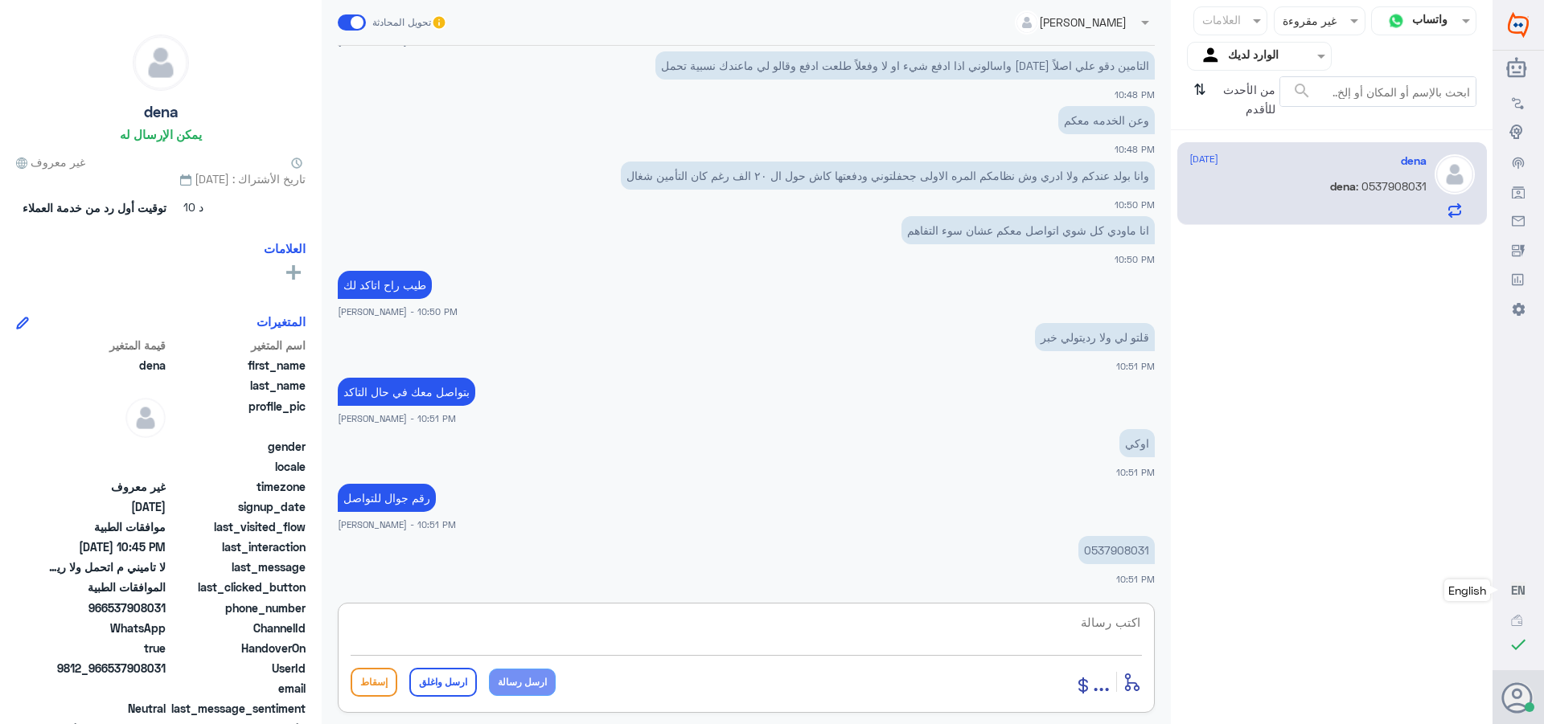
click at [1111, 622] on textarea at bounding box center [746, 631] width 791 height 39
type textarea "اي خدمه اخرى"
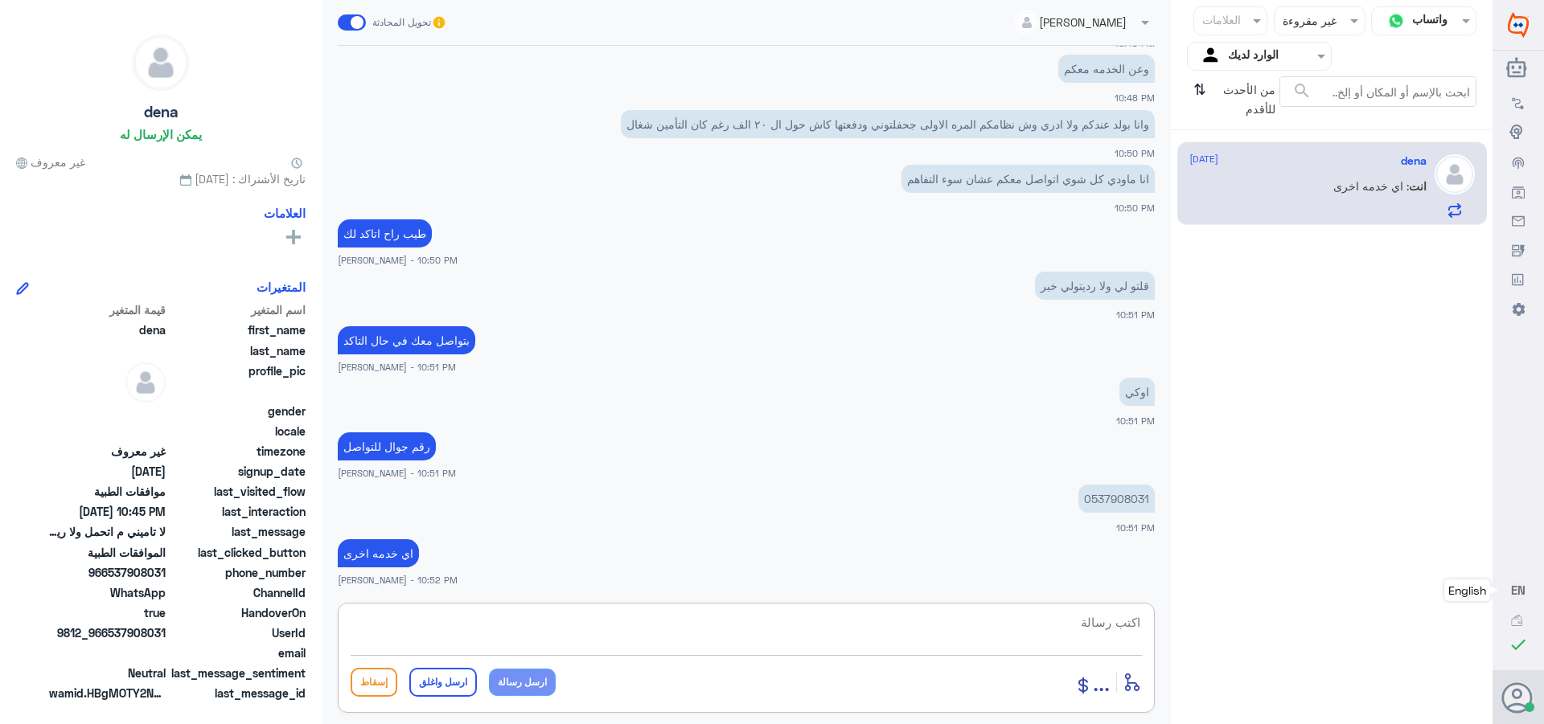
scroll to position [6958, 0]
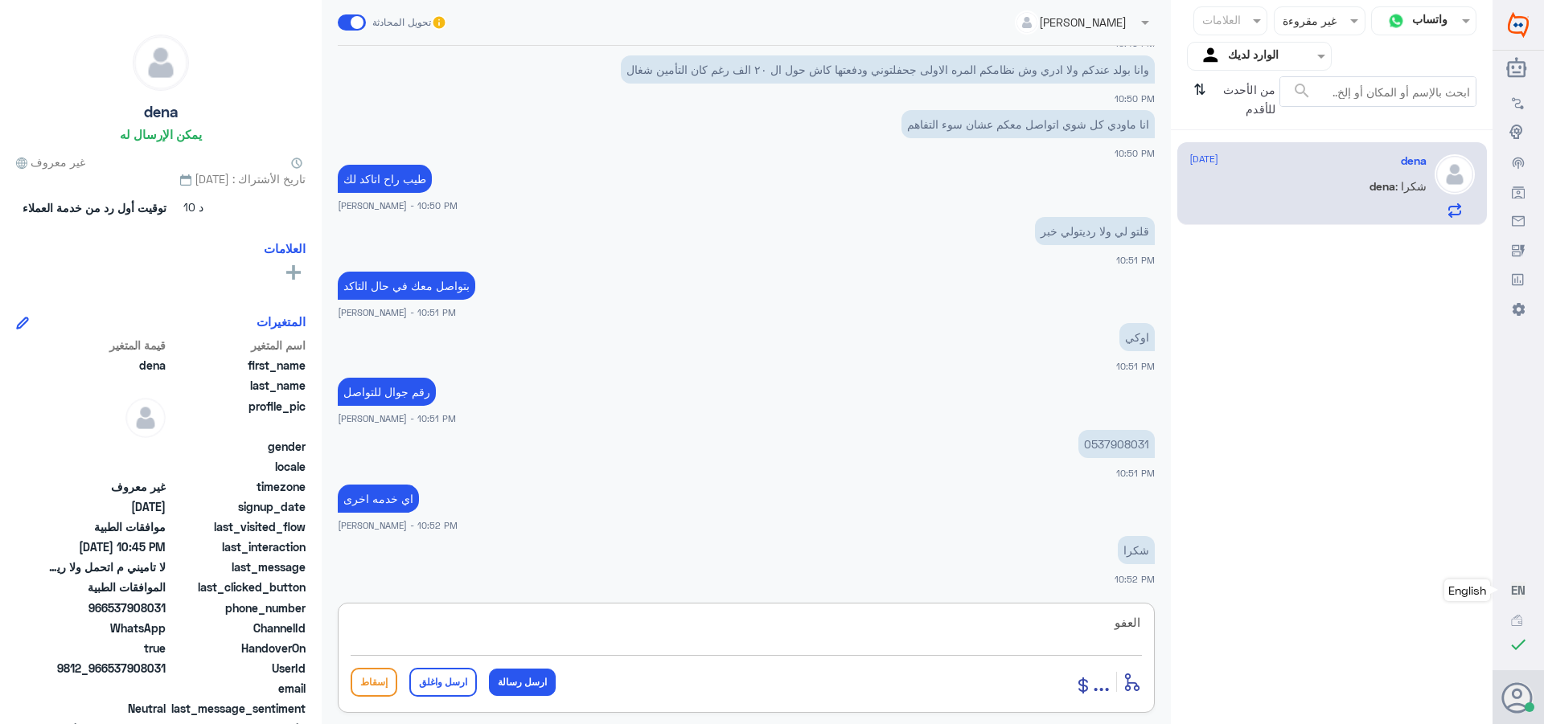
type textarea "العفو"
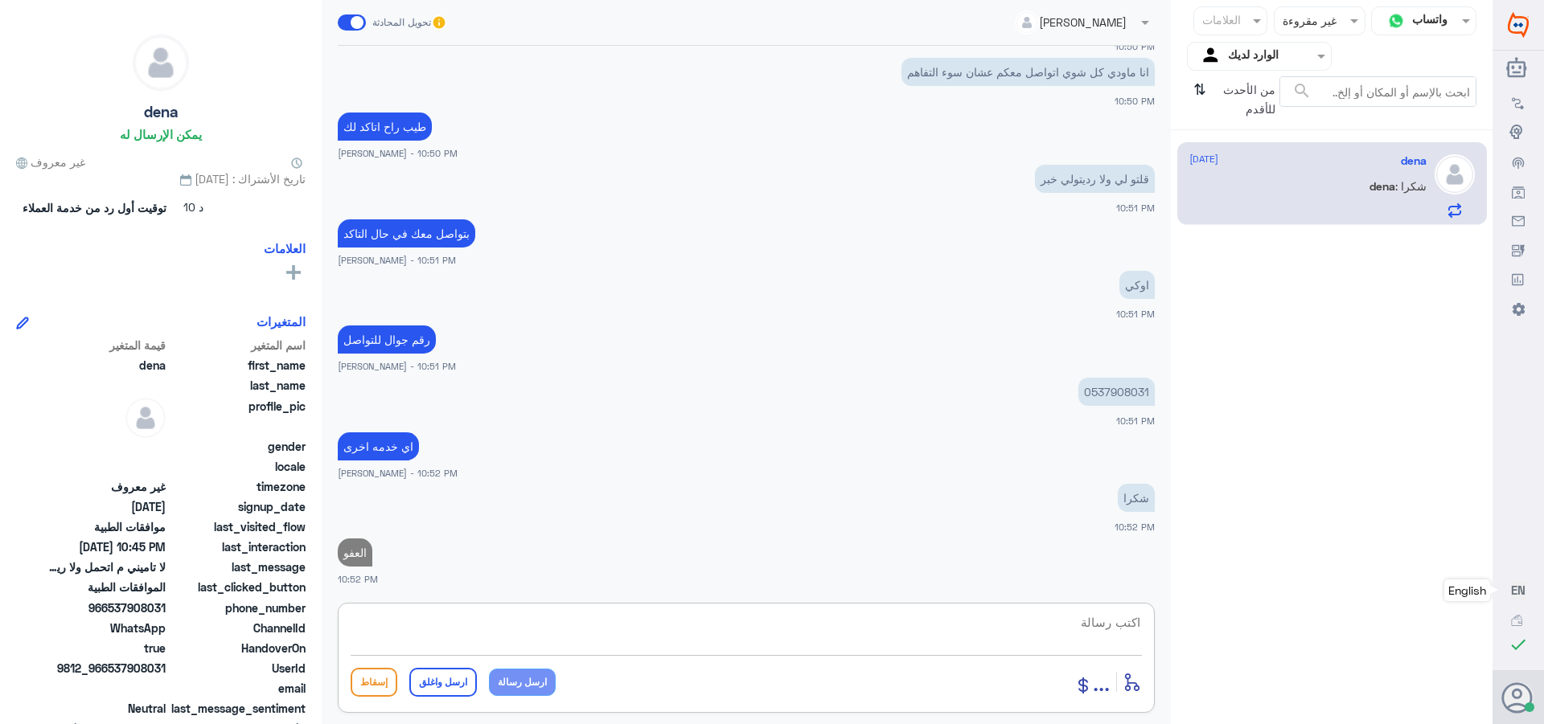
paste textarea "تمنياتي لك بالشفاء العاجل"
type textarea "تمنياتي لك بالشفاء العاجل"
click at [424, 676] on button "ارسل واغلق" at bounding box center [443, 682] width 68 height 29
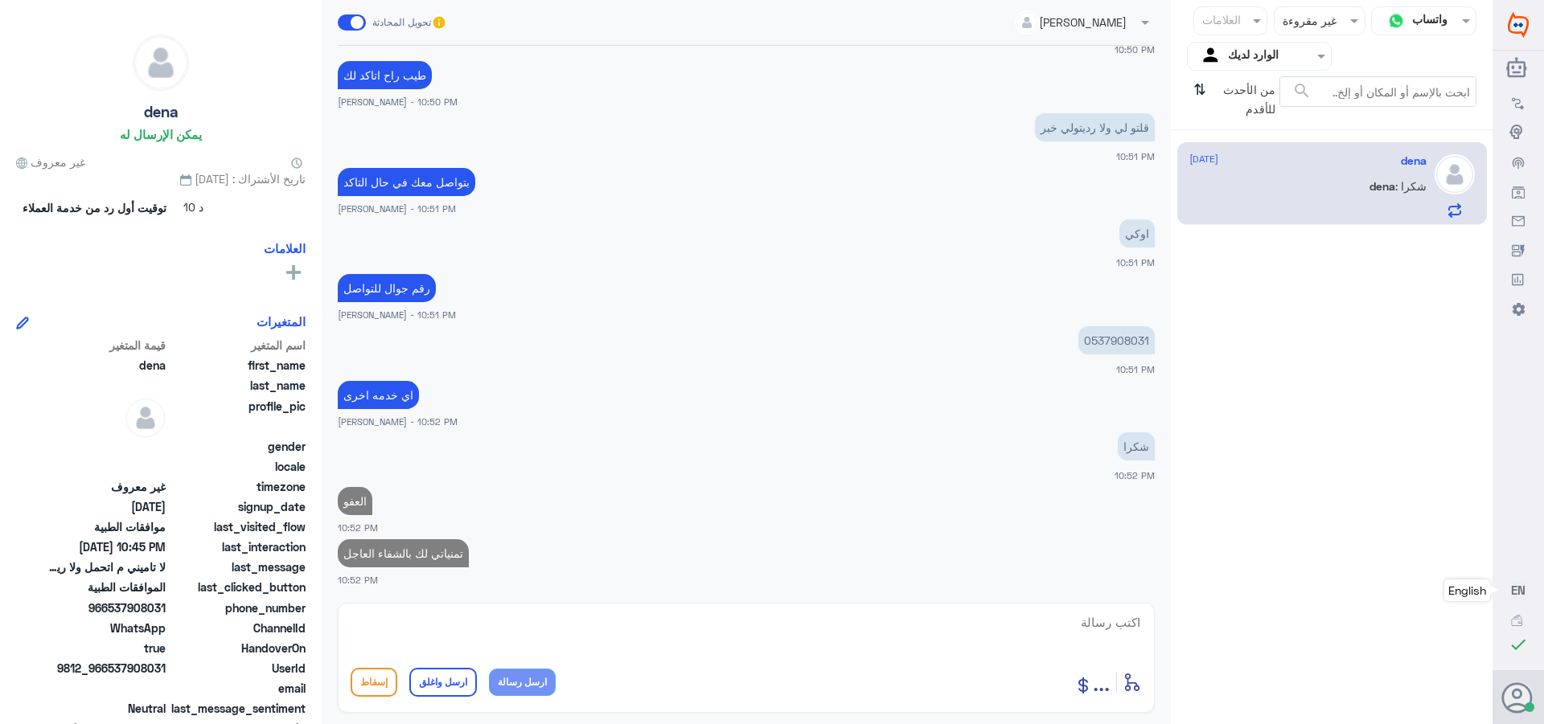
scroll to position [7058, 0]
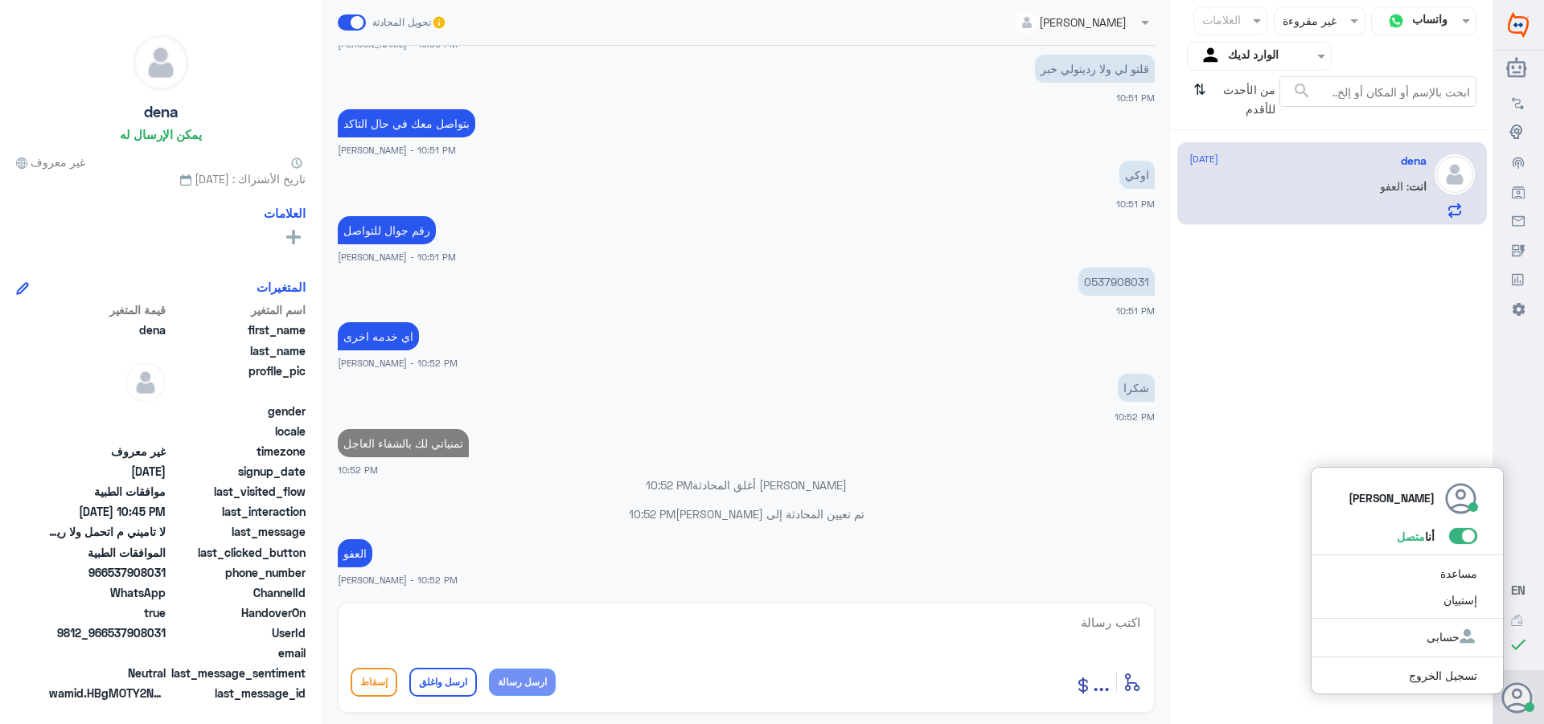
click at [1516, 699] on use at bounding box center [1516, 698] width 31 height 31
click at [1464, 547] on div "[PERSON_NAME] أنا متصل مساعدة إستبيان حسابى تسجيل الخروج" at bounding box center [1406, 581] width 193 height 228
click at [1464, 540] on span at bounding box center [1463, 536] width 28 height 16
click at [0, 0] on input "checkbox" at bounding box center [0, 0] width 0 height 0
